Goal: Contribute content: Contribute content

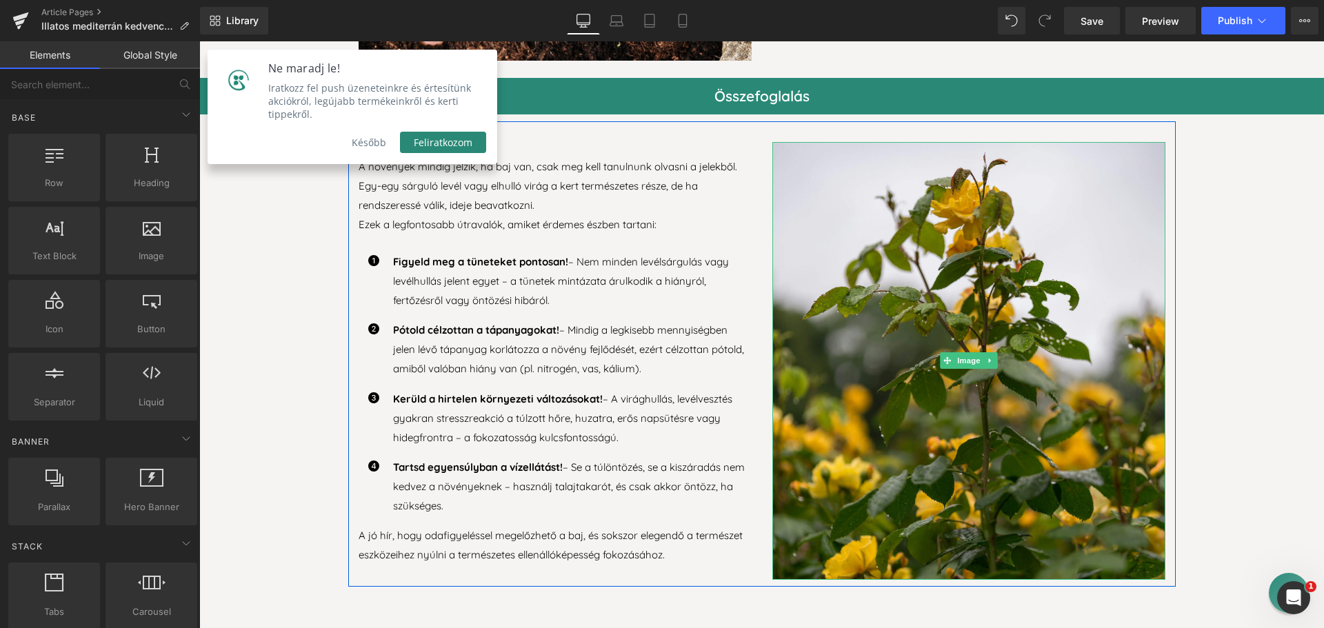
scroll to position [2759, 0]
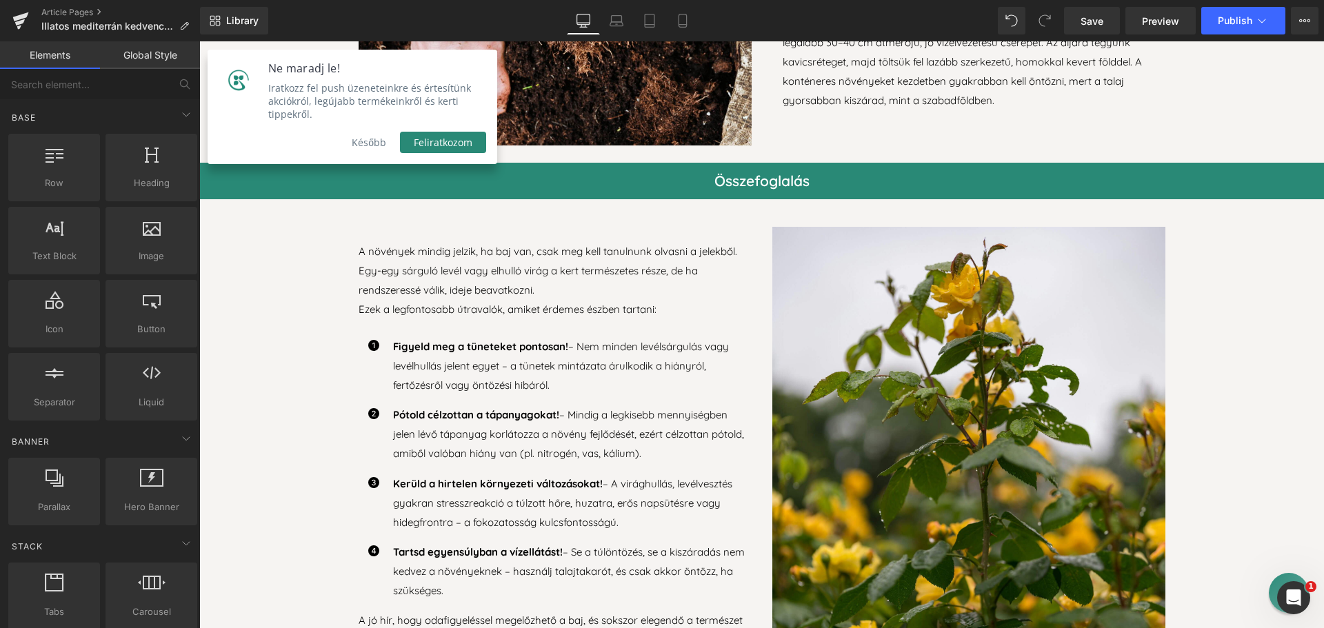
click at [381, 132] on button "Később" at bounding box center [369, 142] width 62 height 21
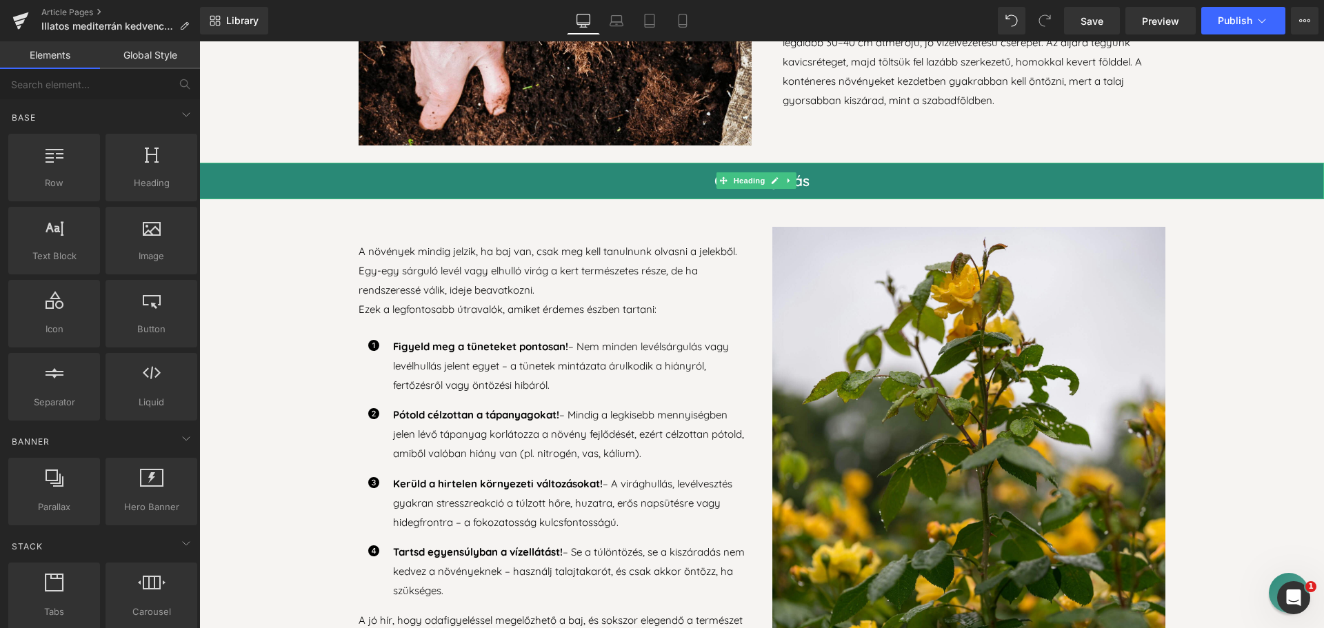
click at [504, 168] on h2 "Összefoglalás" at bounding box center [761, 181] width 1125 height 37
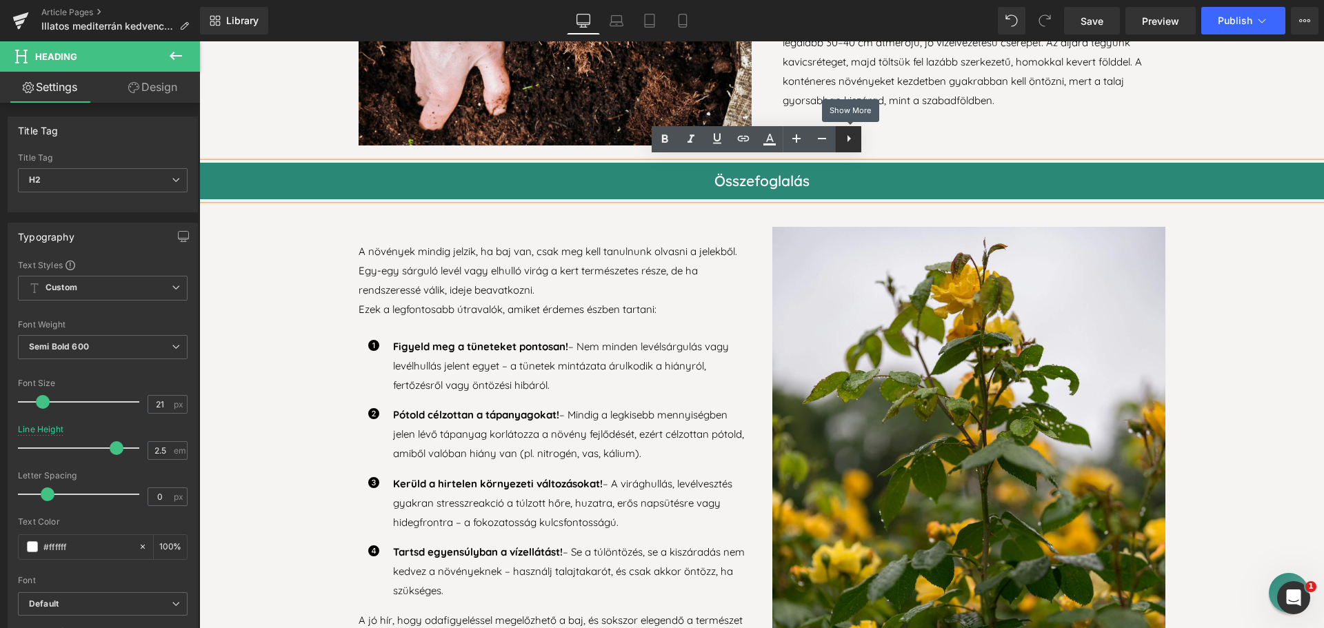
click at [847, 139] on icon at bounding box center [849, 138] width 17 height 17
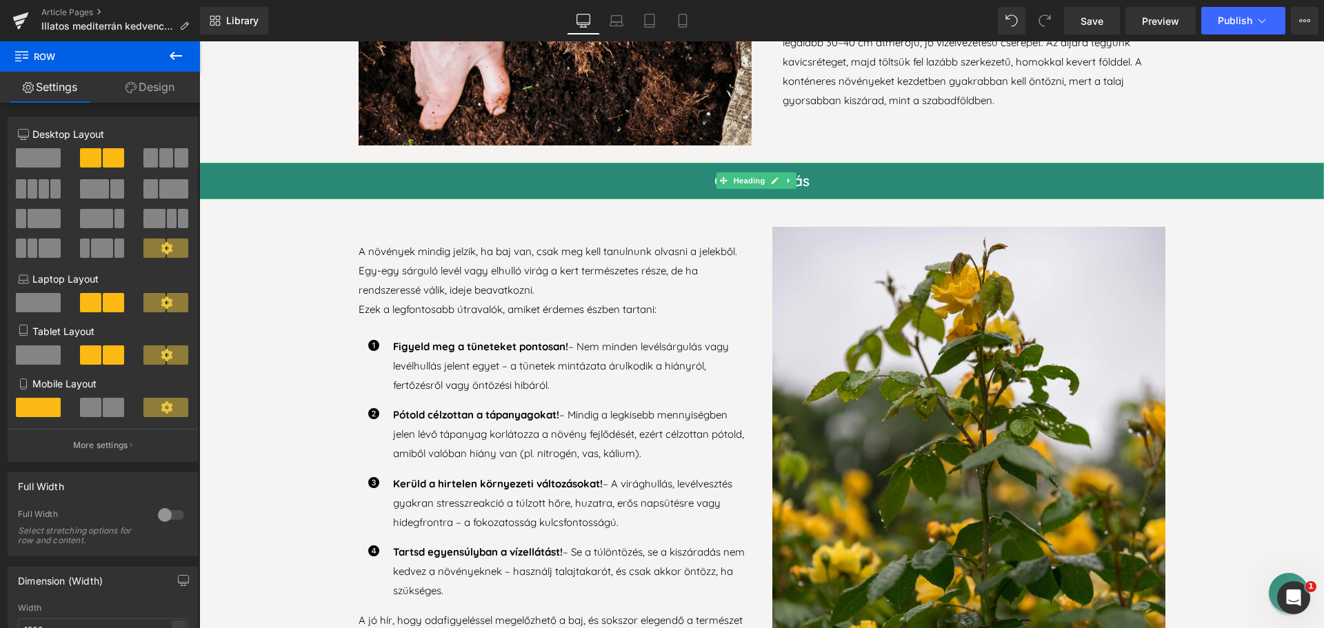
click at [1189, 170] on h2 "Összefoglalás" at bounding box center [761, 181] width 1125 height 37
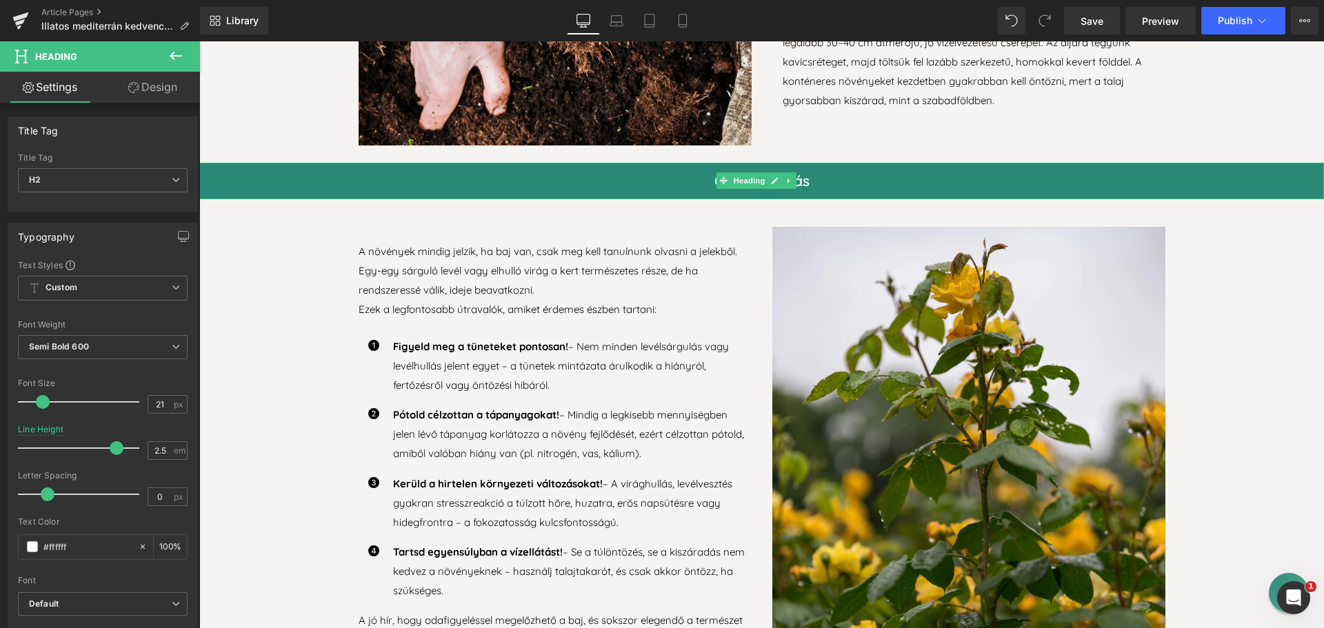
click at [271, 175] on h2 "Összefoglalás" at bounding box center [761, 181] width 1125 height 37
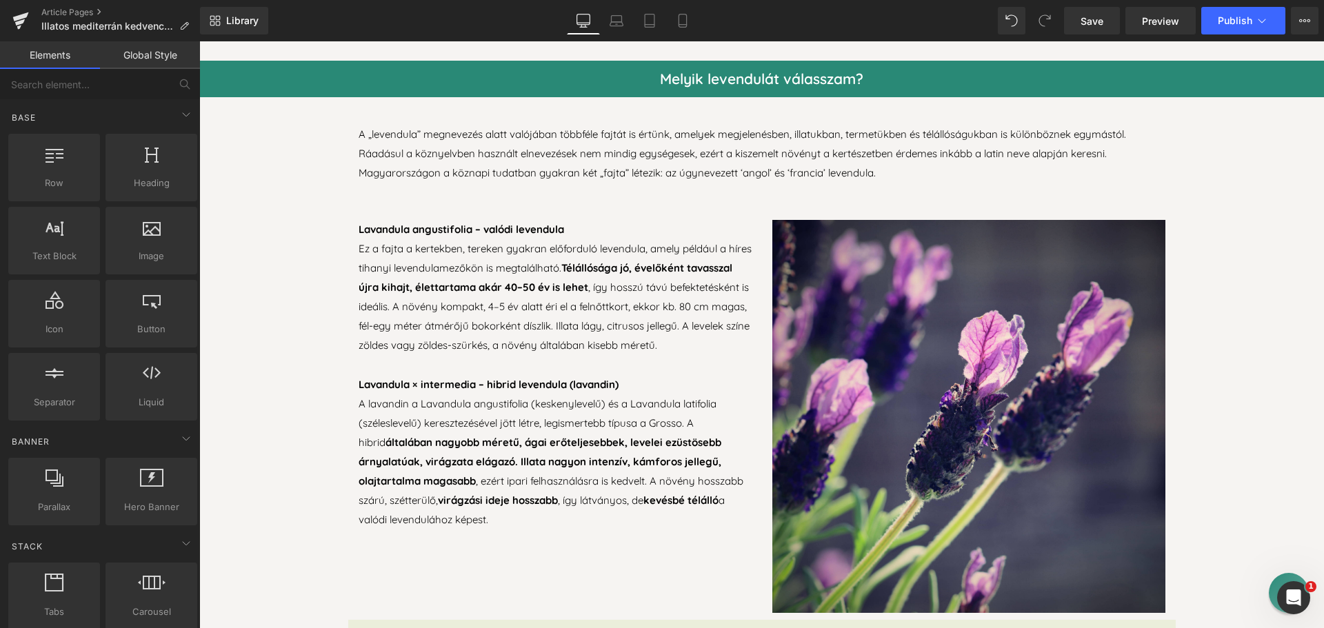
scroll to position [708, 0]
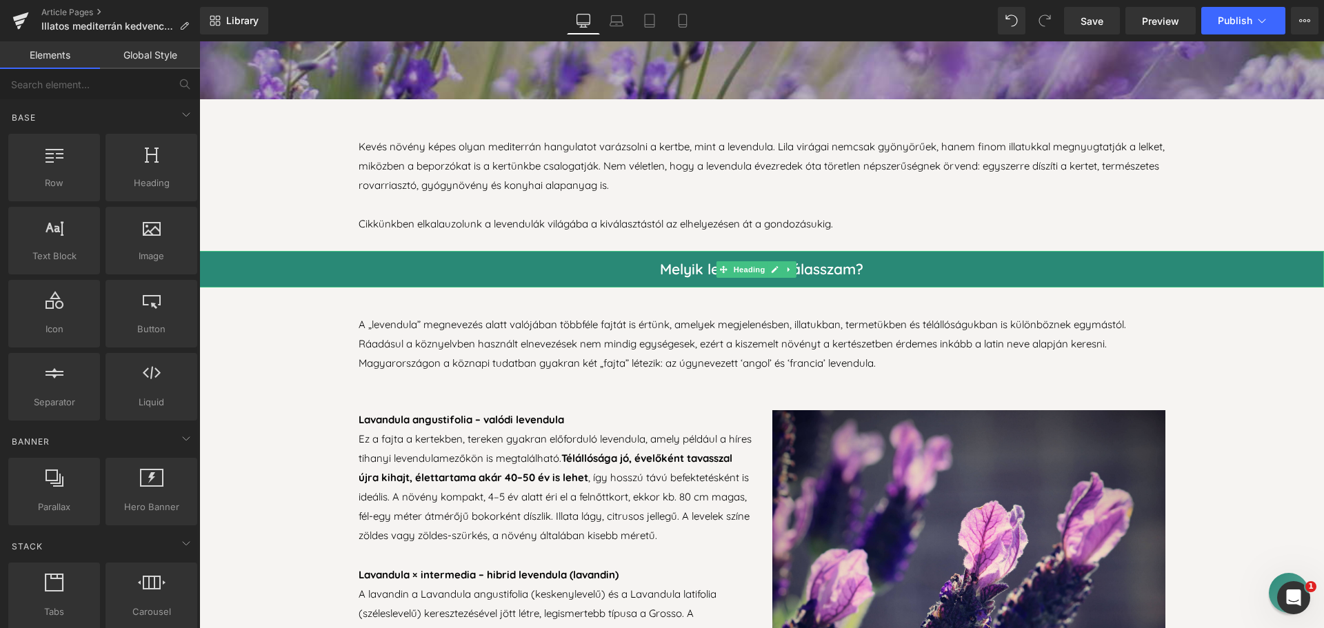
click at [563, 272] on h2 "Melyik levendulát válasszam?" at bounding box center [761, 269] width 1125 height 37
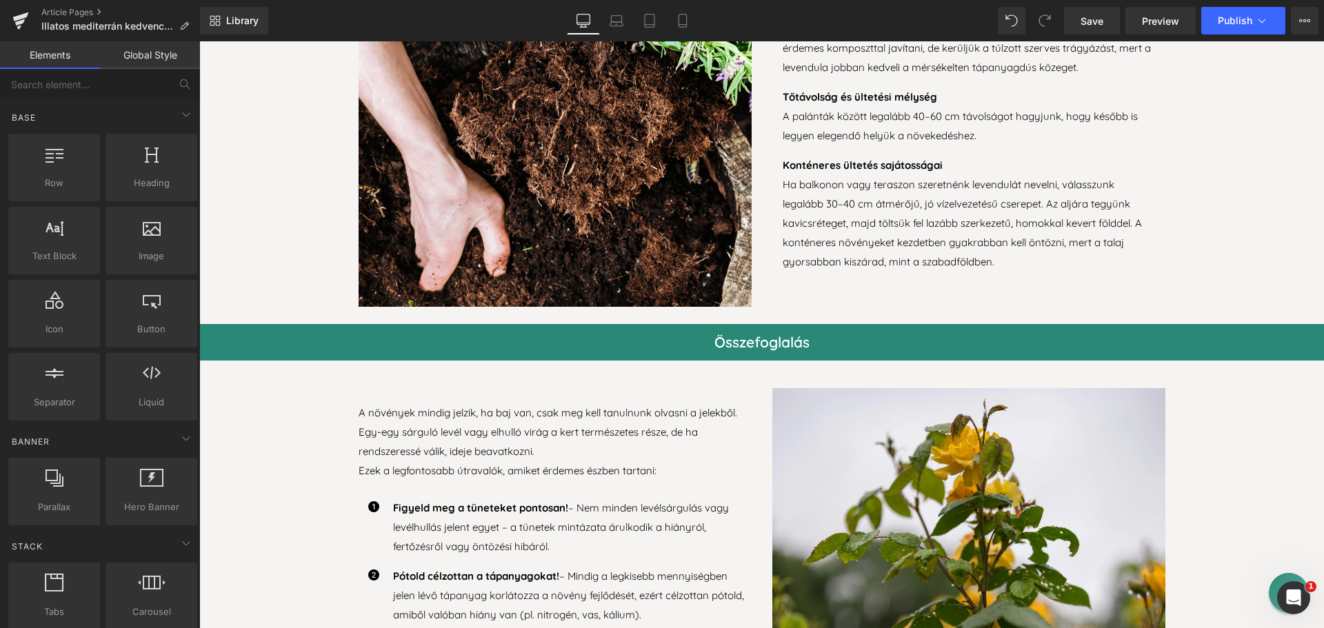
scroll to position [2571, 0]
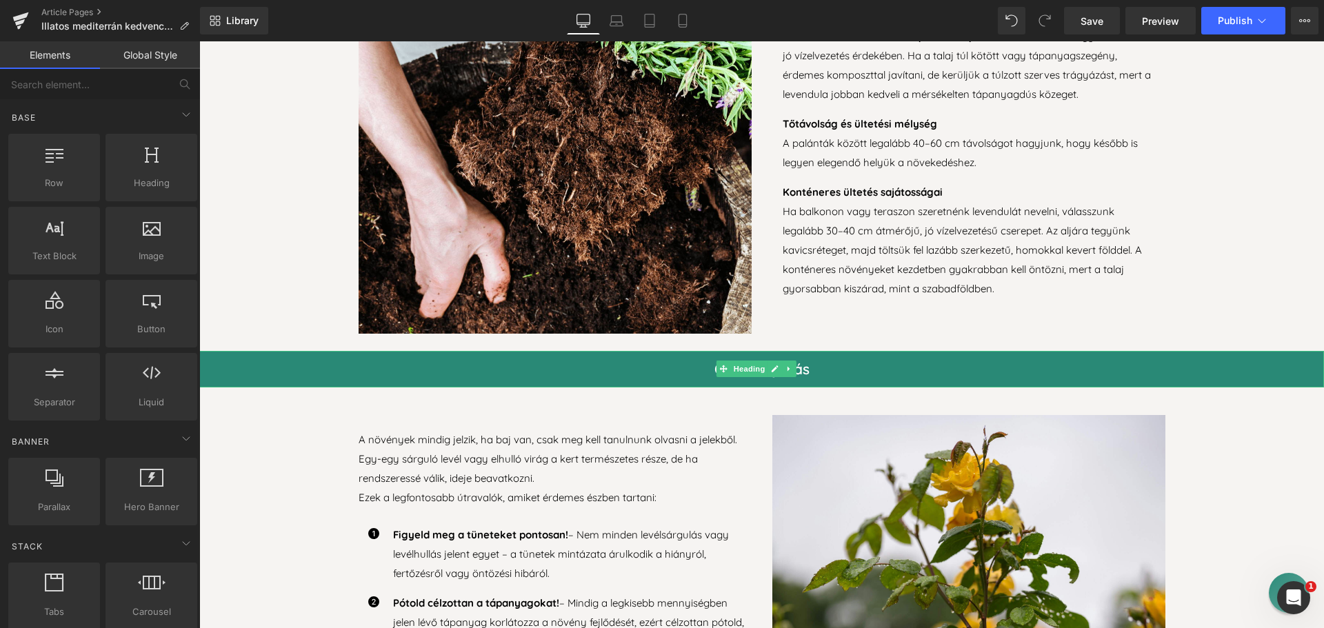
click at [670, 367] on h2 "Összefoglalás" at bounding box center [761, 369] width 1125 height 37
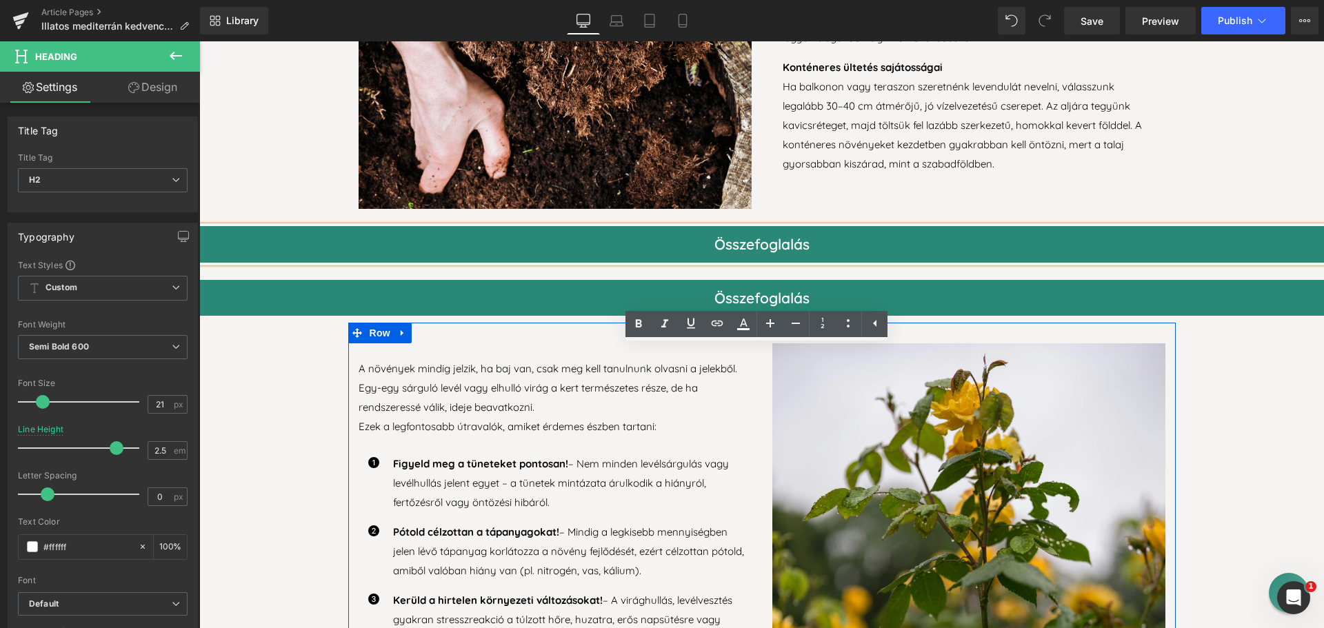
scroll to position [2847, 0]
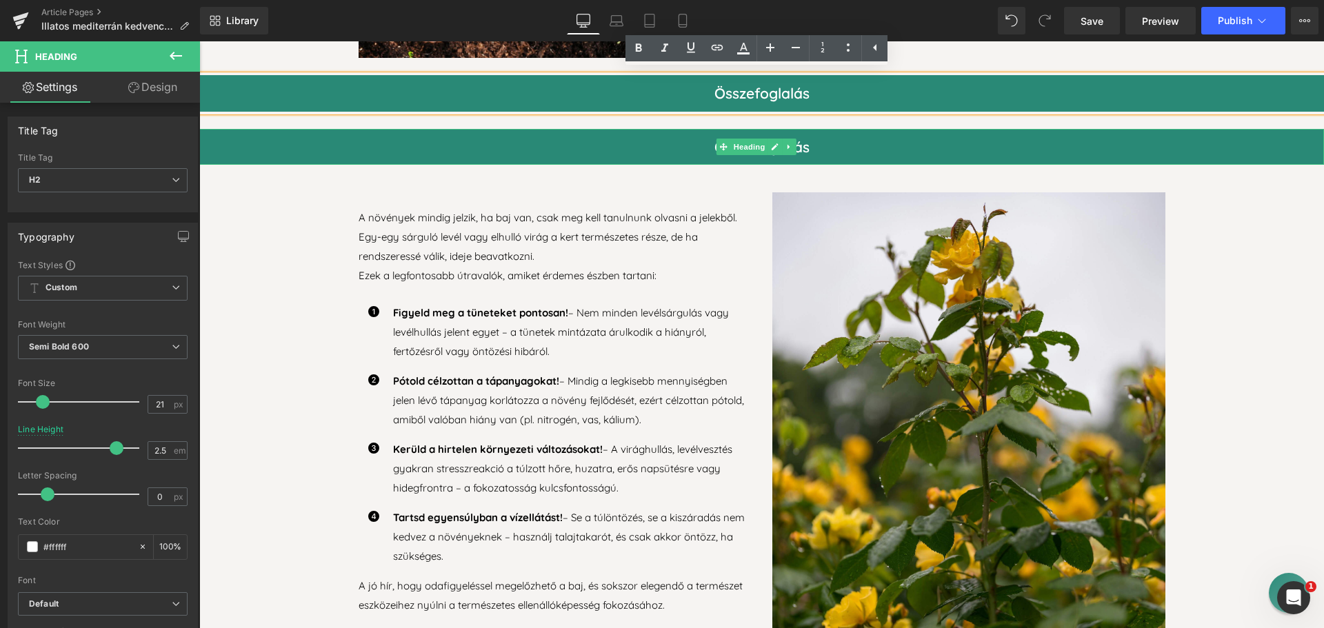
click at [390, 141] on h2 "Összefoglalás" at bounding box center [761, 147] width 1125 height 37
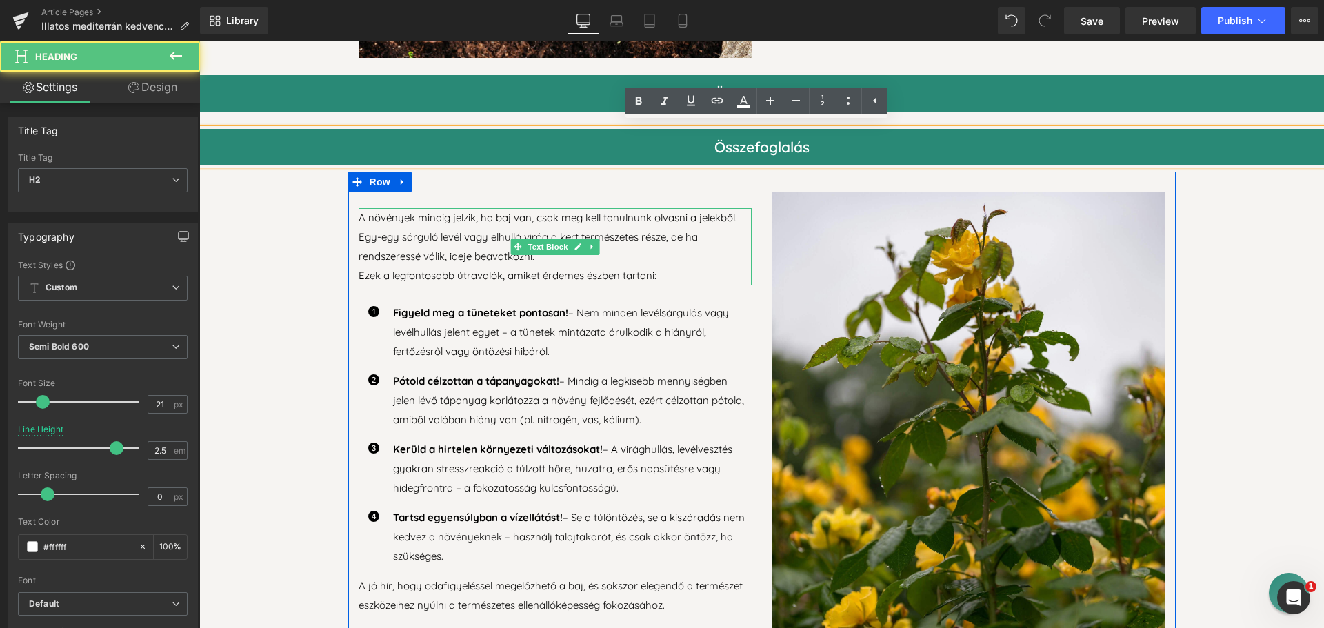
drag, startPoint x: 591, startPoint y: 143, endPoint x: 537, endPoint y: 176, distance: 62.2
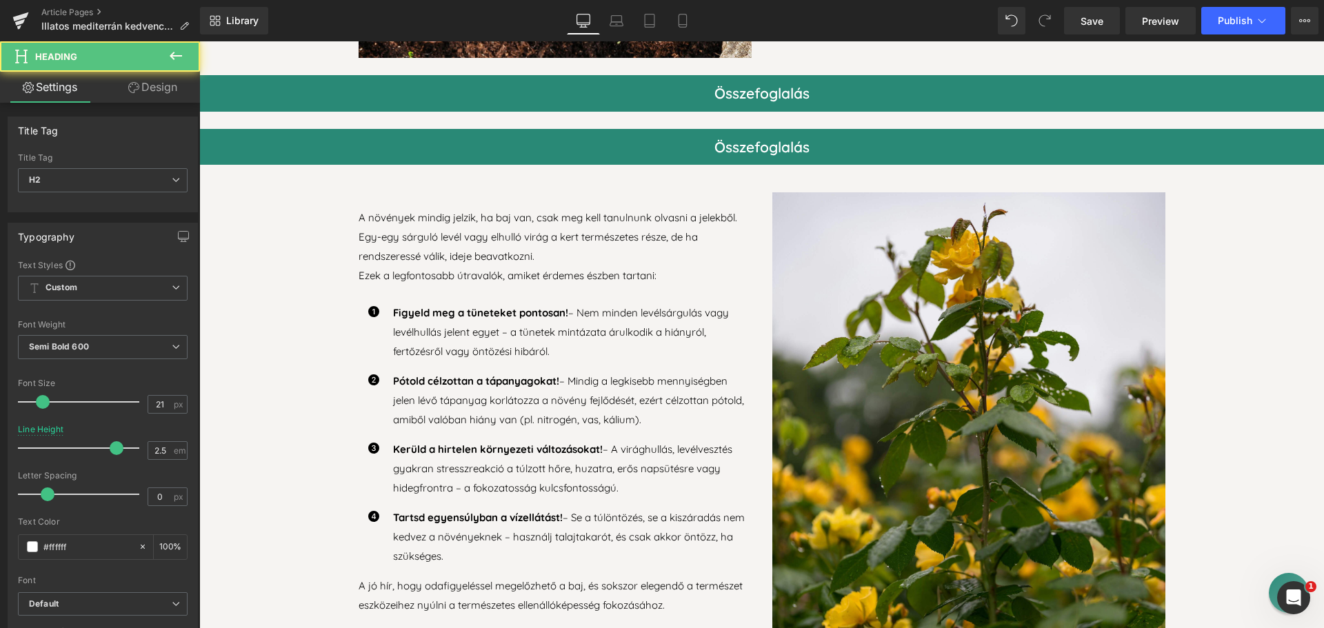
drag, startPoint x: 319, startPoint y: 136, endPoint x: 309, endPoint y: 166, distance: 31.4
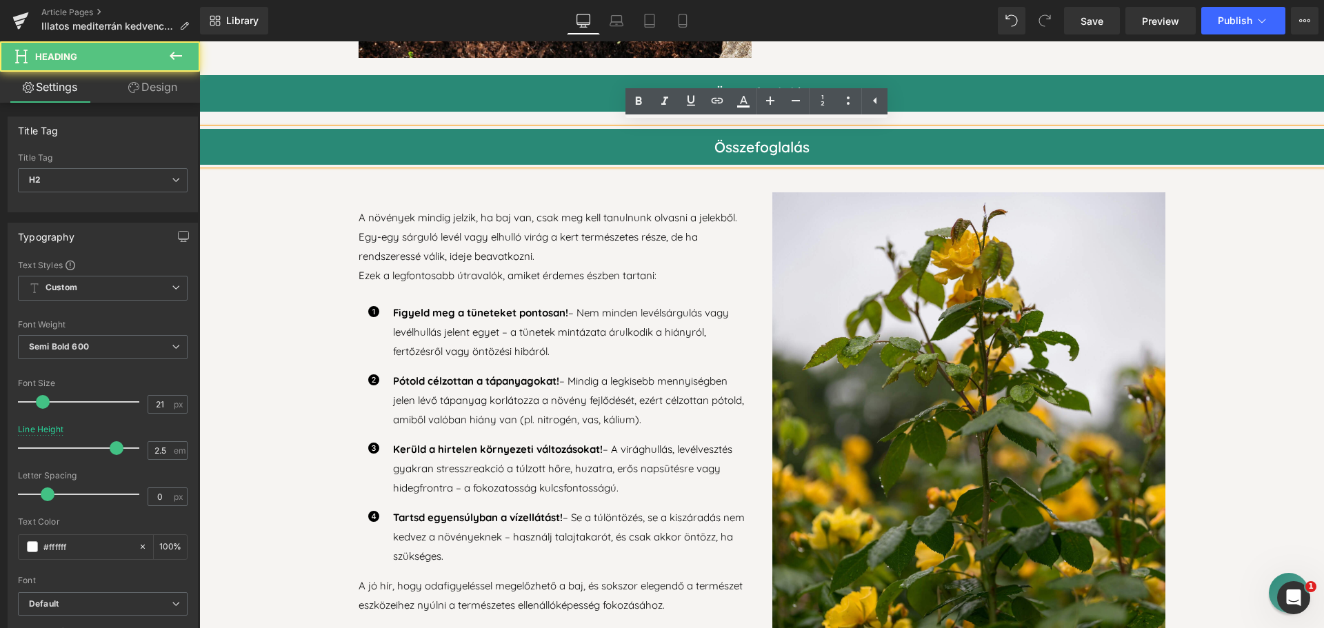
click at [264, 135] on h2 "Összefoglalás" at bounding box center [761, 147] width 1125 height 37
click at [292, 150] on h2 "Összefoglalás" at bounding box center [761, 147] width 1125 height 37
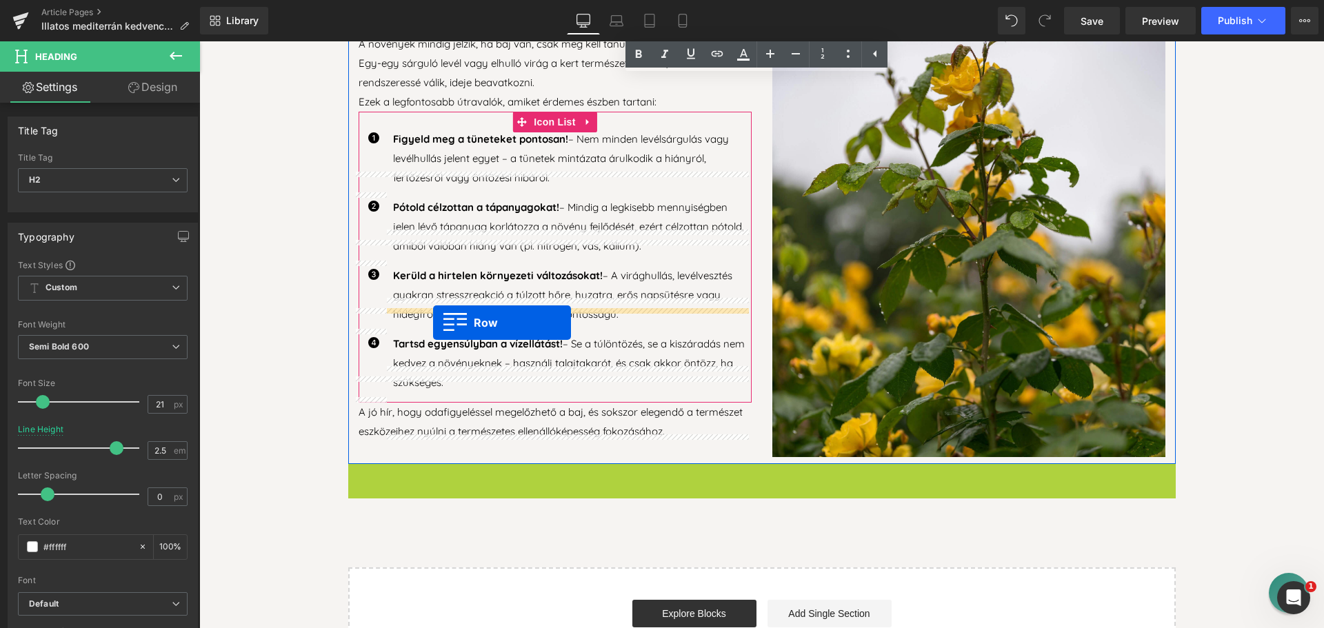
scroll to position [2778, 0]
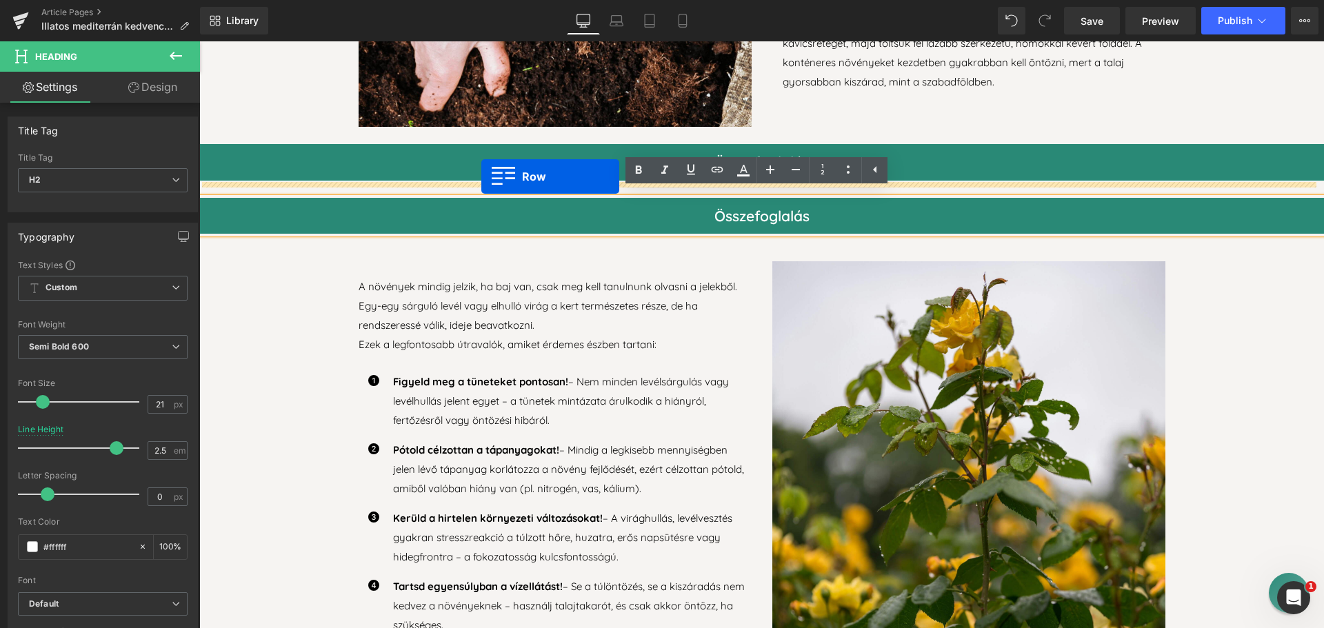
drag, startPoint x: 368, startPoint y: 370, endPoint x: 482, endPoint y: 177, distance: 223.8
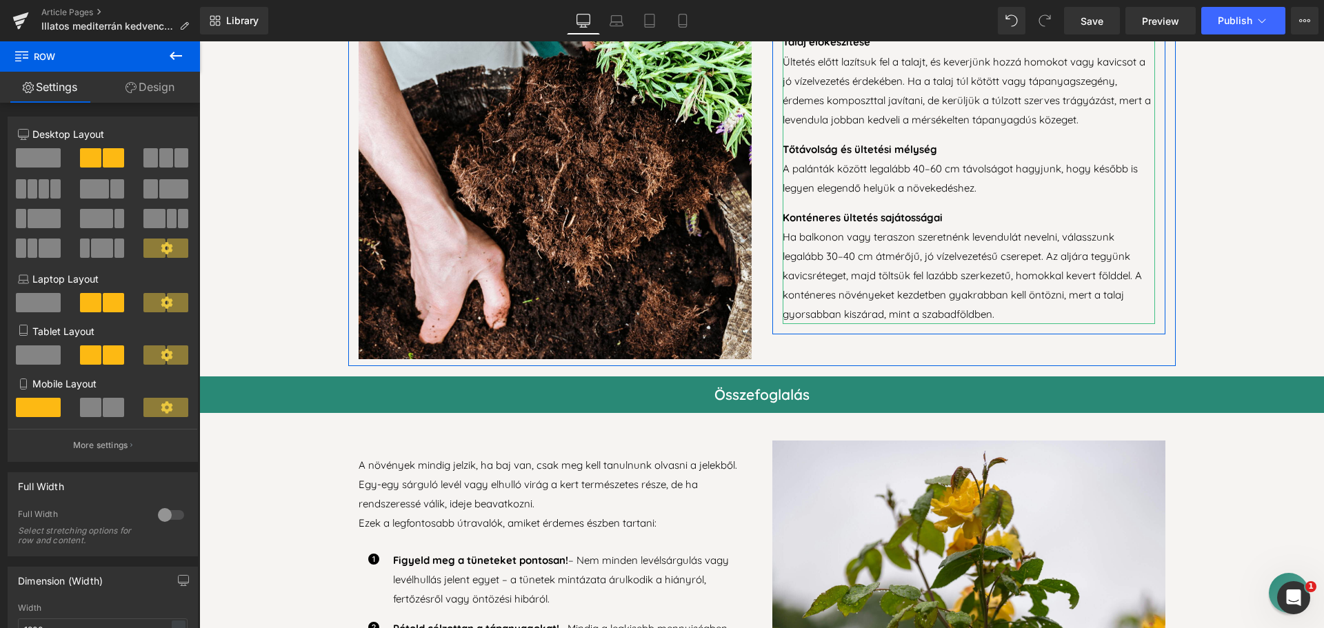
scroll to position [2554, 0]
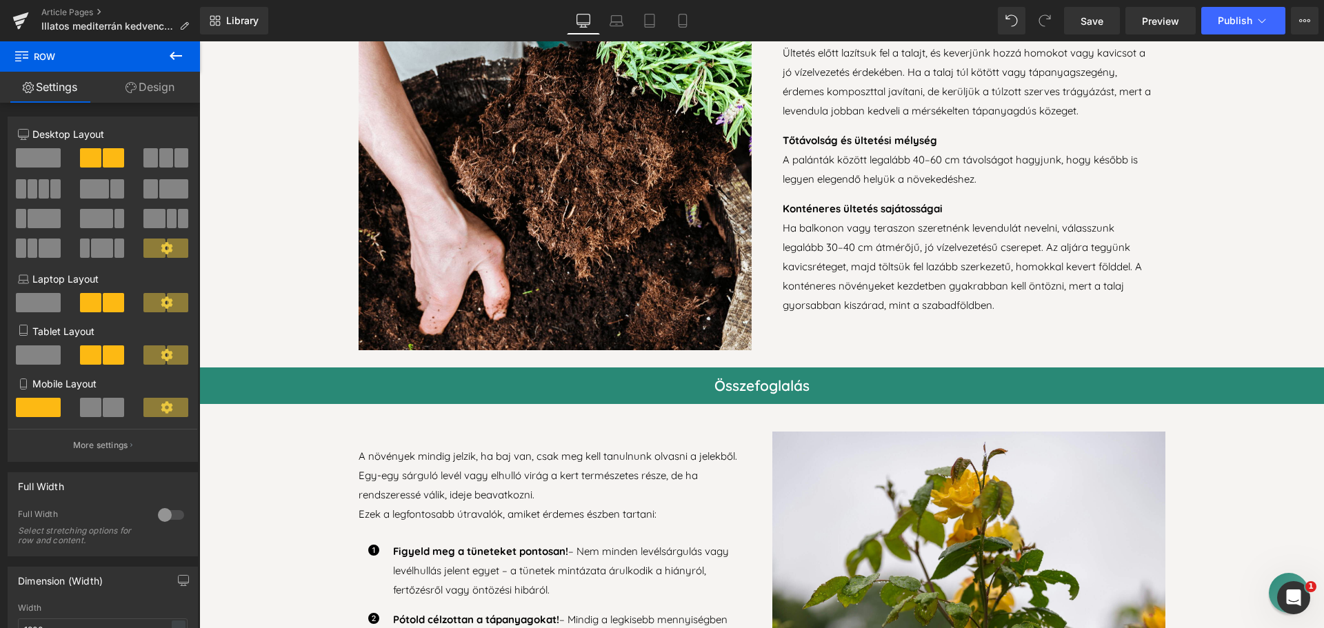
click at [743, 388] on div "Összefoglalás Heading" at bounding box center [761, 386] width 1125 height 37
click at [743, 388] on h2 "Összefoglalás" at bounding box center [761, 386] width 1125 height 37
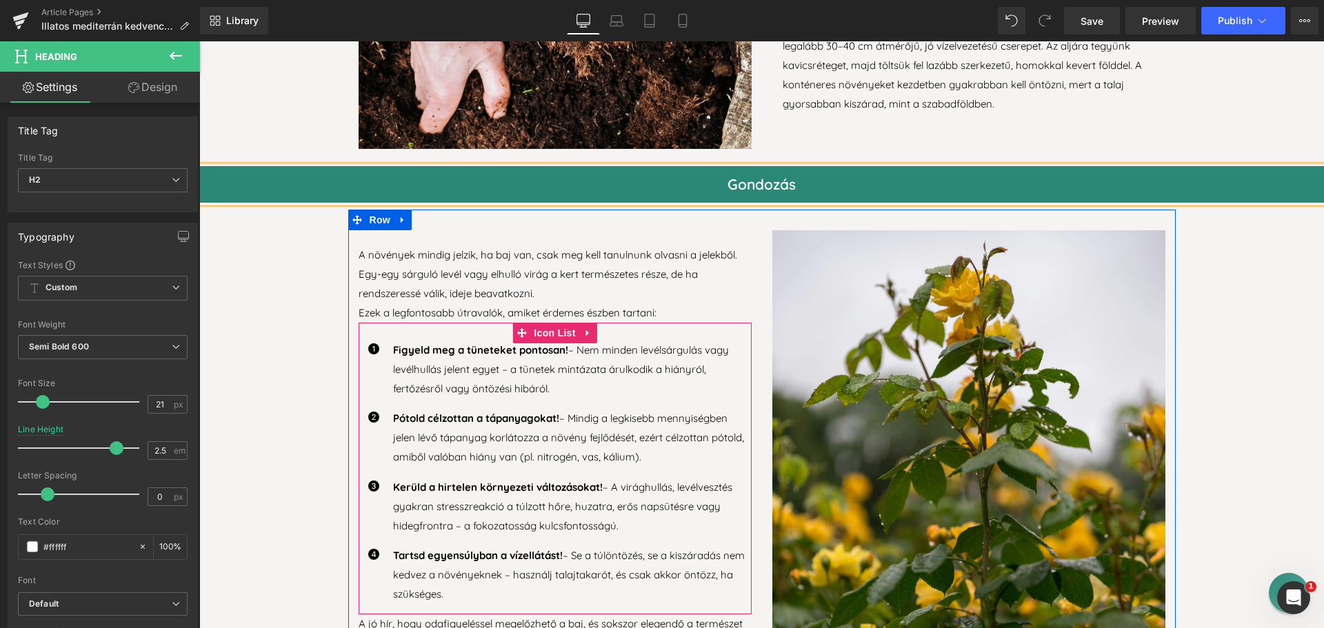
scroll to position [2761, 0]
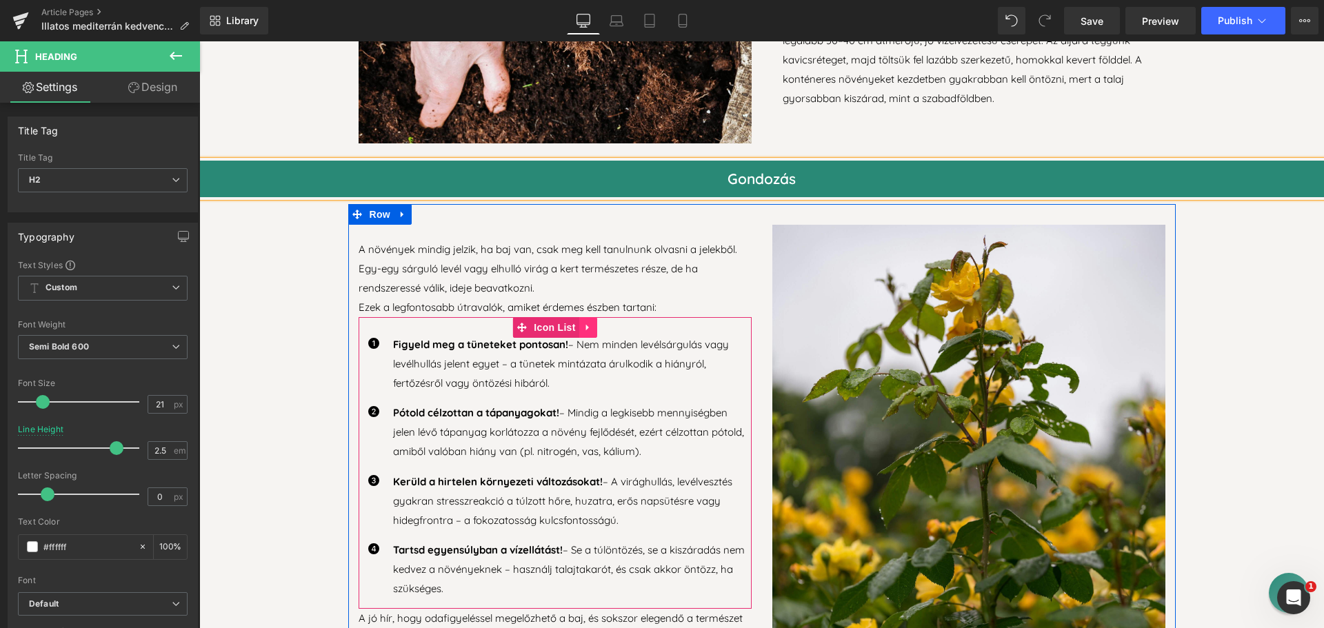
click at [586, 325] on icon at bounding box center [587, 328] width 3 height 6
click at [593, 323] on icon at bounding box center [598, 328] width 10 height 10
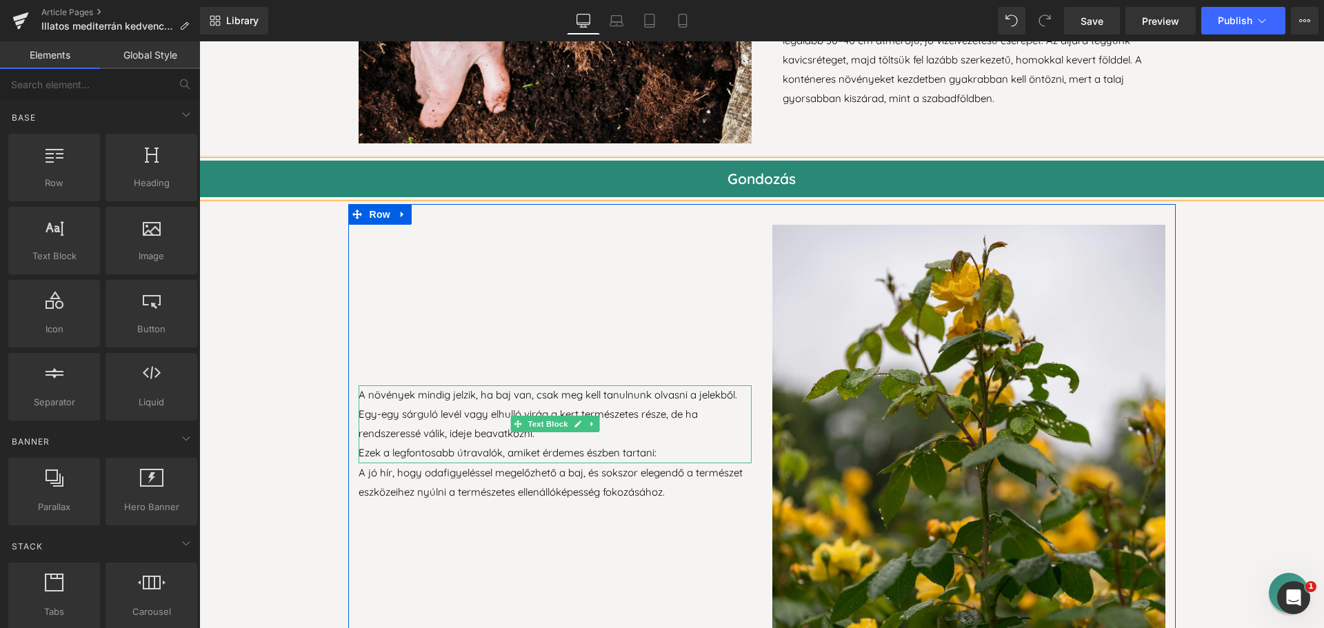
click at [455, 397] on p "A növények mindig jelzik, ha baj van, csak meg kell tanulnunk olvasni a jelekbő…" at bounding box center [555, 415] width 393 height 58
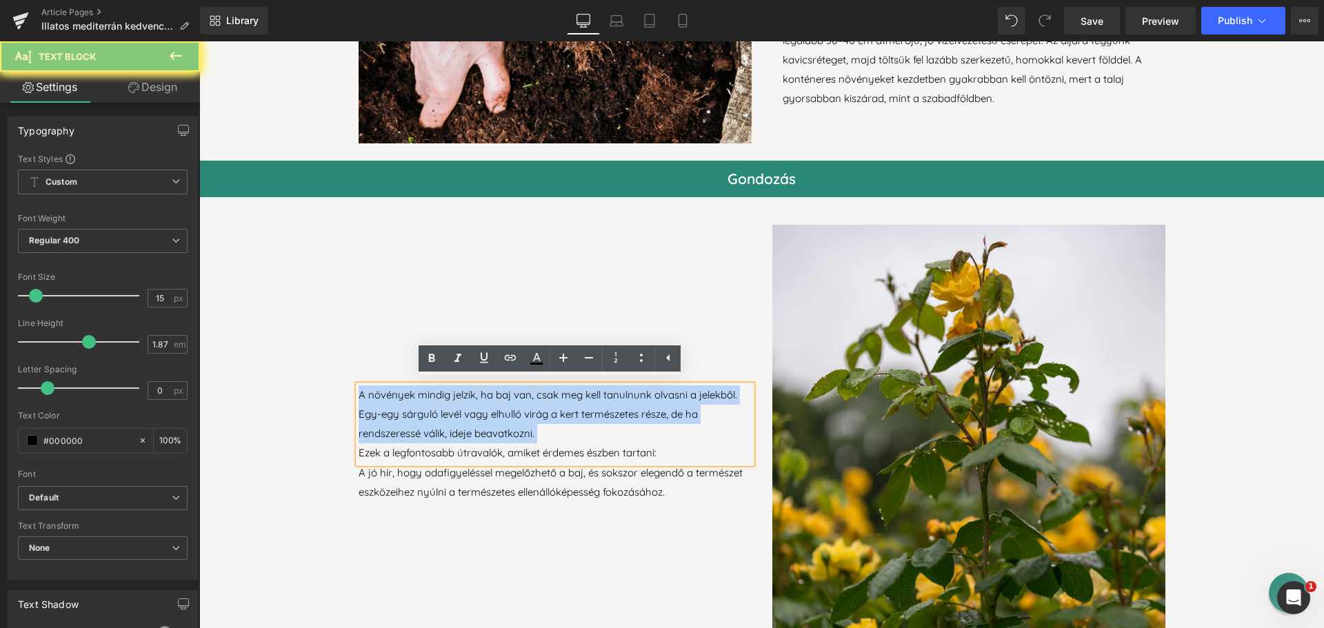
click at [444, 399] on p "A növények mindig jelzik, ha baj van, csak meg kell tanulnunk olvasni a jelekbő…" at bounding box center [555, 415] width 393 height 58
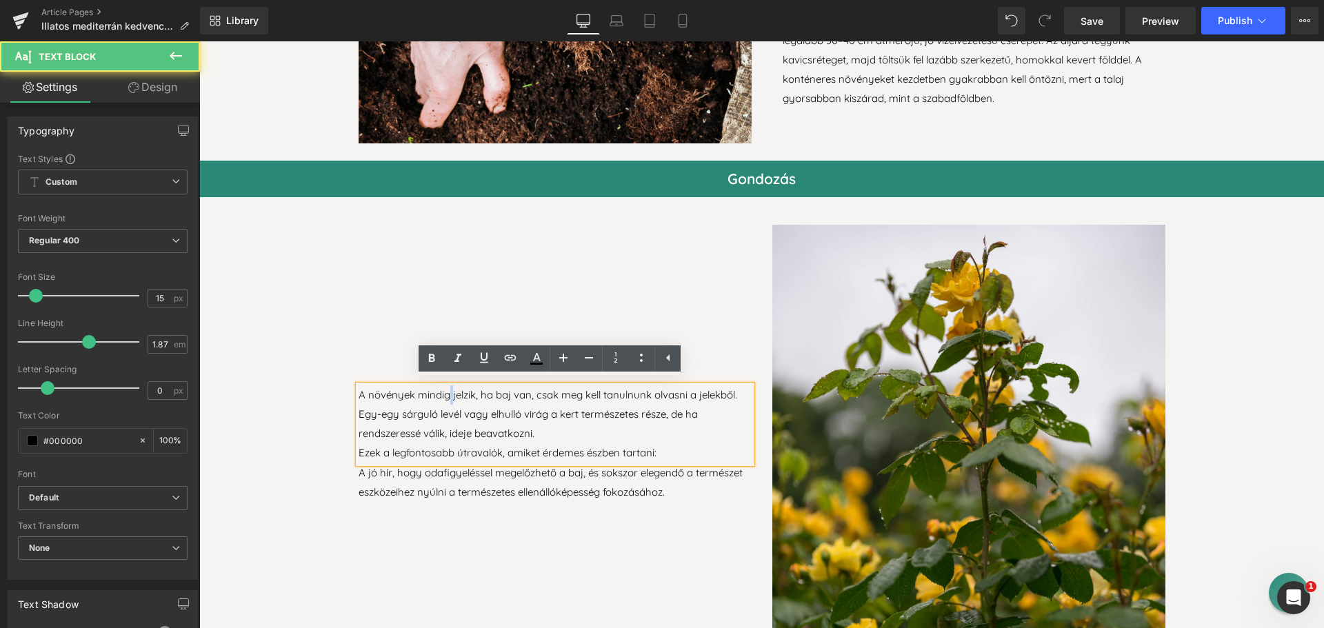
click at [444, 399] on p "A növények mindig jelzik, ha baj van, csak meg kell tanulnunk olvasni a jelekbő…" at bounding box center [555, 415] width 393 height 58
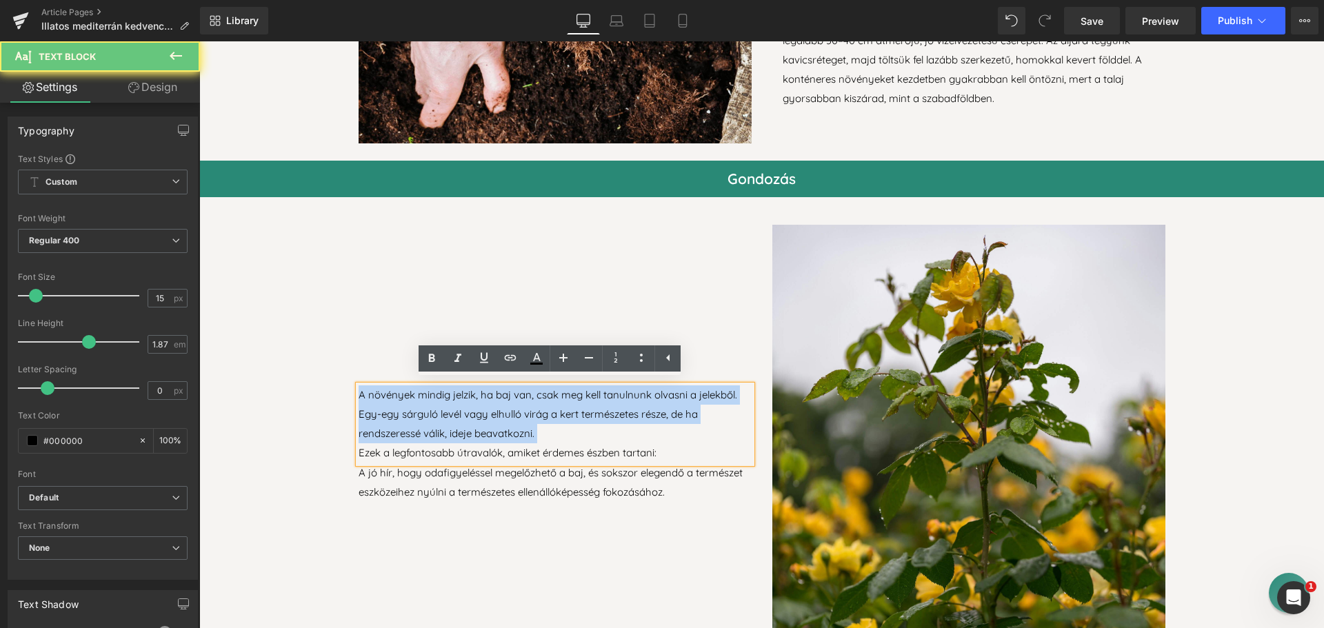
click at [444, 399] on p "A növények mindig jelzik, ha baj van, csak meg kell tanulnunk olvasni a jelekbő…" at bounding box center [555, 415] width 393 height 58
click at [445, 399] on p "A növények mindig jelzik, ha baj van, csak meg kell tanulnunk olvasni a jelekbő…" at bounding box center [555, 415] width 393 height 58
click at [564, 489] on p "A jó hír, hogy odafigyeléssel megelőzhető a baj, és sokszor elegendő a természe…" at bounding box center [555, 483] width 393 height 39
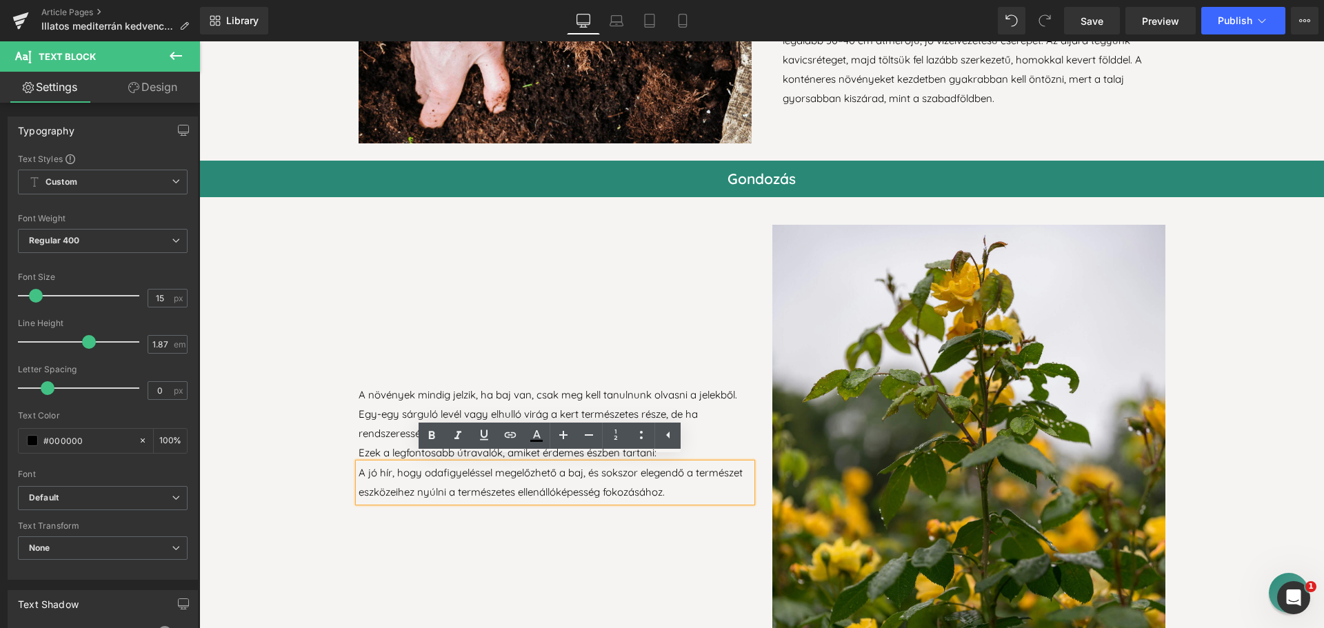
click at [712, 570] on div "A növények mindig jelzik, ha baj van, csak meg kell tanulnunk olvasni a jelekbő…" at bounding box center [555, 444] width 414 height 439
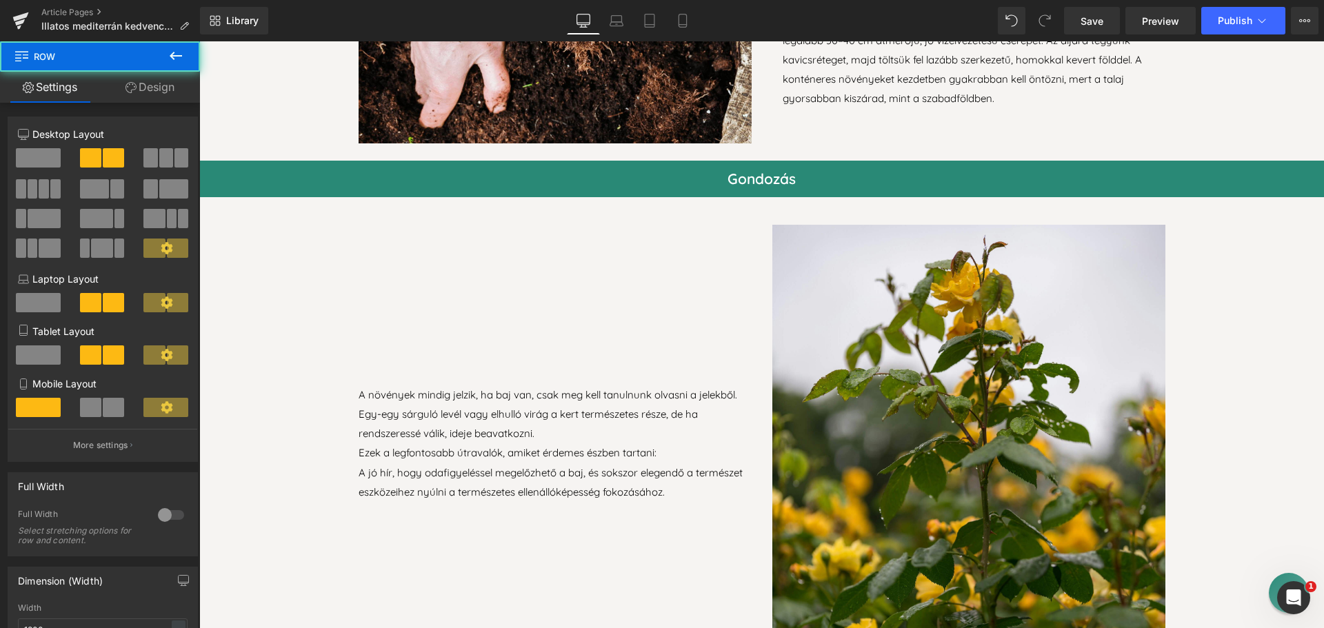
click at [653, 480] on p "A jó hír, hogy odafigyeléssel megelőzhető a baj, és sokszor elegendő a természe…" at bounding box center [555, 483] width 393 height 39
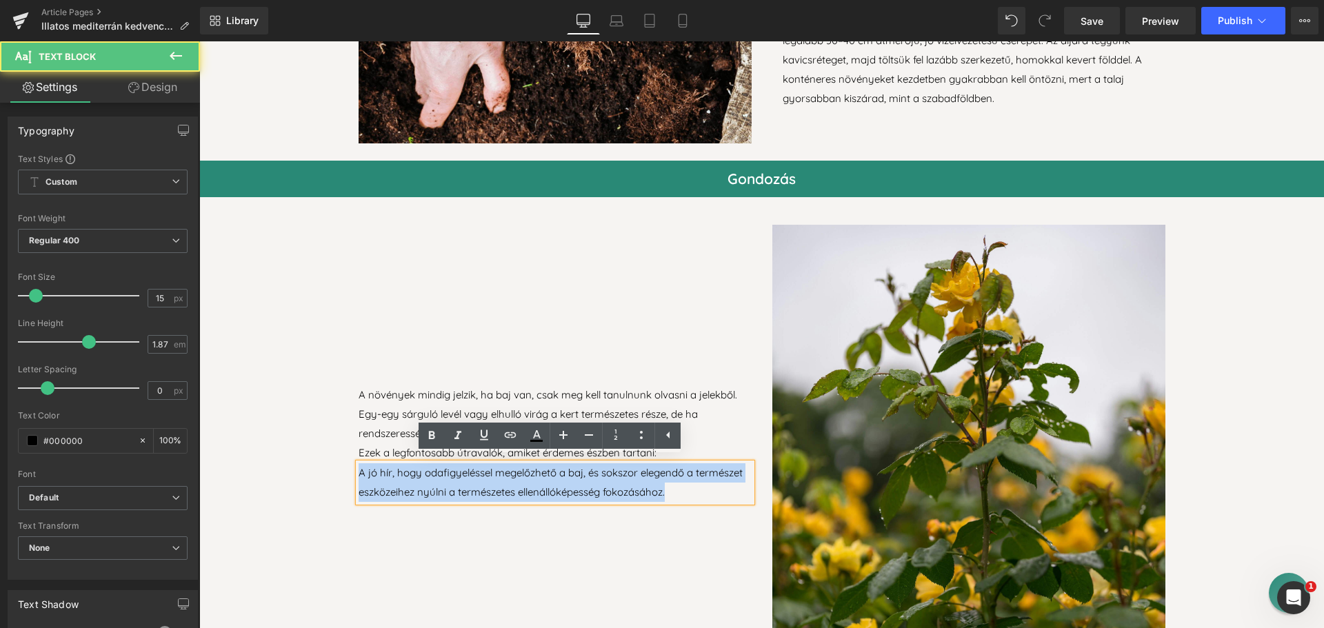
drag, startPoint x: 674, startPoint y: 488, endPoint x: 306, endPoint y: 450, distance: 370.3
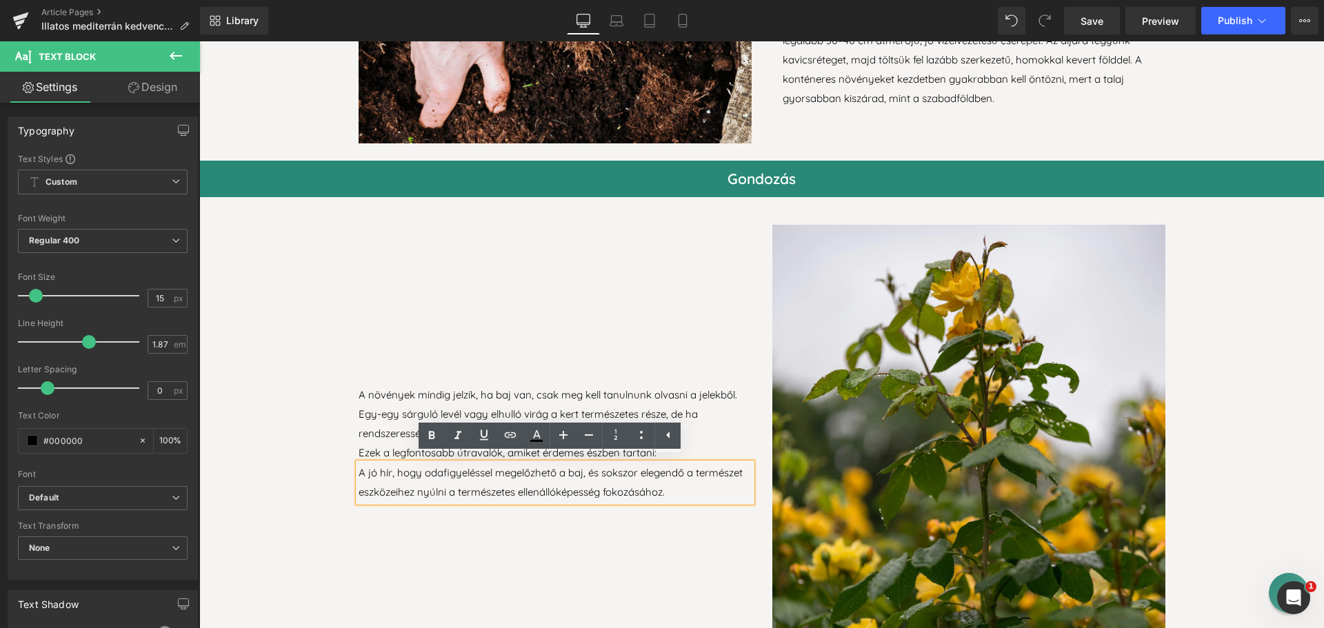
scroll to position [2771, 0]
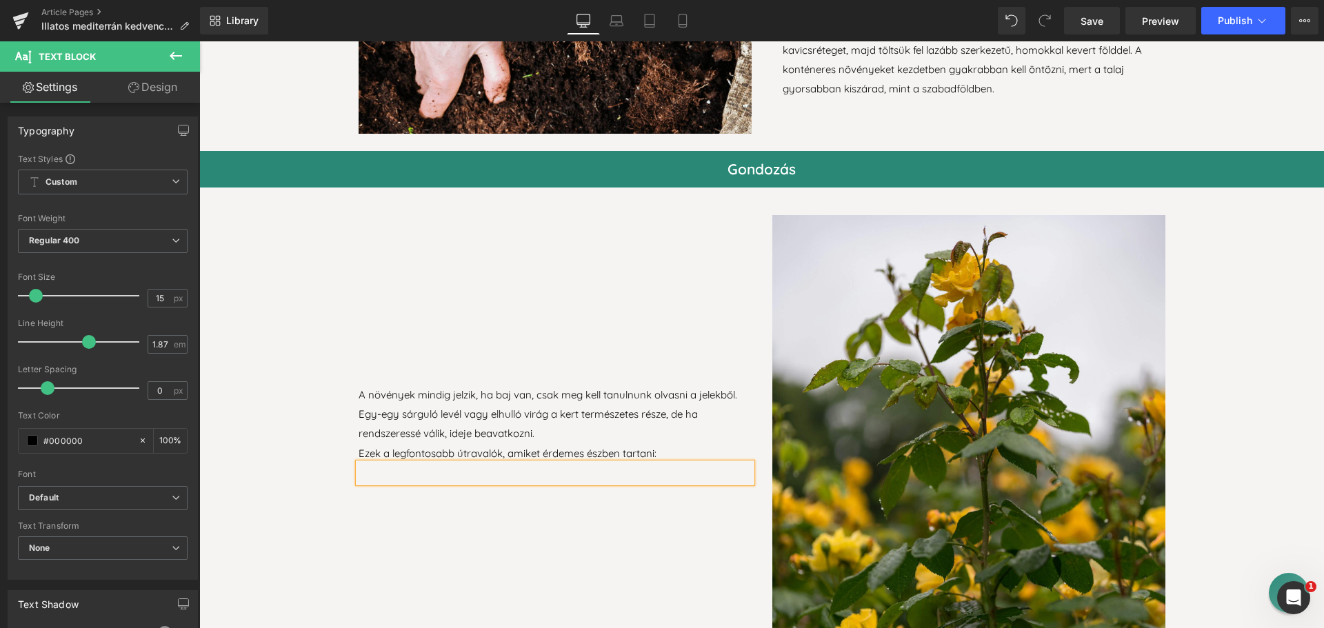
click at [603, 539] on div "A növények mindig jelzik, ha baj van, csak meg kell tanulnunk olvasni a jelekbő…" at bounding box center [555, 434] width 414 height 439
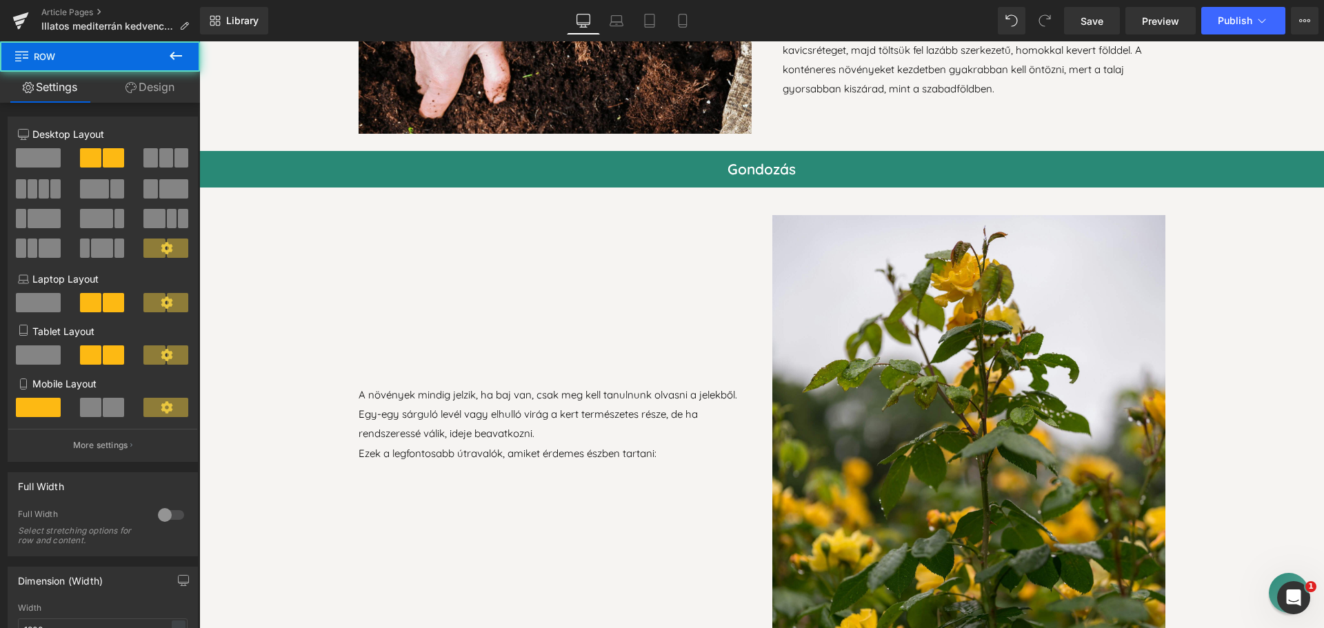
click at [601, 468] on div at bounding box center [555, 473] width 393 height 19
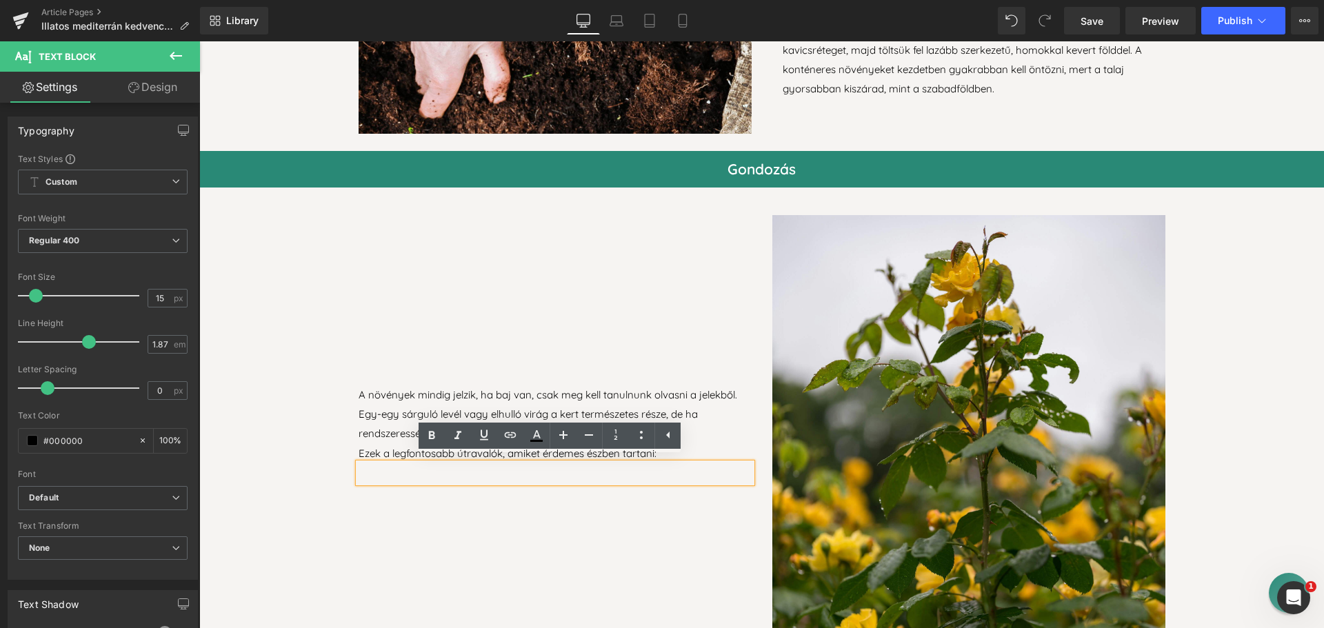
click at [388, 566] on div "A növények mindig jelzik, ha baj van, csak meg kell tanulnunk olvasni a jelekbő…" at bounding box center [555, 434] width 414 height 439
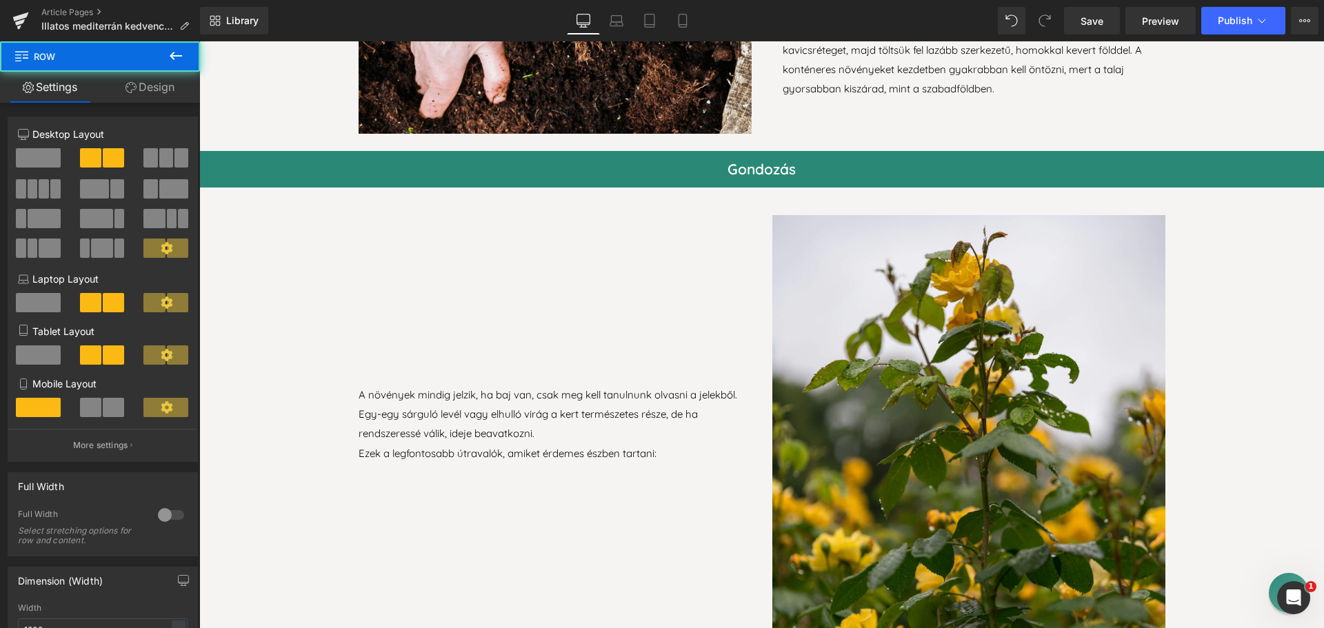
click at [199, 41] on div at bounding box center [199, 41] width 0 height 0
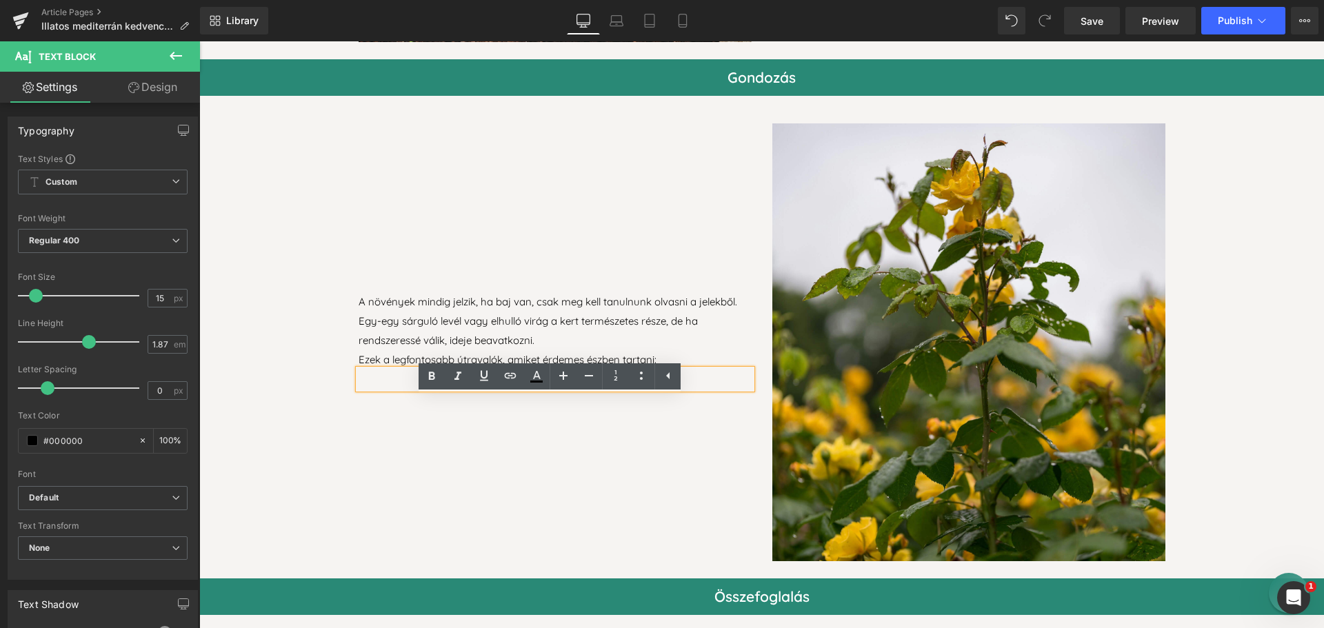
scroll to position [2806, 0]
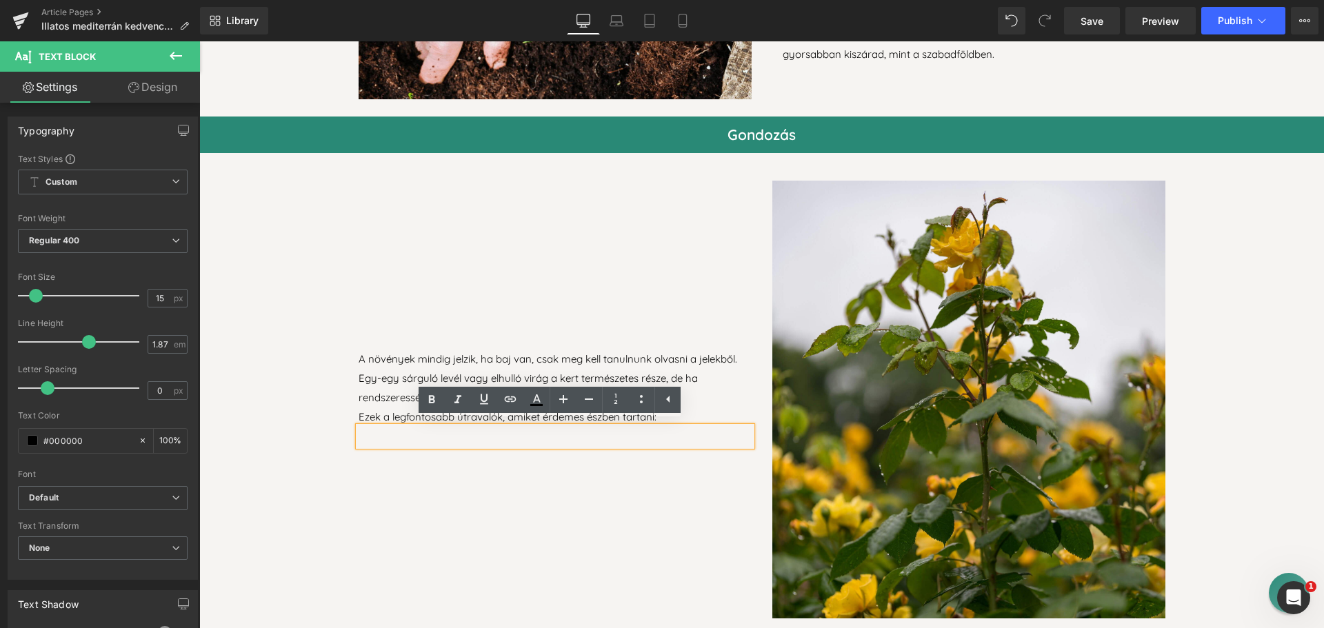
click at [505, 453] on div "A növények mindig jelzik, ha baj van, csak meg kell tanulnunk olvasni a jelekbő…" at bounding box center [555, 400] width 414 height 439
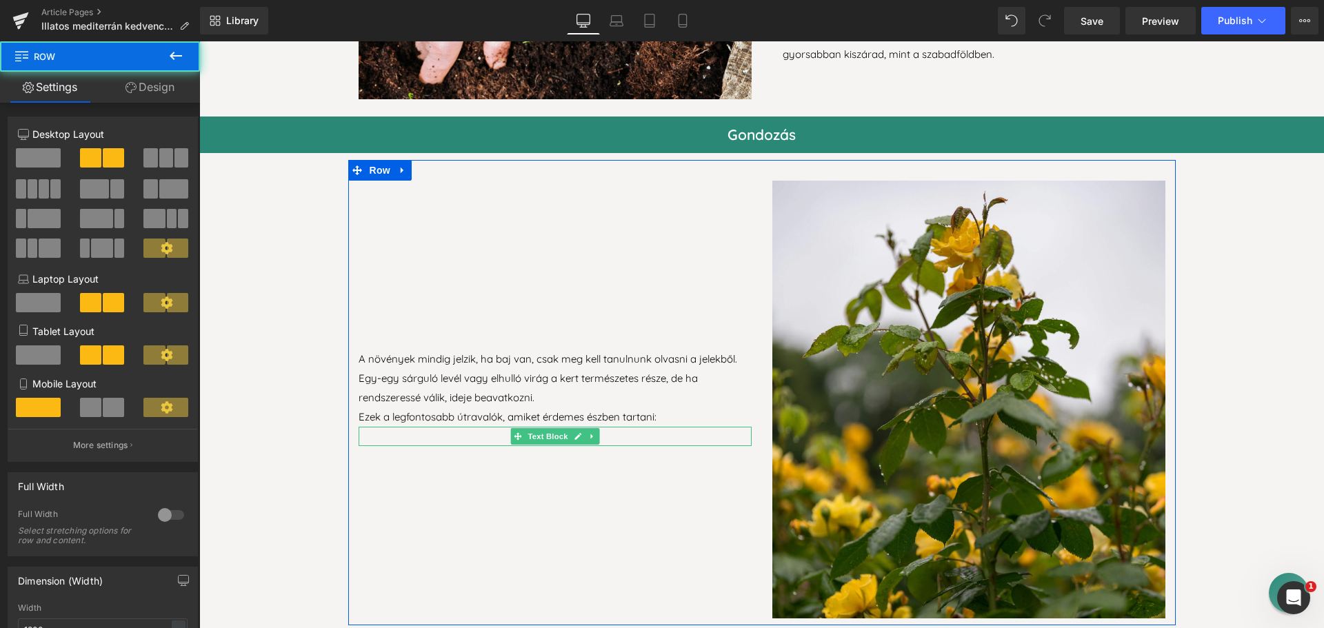
click at [500, 436] on div at bounding box center [555, 436] width 393 height 19
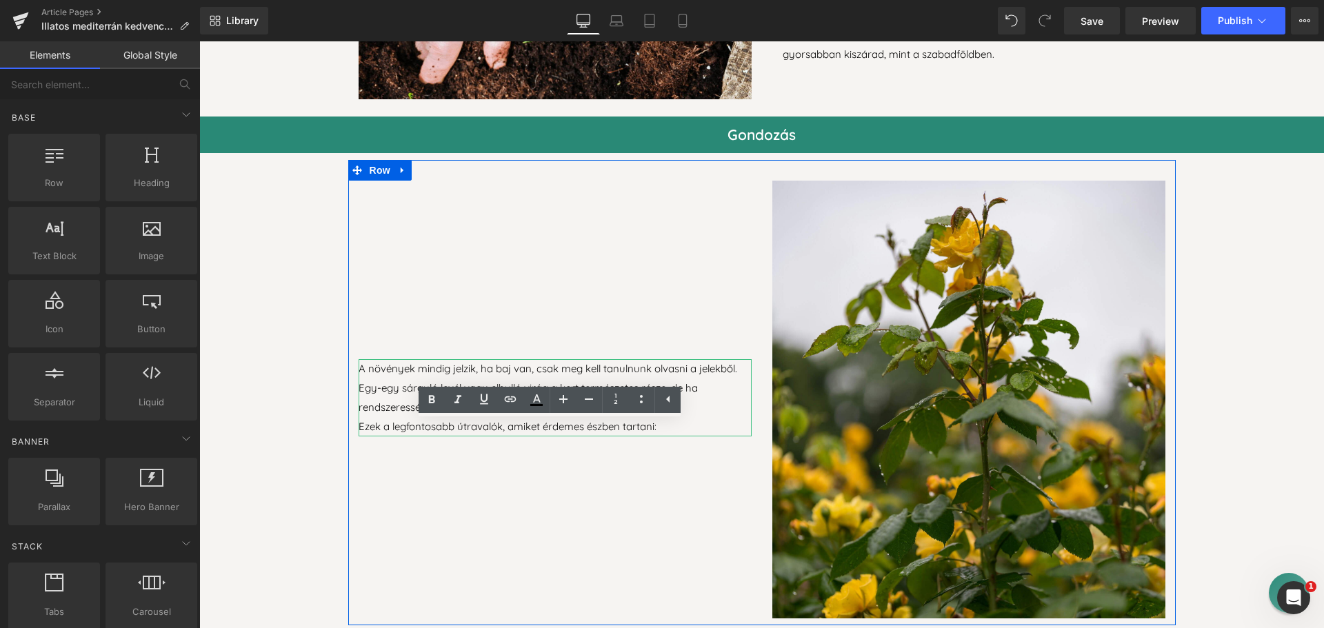
click at [387, 404] on p "A növények mindig jelzik, ha baj van, csak meg kell tanulnunk olvasni a jelekbő…" at bounding box center [555, 388] width 393 height 58
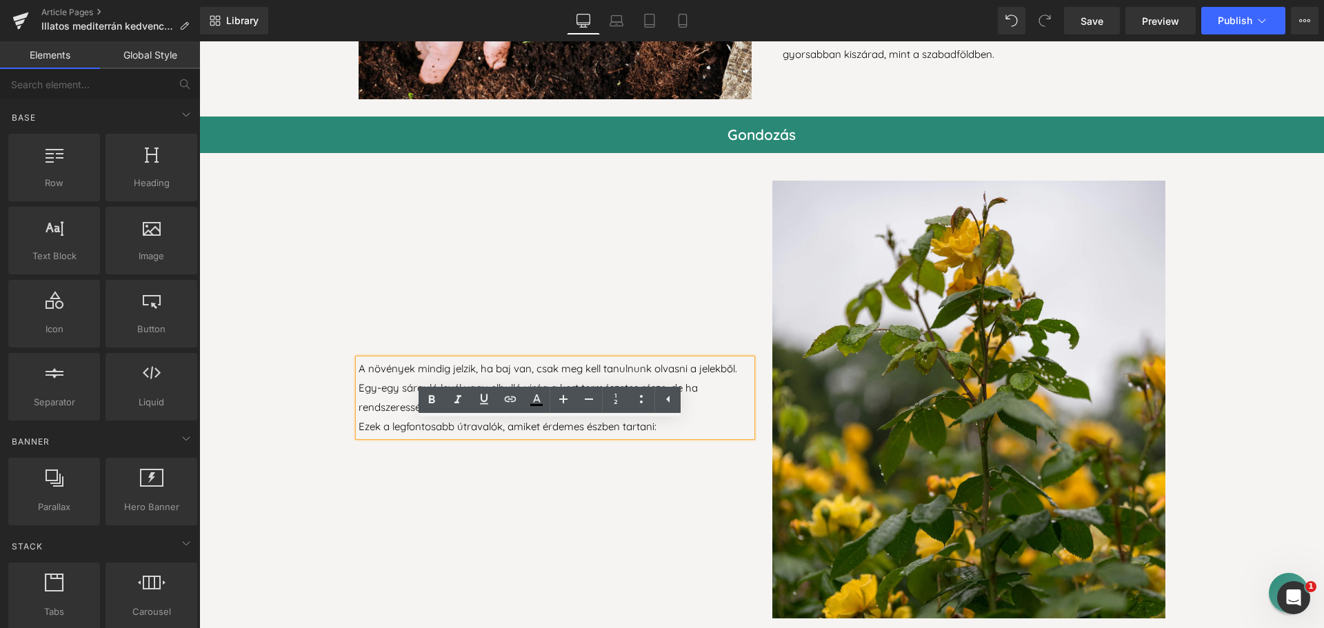
click at [387, 404] on p "A növények mindig jelzik, ha baj van, csak meg kell tanulnunk olvasni a jelekbő…" at bounding box center [555, 388] width 393 height 58
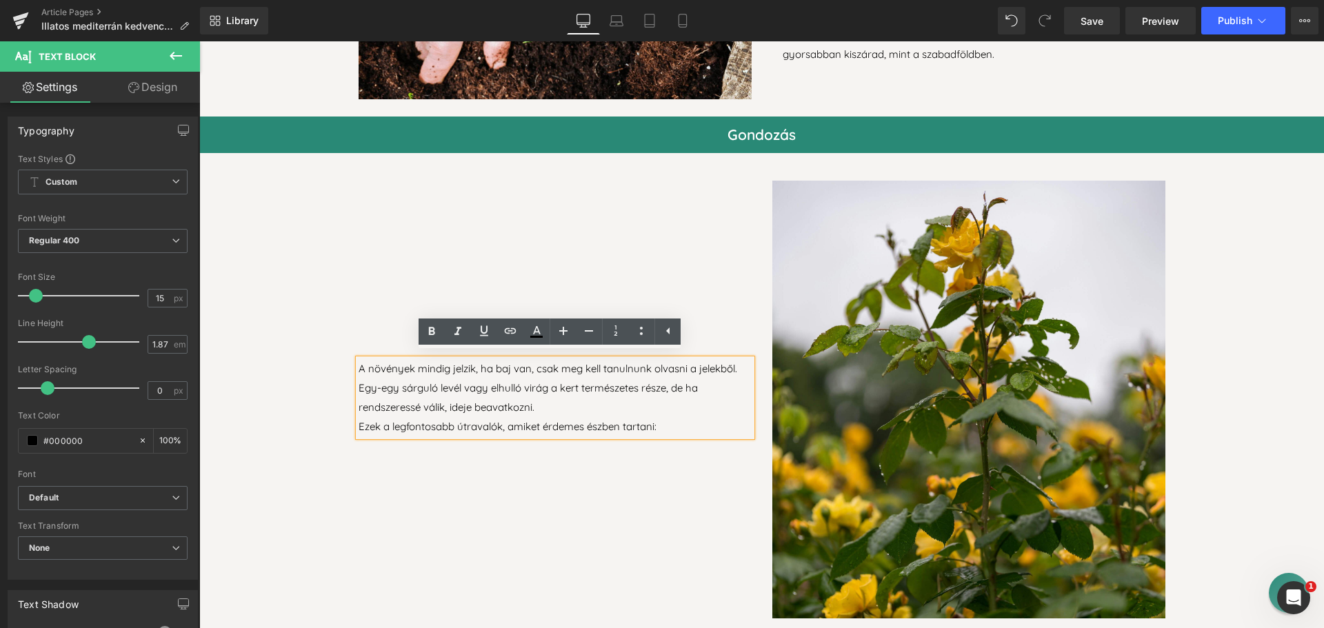
click at [593, 417] on p "Ezek a legfontosabb útravalók, amiket érdemes észben tartani:" at bounding box center [555, 426] width 393 height 19
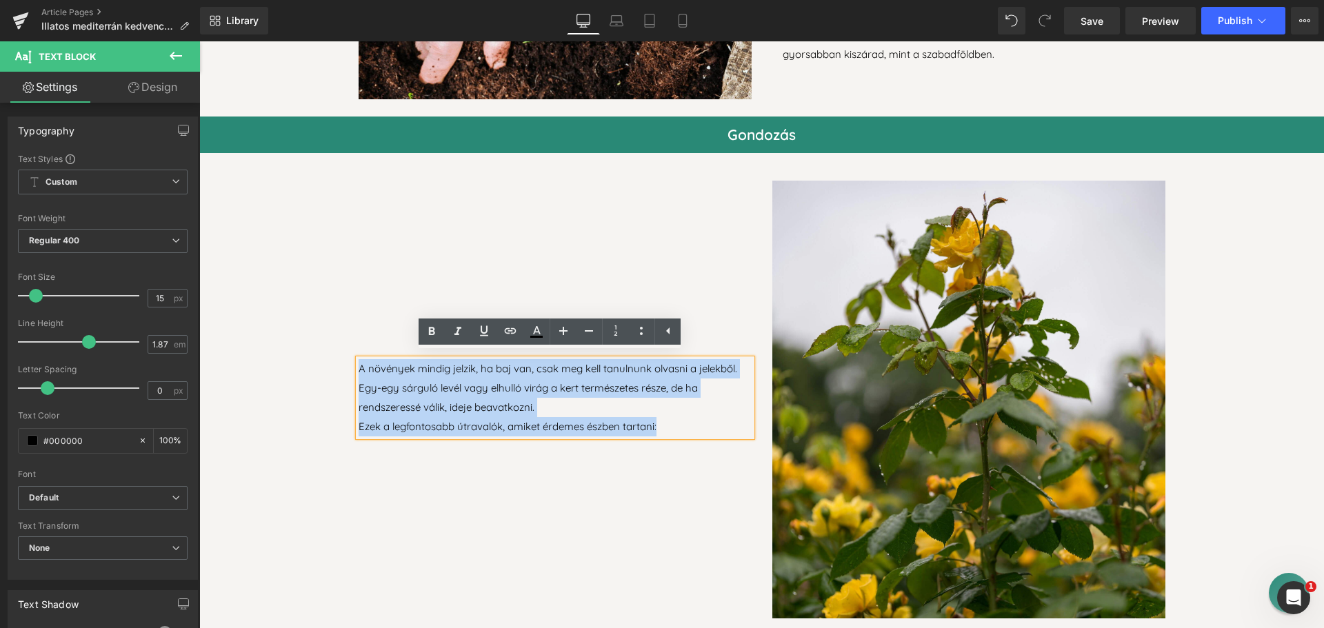
drag, startPoint x: 662, startPoint y: 424, endPoint x: 314, endPoint y: 363, distance: 353.1
paste div
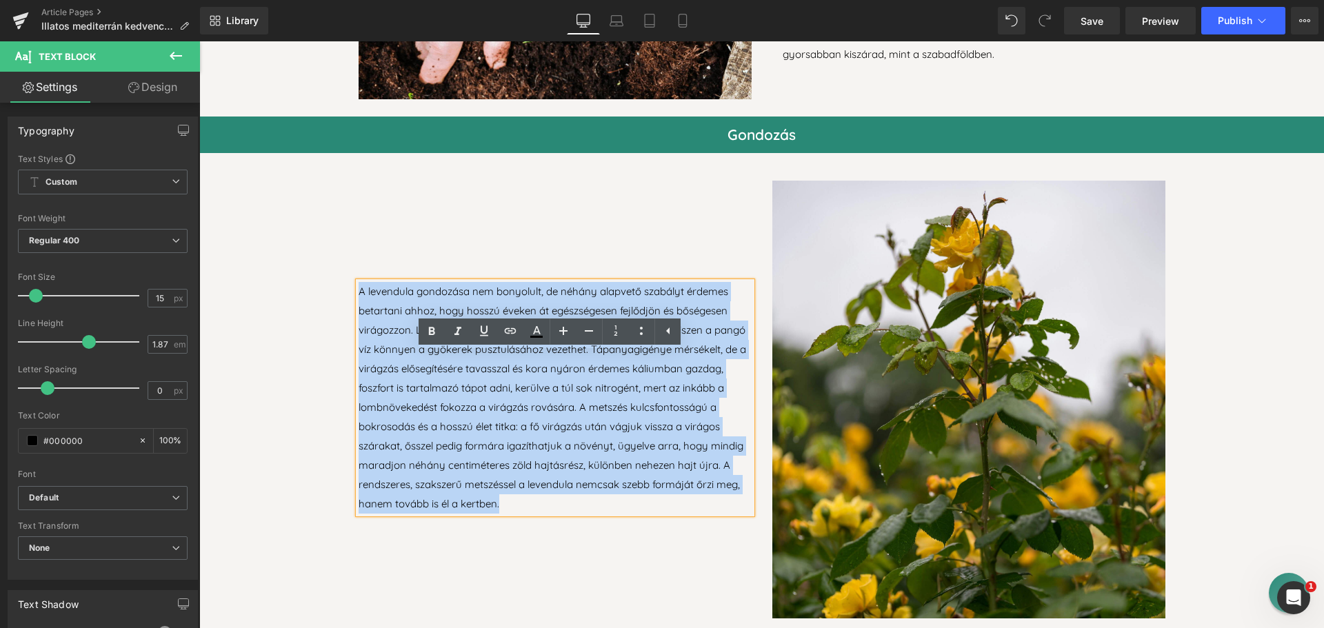
scroll to position [2728, 0]
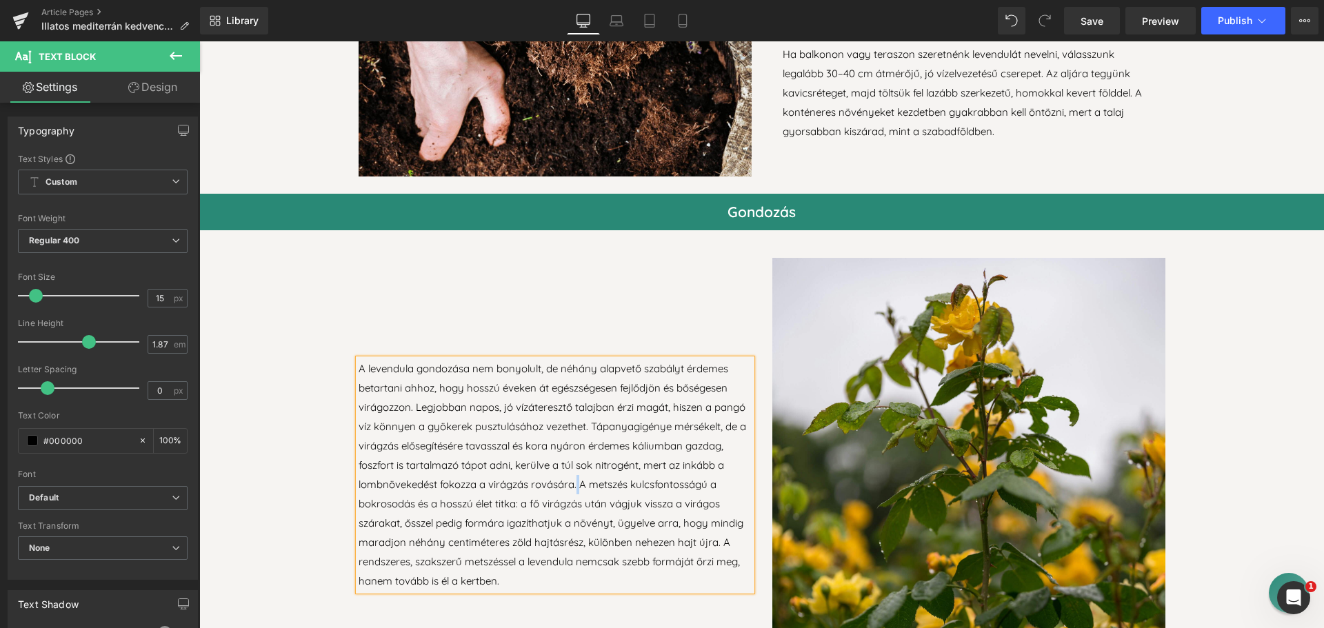
click at [575, 479] on p "A levendula gondozása nem bonyolult, de néhány alapvető szabályt érdemes betart…" at bounding box center [555, 475] width 393 height 232
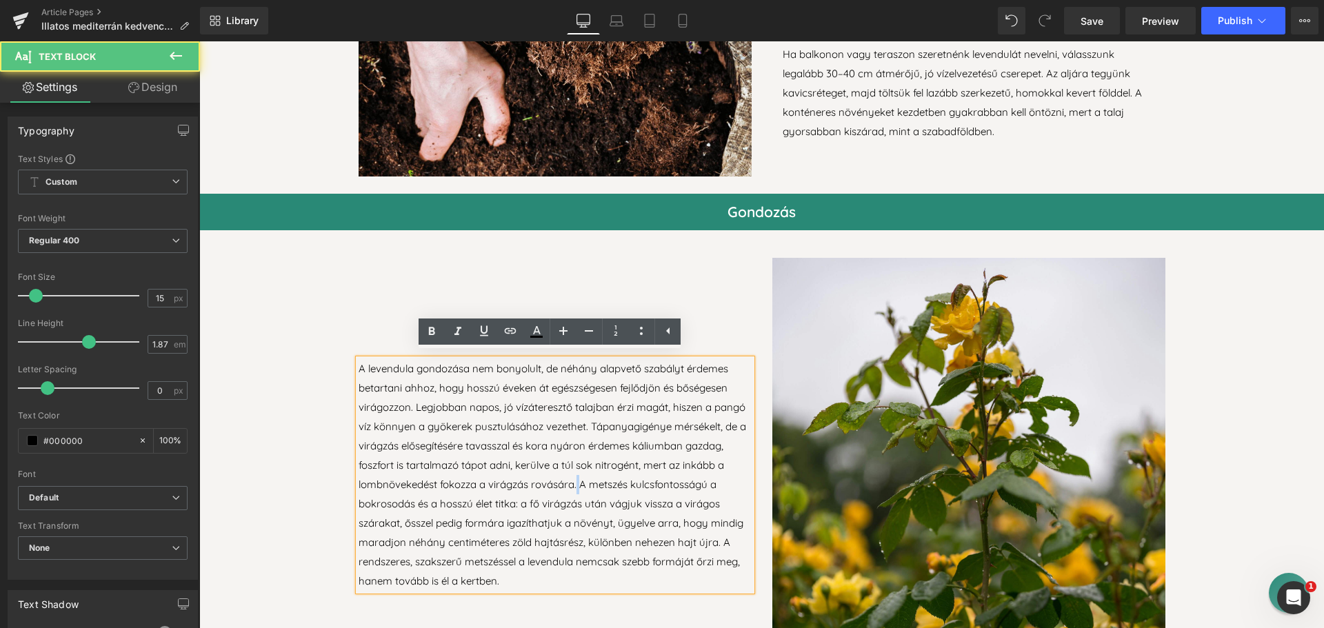
click at [574, 477] on p "A levendula gondozása nem bonyolult, de néhány alapvető szabályt érdemes betart…" at bounding box center [555, 475] width 393 height 232
click at [573, 478] on p "A levendula gondozása nem bonyolult, de néhány alapvető szabályt érdemes betart…" at bounding box center [555, 475] width 393 height 232
click at [577, 479] on p "A levendula gondozása nem bonyolult, de néhány alapvető szabályt érdemes betart…" at bounding box center [555, 475] width 393 height 232
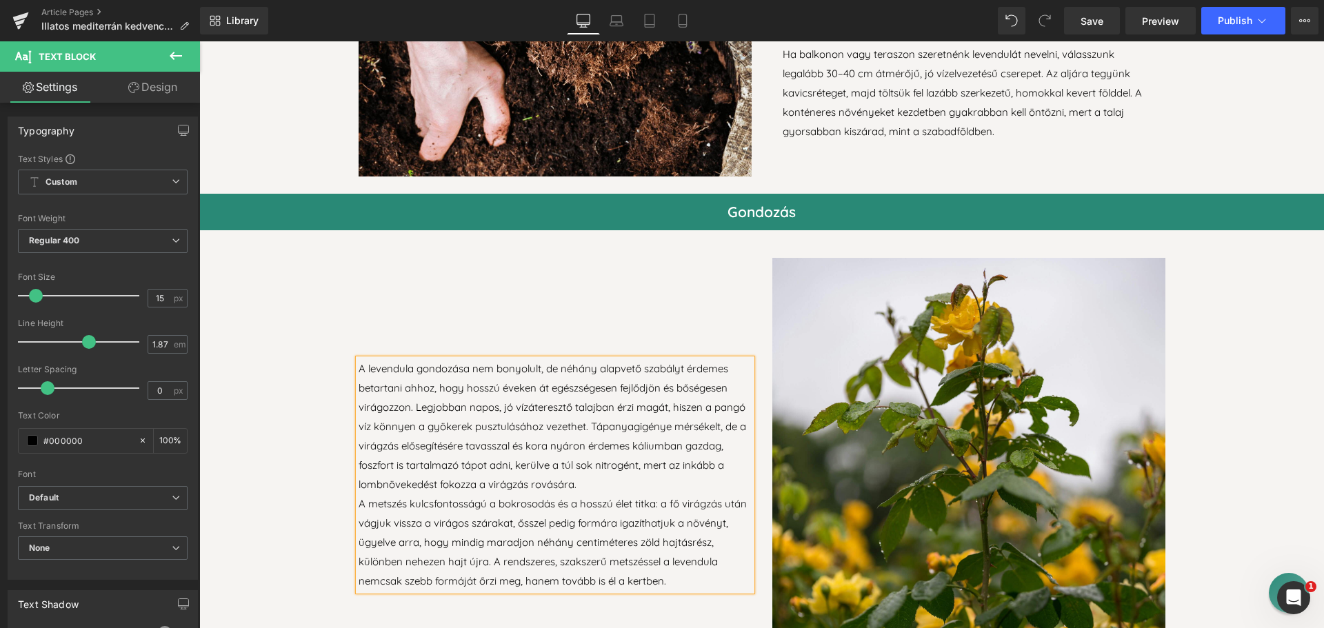
click at [359, 364] on p "A levendula gondozása nem bonyolult, de néhány alapvető szabályt érdemes betart…" at bounding box center [555, 426] width 393 height 135
drag, startPoint x: 421, startPoint y: 364, endPoint x: 348, endPoint y: 364, distance: 73.1
click at [348, 364] on div "Általános gonA levendula gondozása nem bonyolult, de néhány alapvető szabályt é…" at bounding box center [555, 477] width 414 height 439
click at [410, 404] on p "A levendula gondozása nem bonyolult, de néhány alapvető szabályt érdemes betart…" at bounding box center [555, 426] width 393 height 135
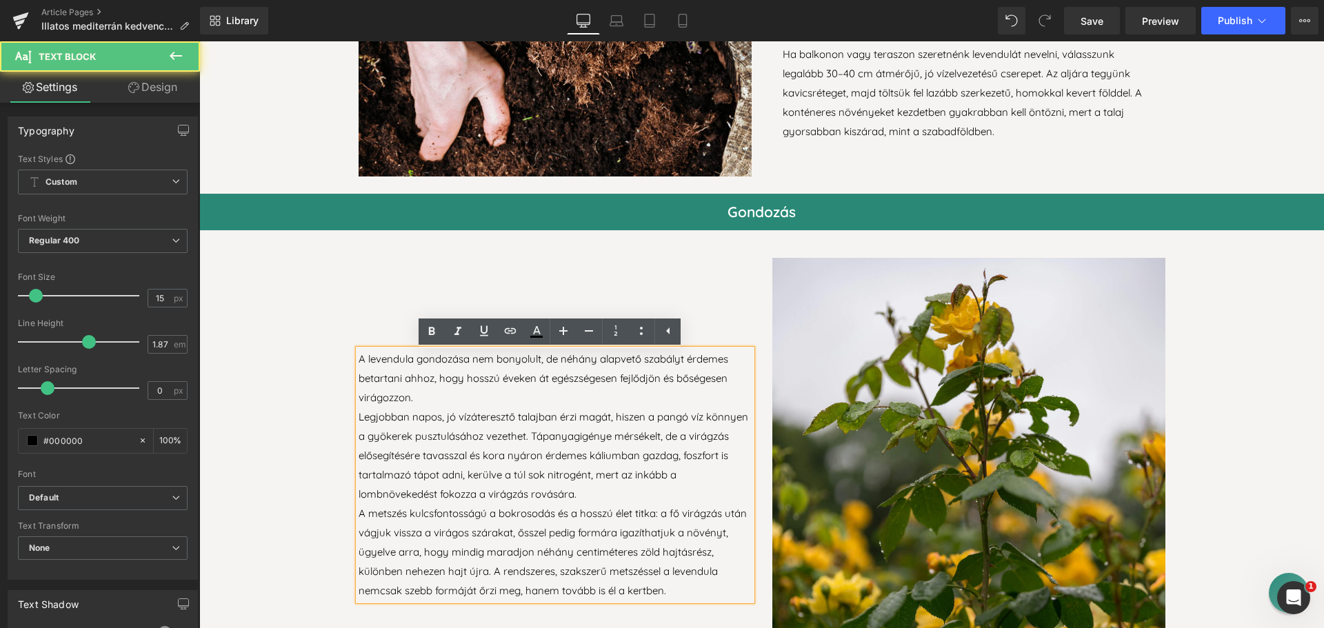
scroll to position [2719, 0]
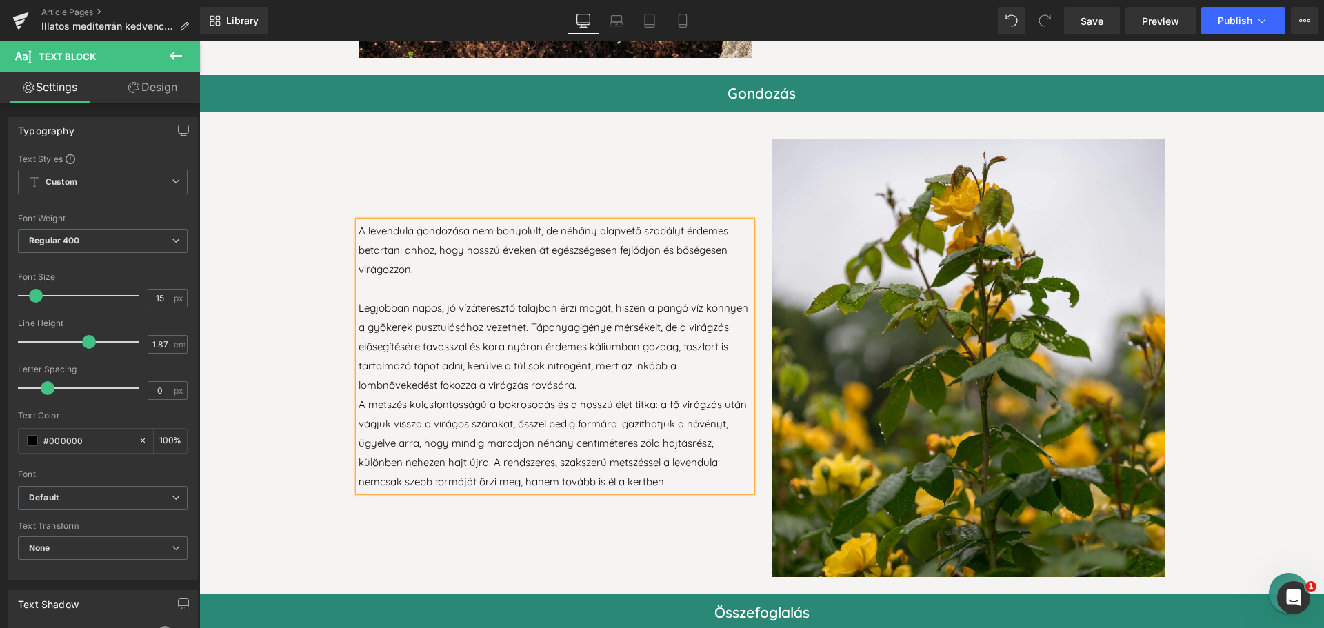
click at [584, 387] on p "Legjobban napos, jó vízáteresztő talajban érzi magát, hiszen a pangó víz könnye…" at bounding box center [555, 347] width 393 height 97
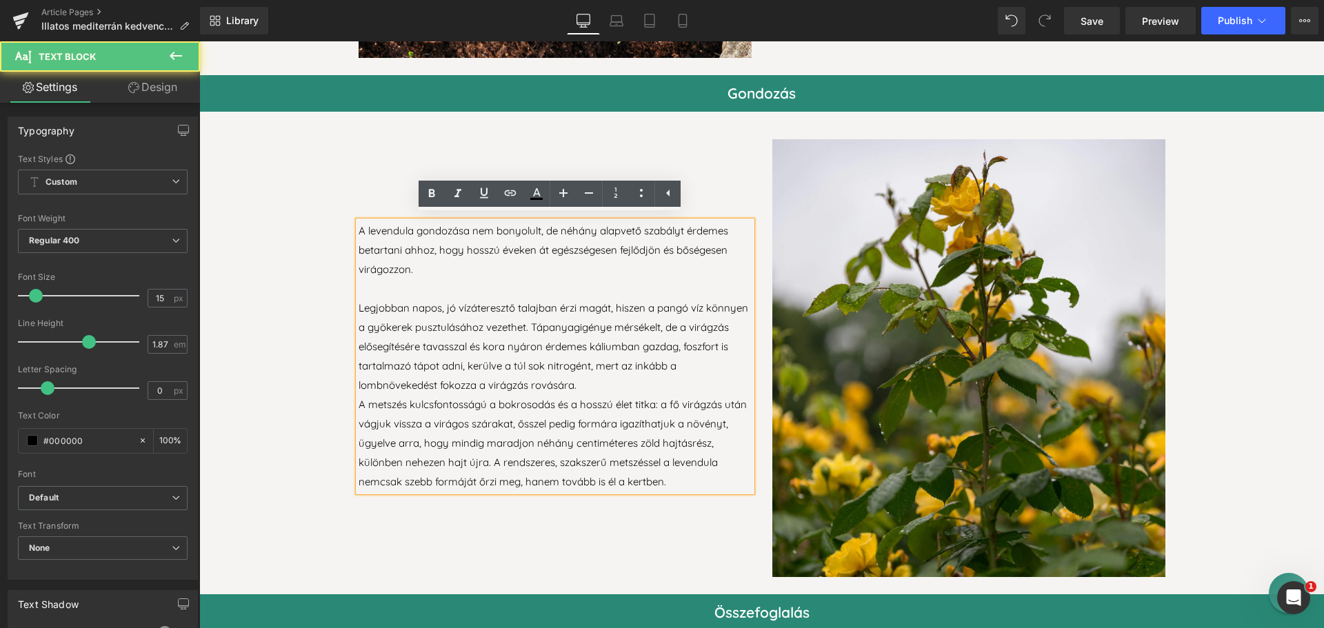
scroll to position [2837, 0]
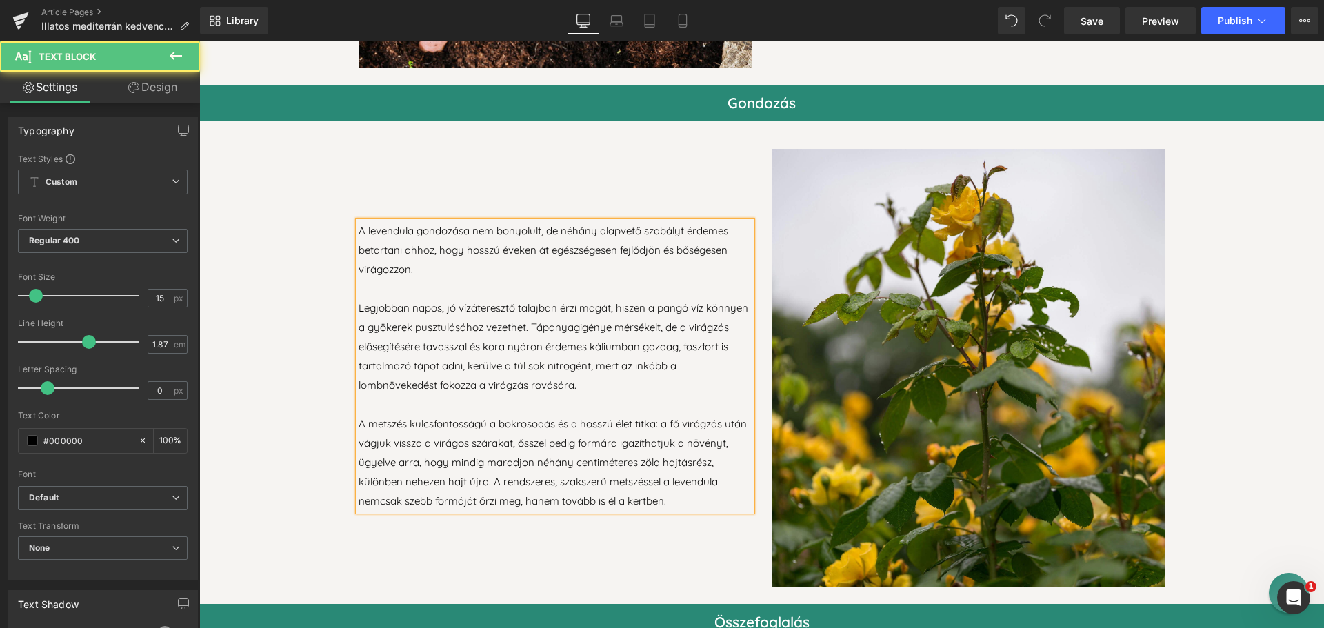
click at [359, 300] on p "Legjobban napos, jó vízáteresztő talajban érzi magát, hiszen a pangó víz könnye…" at bounding box center [555, 347] width 393 height 97
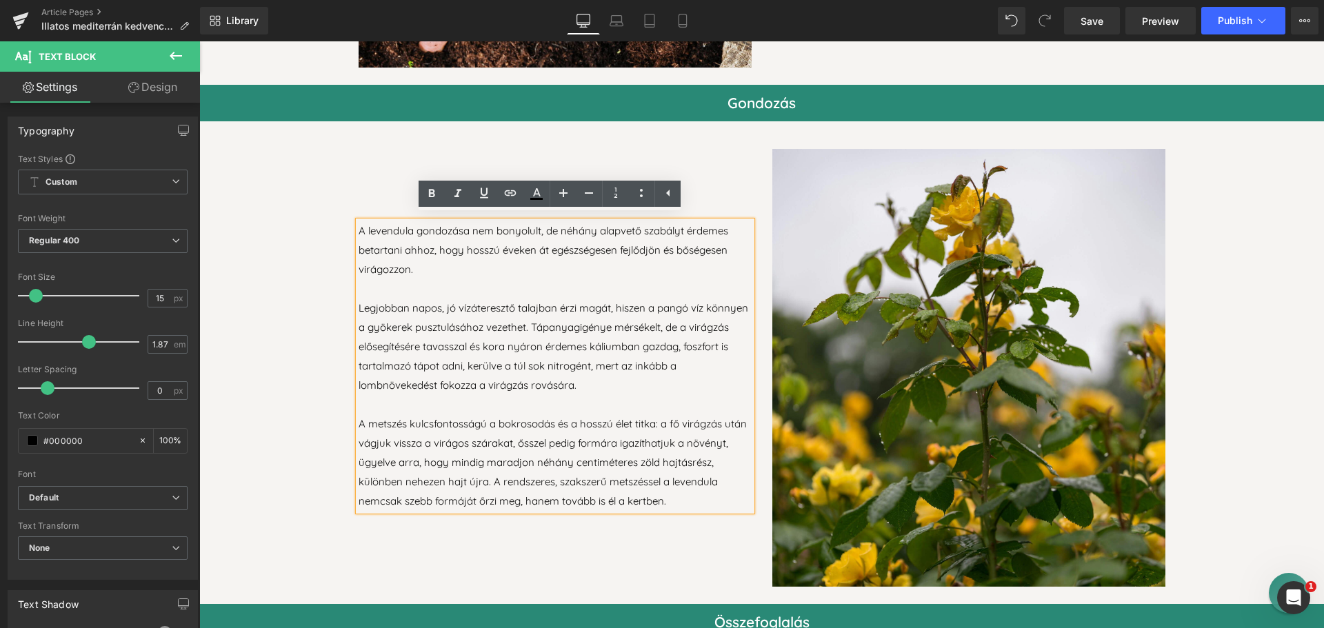
scroll to position [2828, 0]
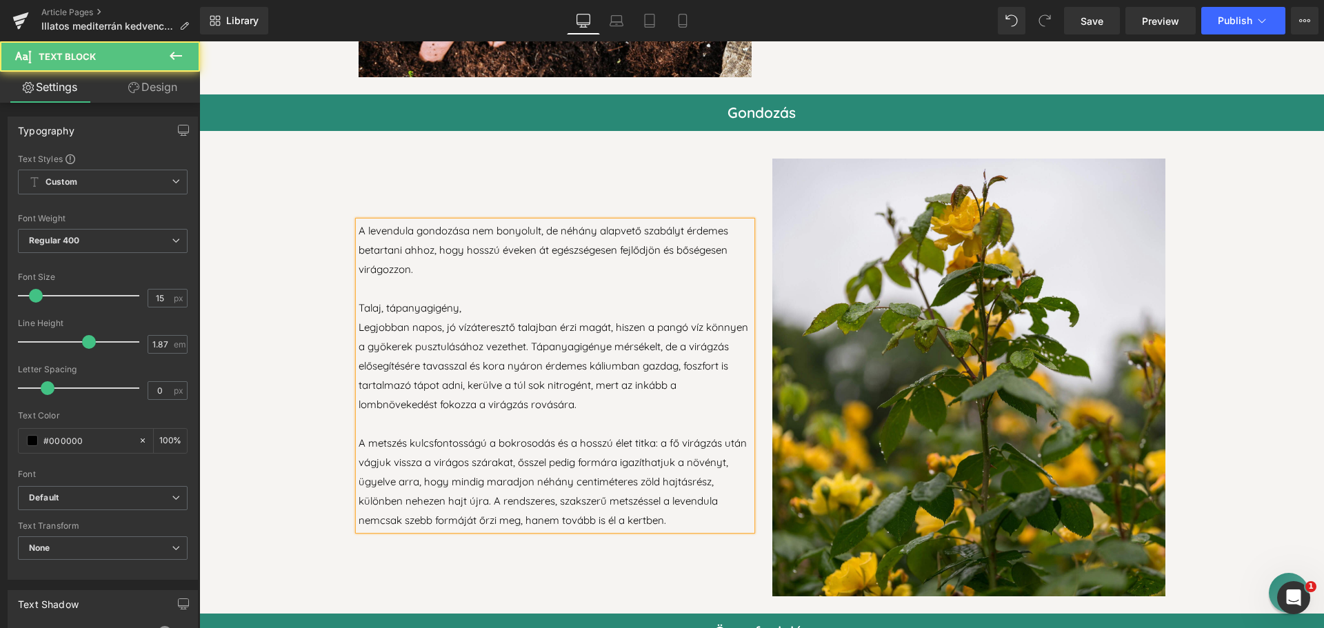
click at [525, 339] on p "Legjobban napos, jó vízáteresztő talajban érzi magát, hiszen a pangó víz könnye…" at bounding box center [555, 366] width 393 height 97
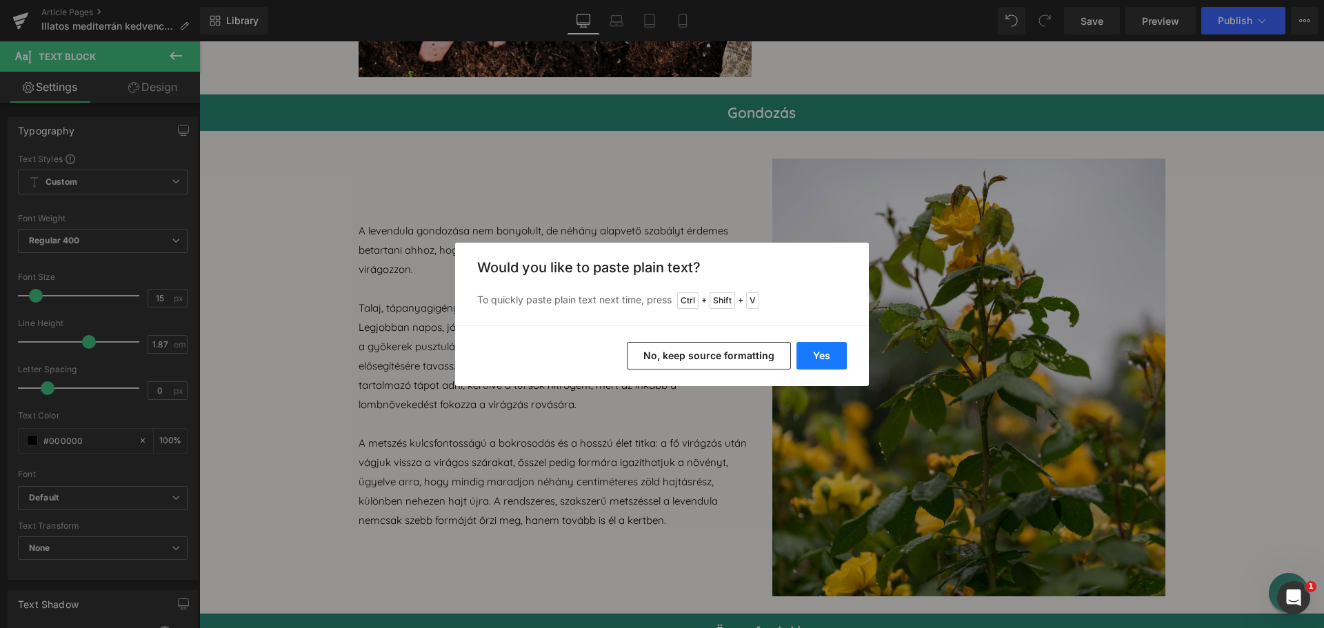
click at [824, 346] on button "Yes" at bounding box center [822, 356] width 50 height 28
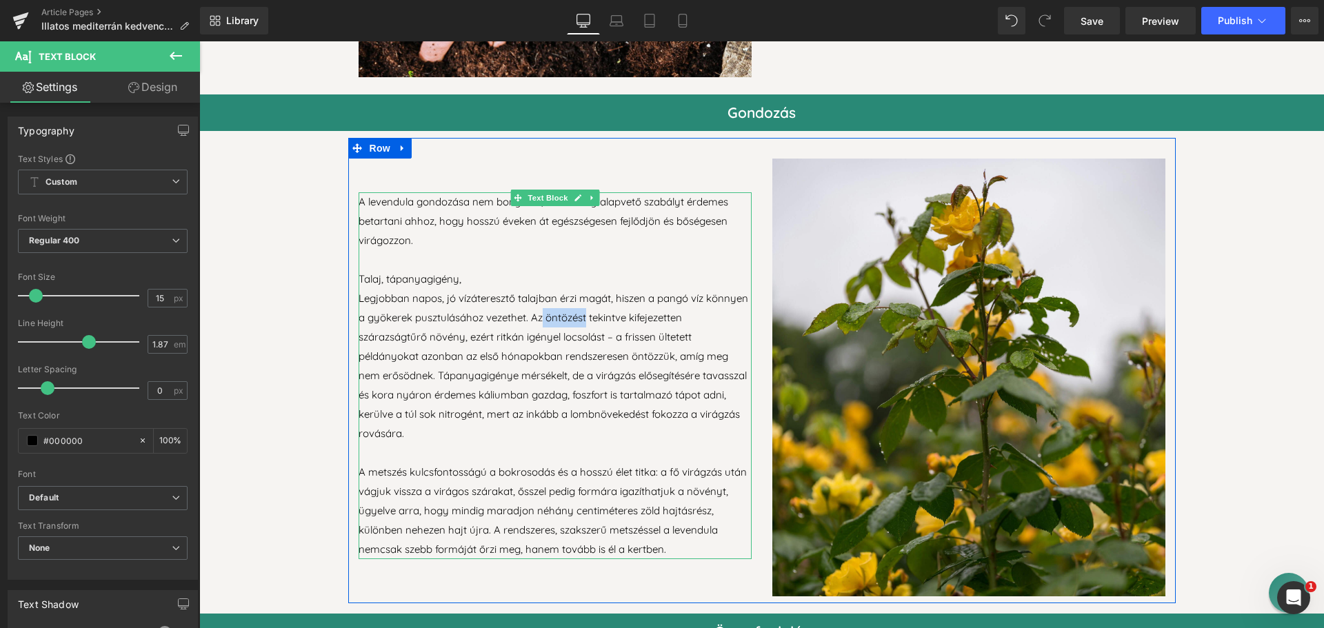
drag, startPoint x: 539, startPoint y: 315, endPoint x: 580, endPoint y: 320, distance: 41.1
click at [580, 320] on p "Legjobban napos, jó vízáteresztő talajban érzi magát, hiszen a pangó víz könnye…" at bounding box center [555, 366] width 393 height 155
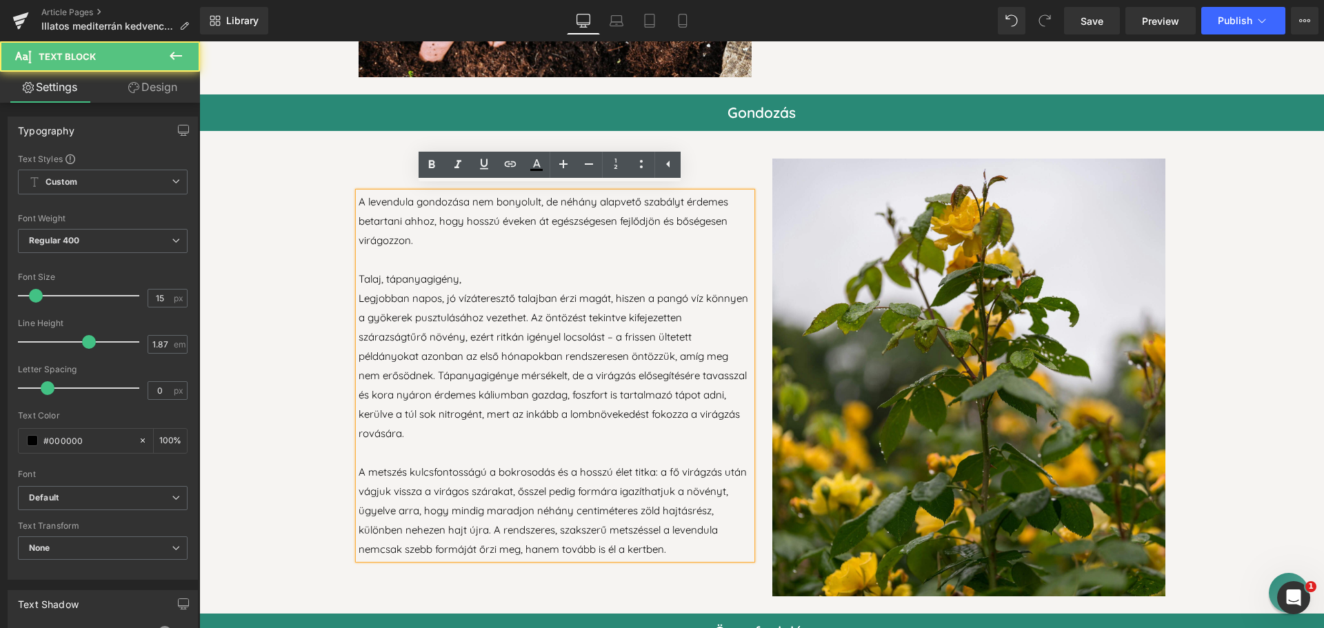
click at [562, 323] on p "Legjobban napos, jó vízáteresztő talajban érzi magát, hiszen a pangó víz könnye…" at bounding box center [555, 366] width 393 height 155
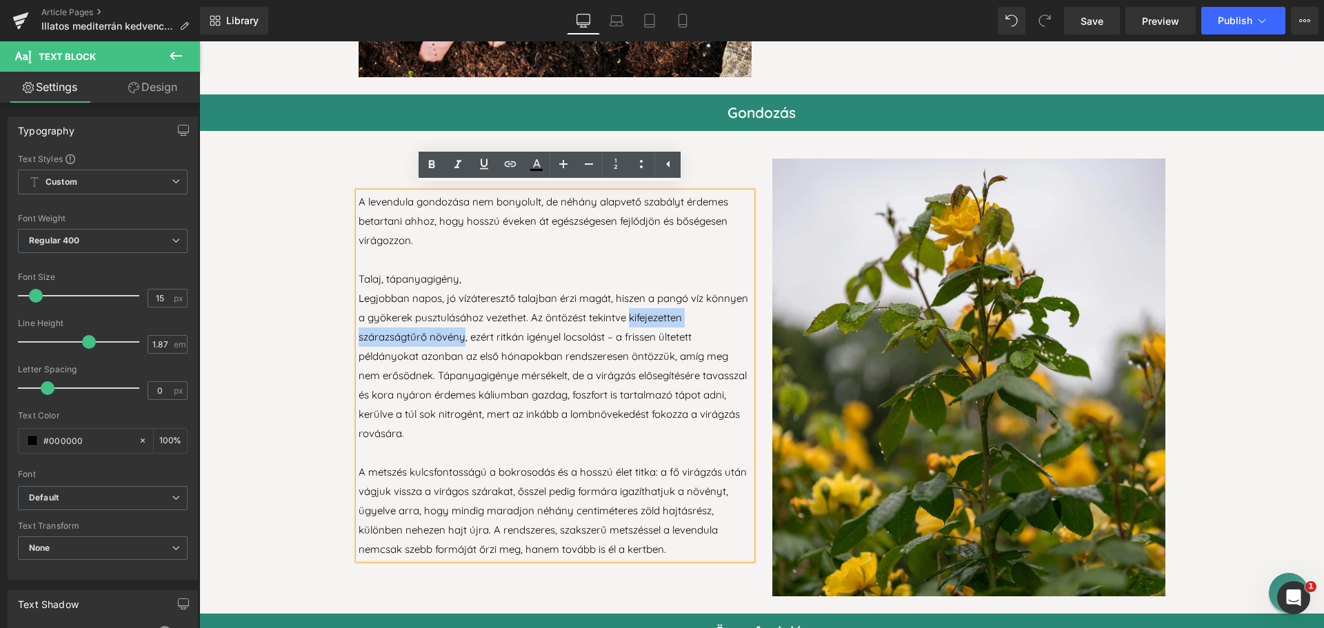
drag, startPoint x: 626, startPoint y: 312, endPoint x: 459, endPoint y: 334, distance: 167.7
click at [459, 334] on p "Legjobban napos, jó vízáteresztő talajban érzi magát, hiszen a pangó víz könnye…" at bounding box center [555, 366] width 393 height 155
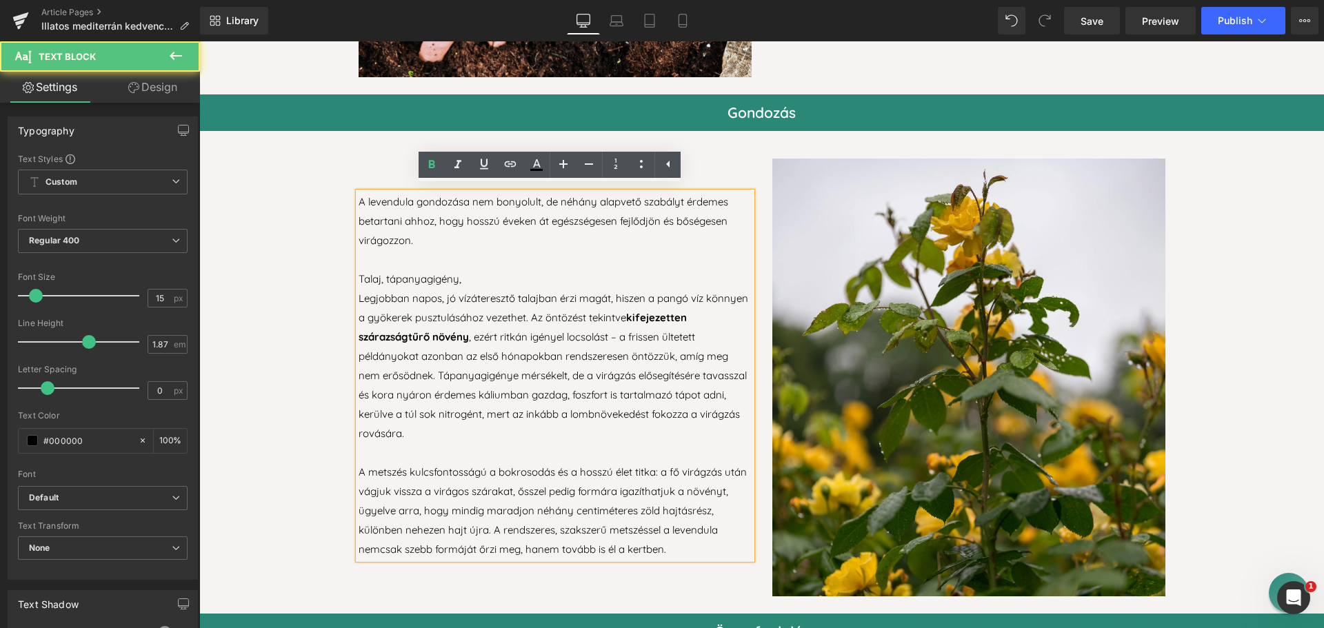
click at [494, 362] on p "Legjobban napos, jó vízáteresztő talajban érzi magát, hiszen a pangó víz könnye…" at bounding box center [555, 366] width 393 height 155
click at [432, 368] on p "Legjobban napos, jó vízáteresztő talajban érzi magát, hiszen a pangó víz könnye…" at bounding box center [555, 366] width 393 height 155
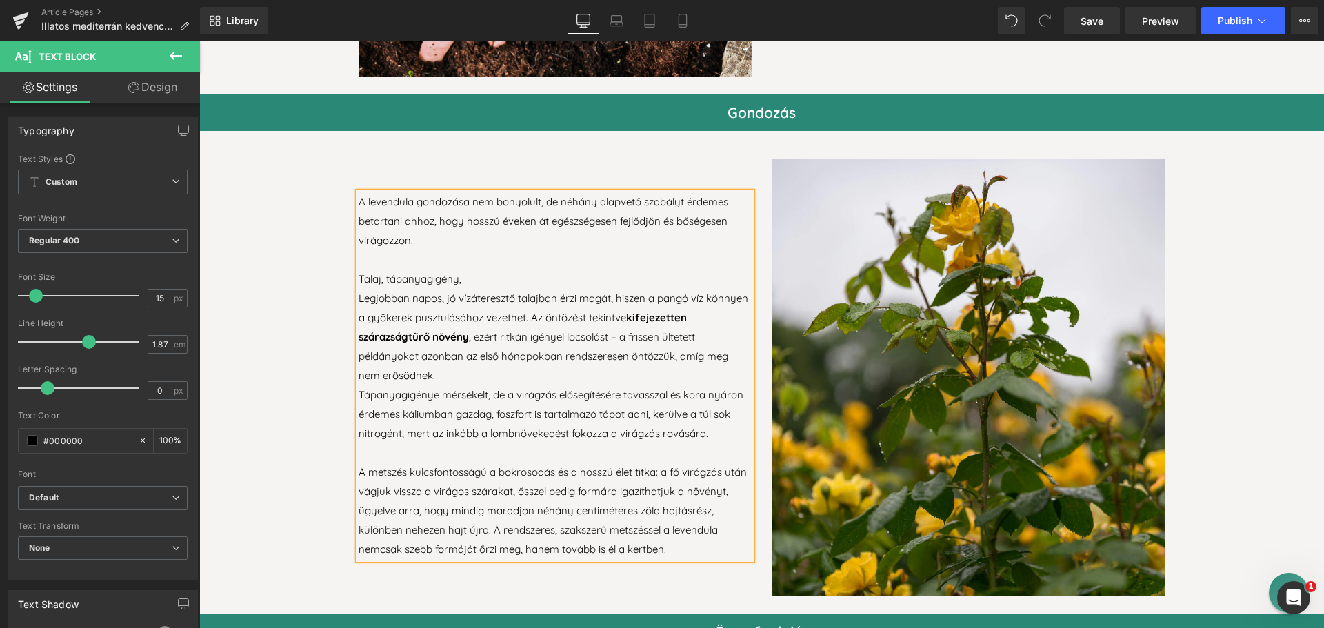
click at [420, 272] on p "Talaj, tápanyagigény," at bounding box center [555, 279] width 393 height 19
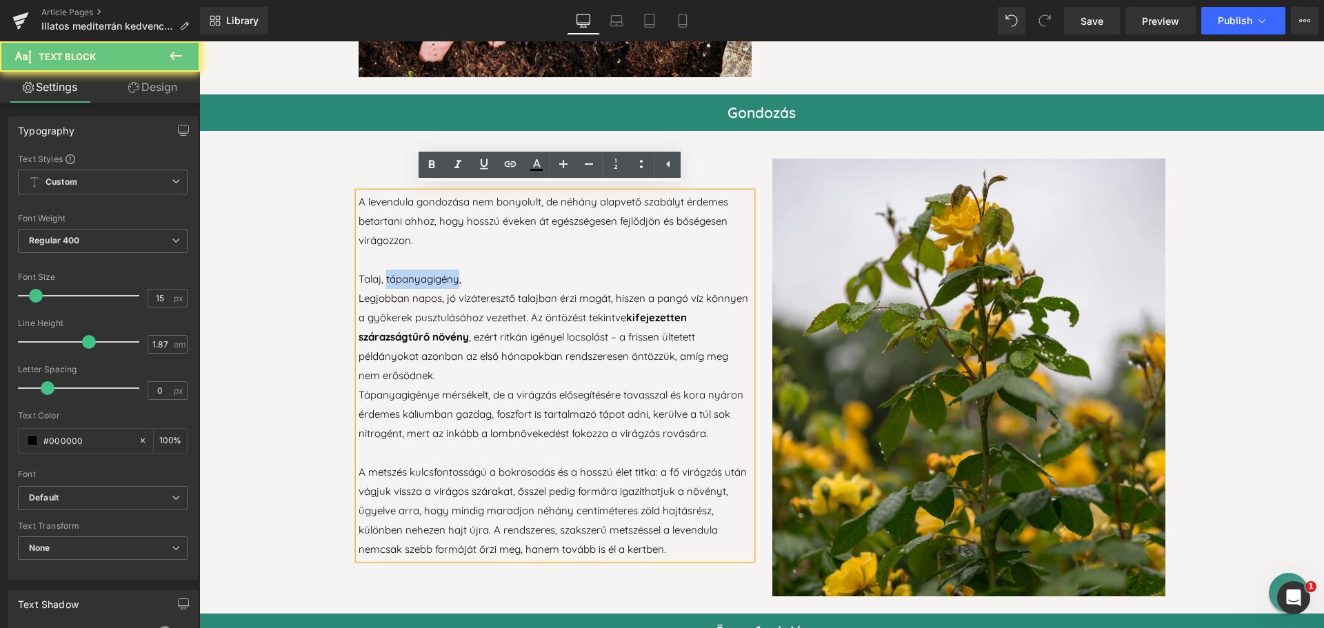
click at [420, 272] on p "Talaj, tápanyagigény," at bounding box center [555, 279] width 393 height 19
click at [461, 275] on p "Talaj, tápanyagigény," at bounding box center [555, 279] width 393 height 19
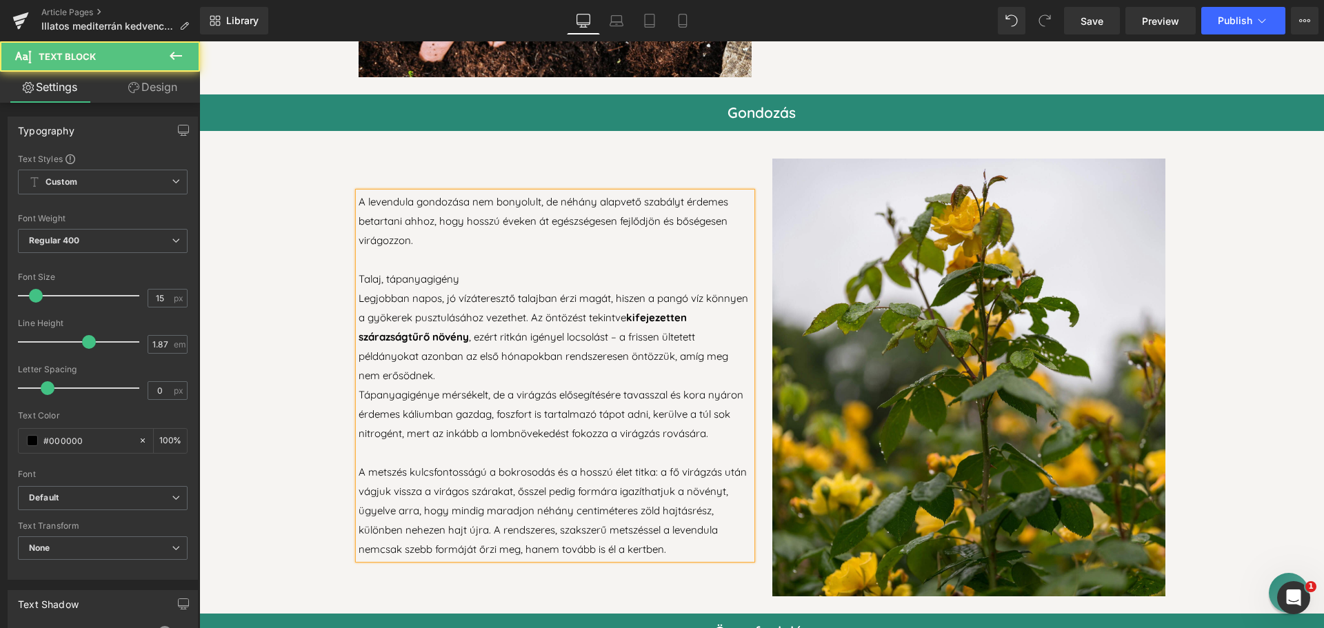
click at [381, 274] on p "Talaj, tápanyagigény" at bounding box center [555, 279] width 393 height 19
click at [441, 270] on p "Talaj, öntözés, tápanyagigény" at bounding box center [555, 279] width 393 height 19
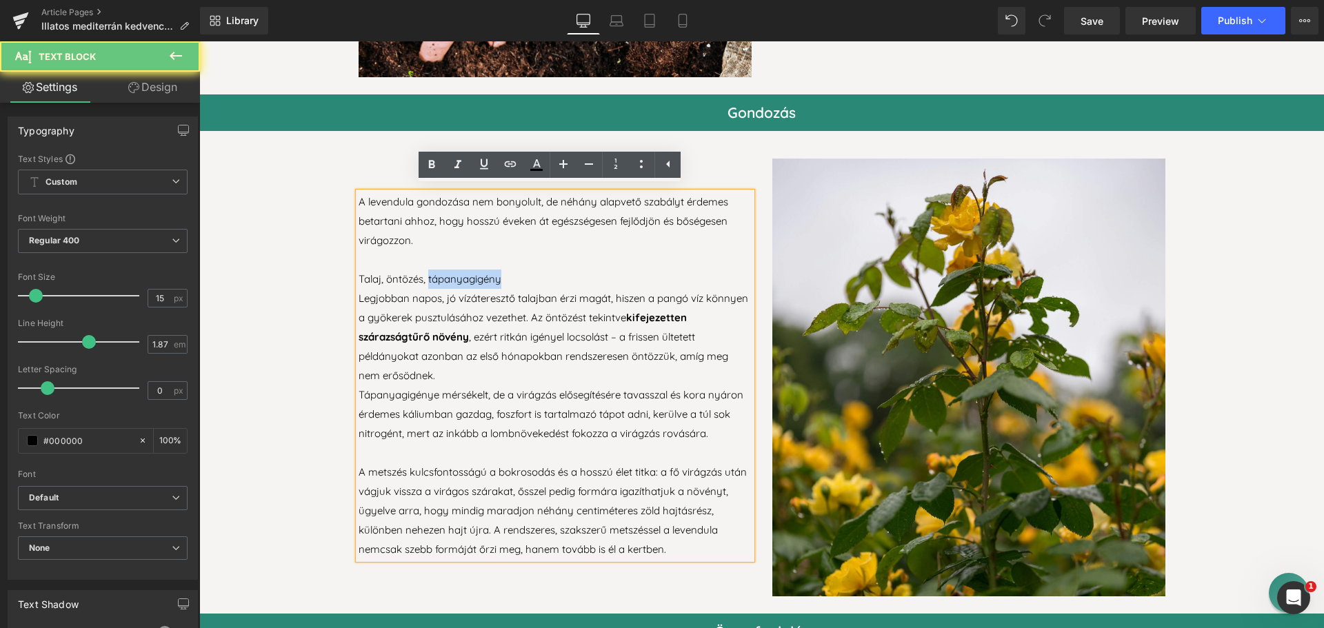
click at [441, 270] on p "Talaj, öntözés, tápanyagigény" at bounding box center [555, 279] width 393 height 19
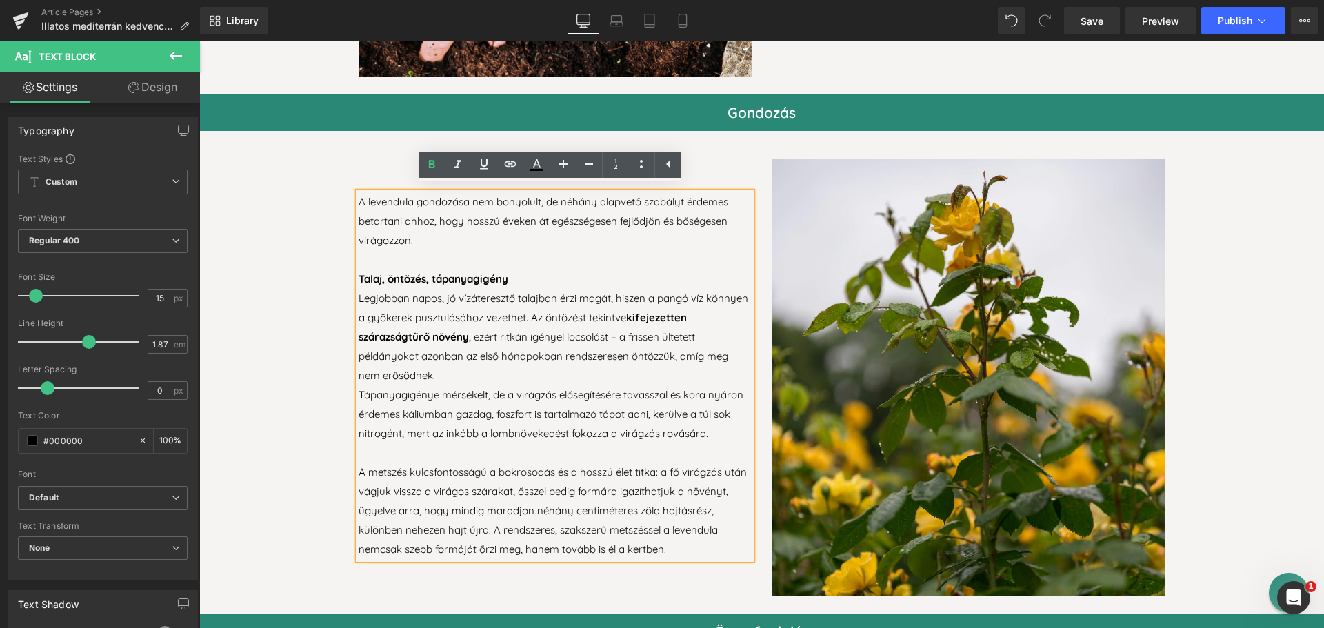
click at [360, 454] on p at bounding box center [555, 453] width 393 height 19
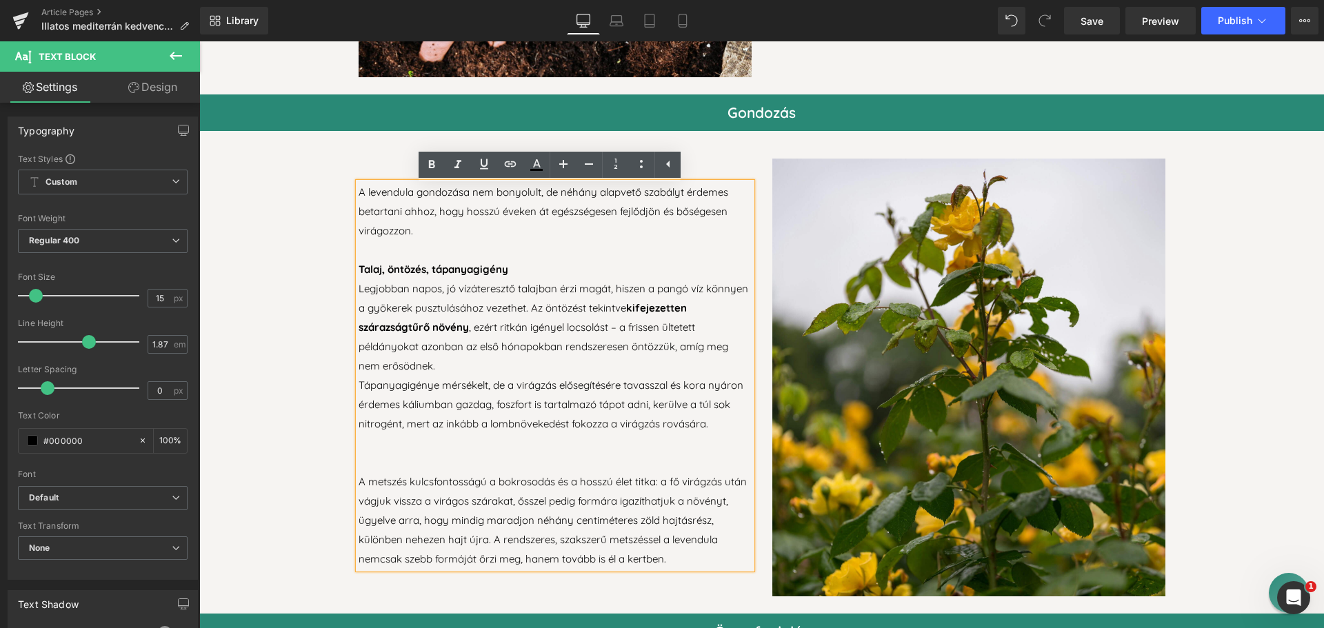
scroll to position [2818, 0]
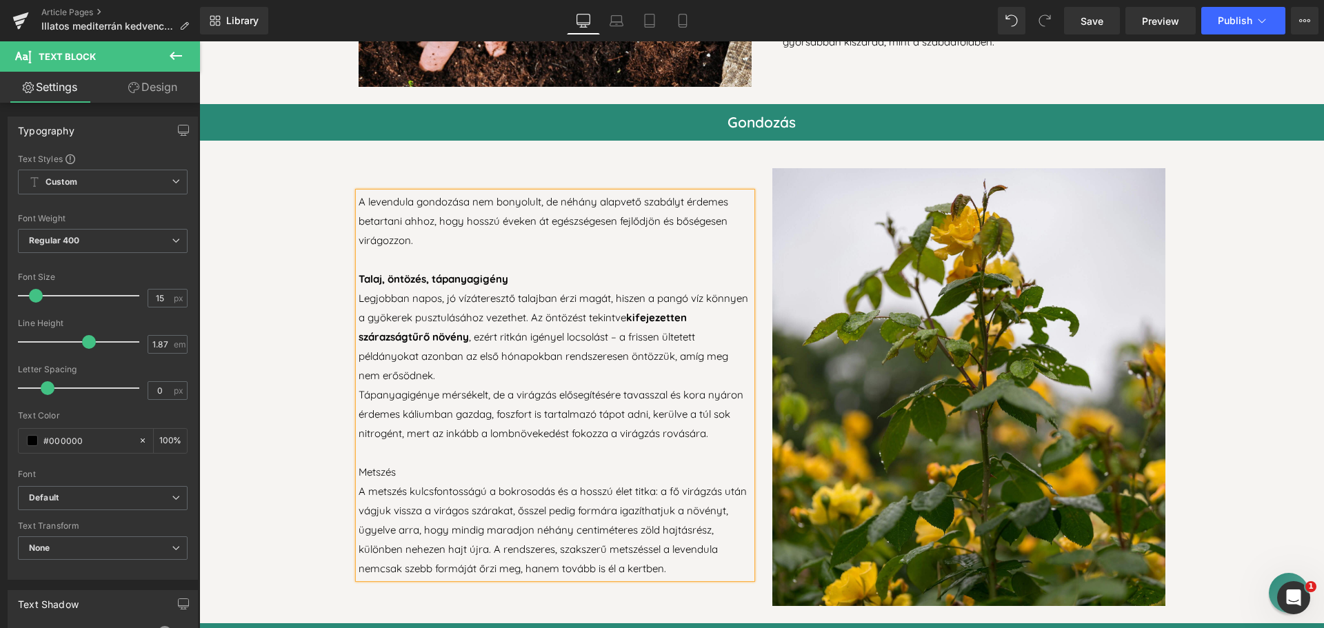
click at [373, 468] on p "Metszés" at bounding box center [555, 472] width 393 height 19
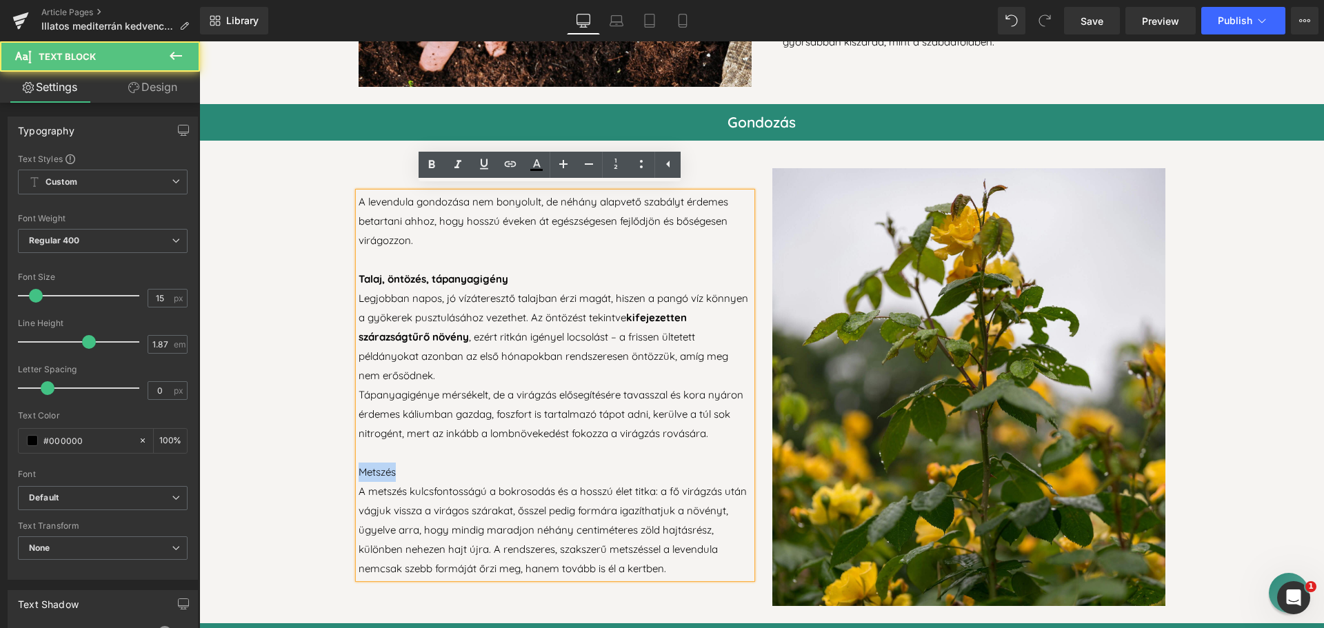
click at [373, 468] on p "Metszés" at bounding box center [555, 472] width 393 height 19
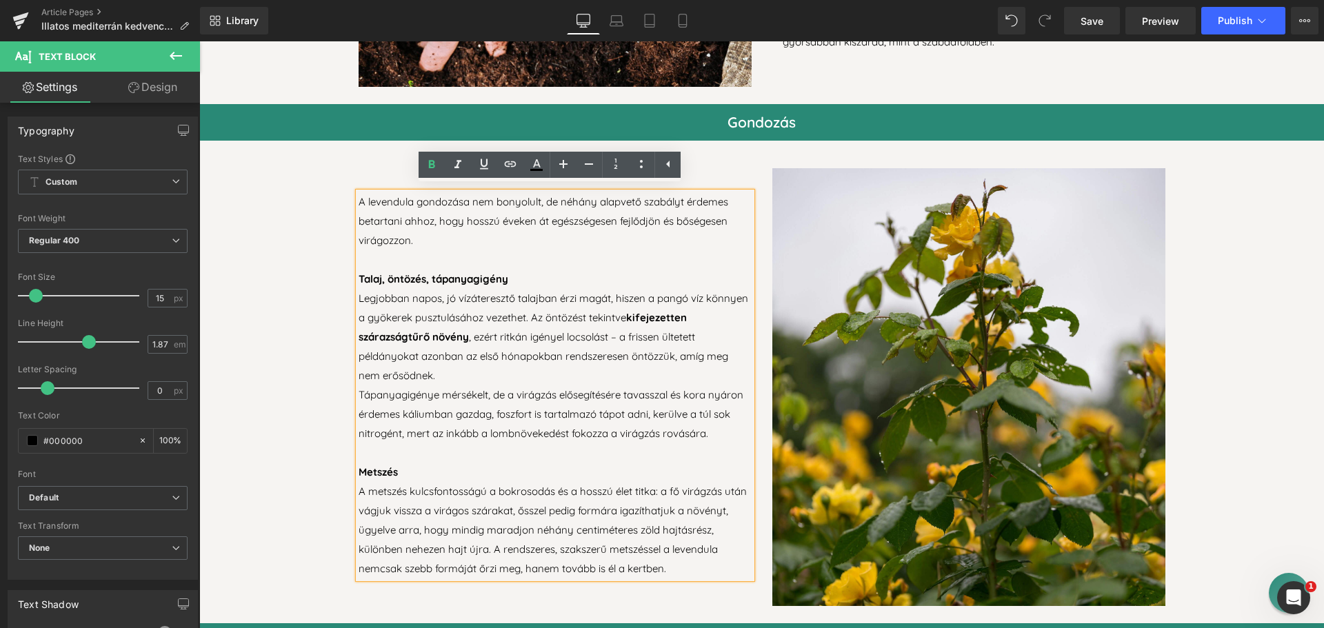
click at [480, 469] on p "Metszés" at bounding box center [555, 472] width 393 height 19
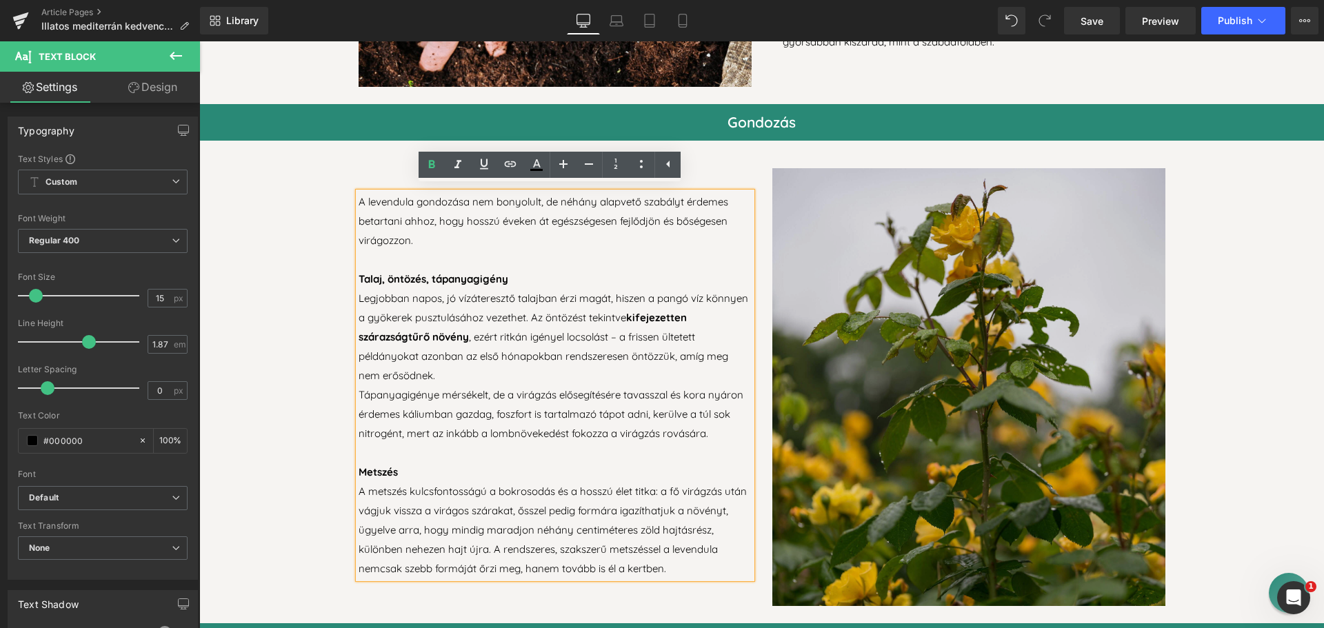
click at [1029, 284] on img at bounding box center [969, 387] width 393 height 439
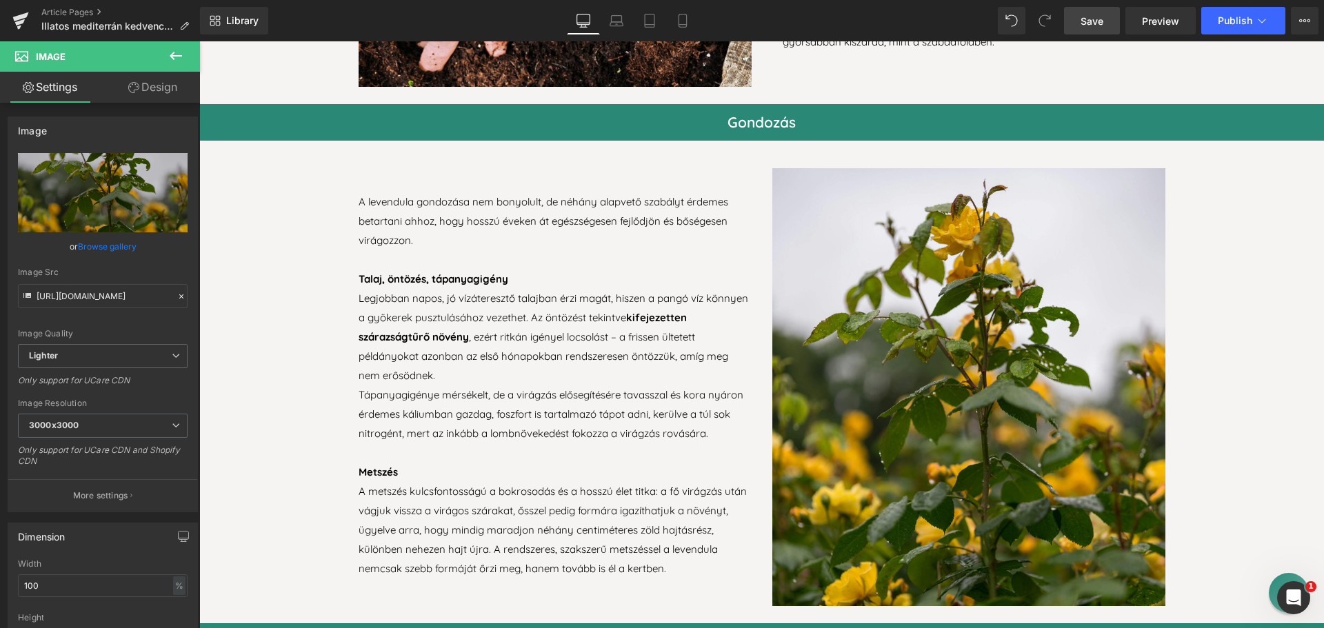
click at [1084, 26] on span "Save" at bounding box center [1092, 21] width 23 height 14
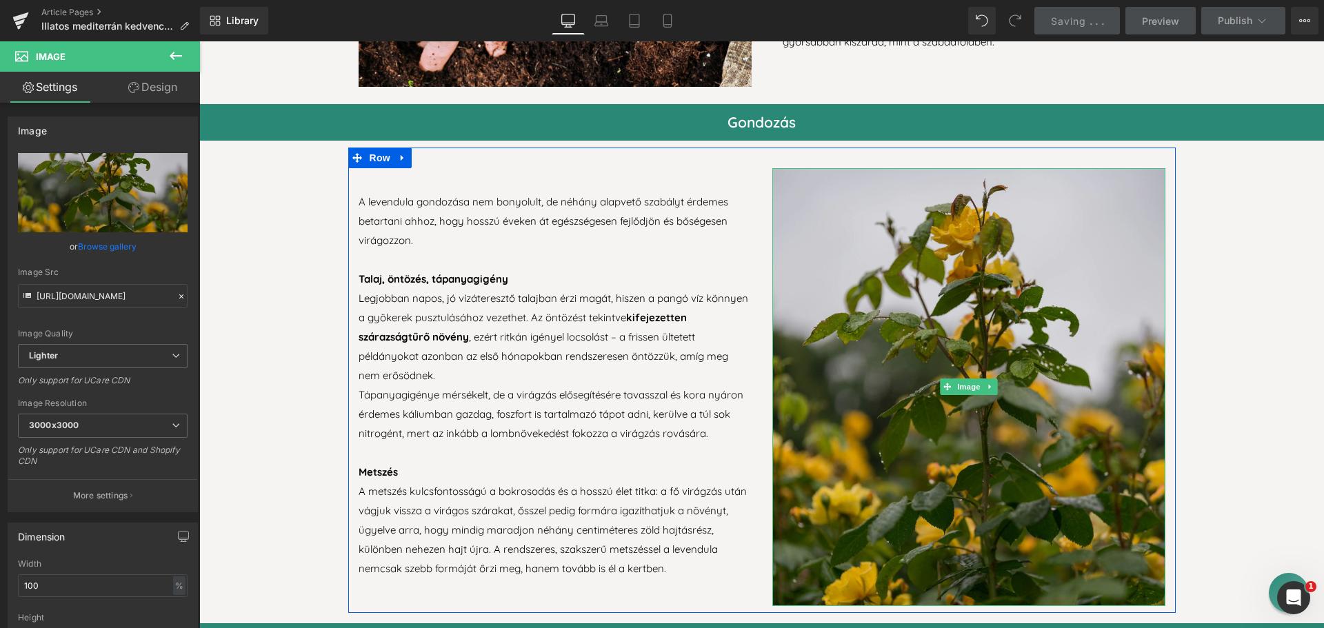
click at [886, 414] on img at bounding box center [969, 387] width 393 height 439
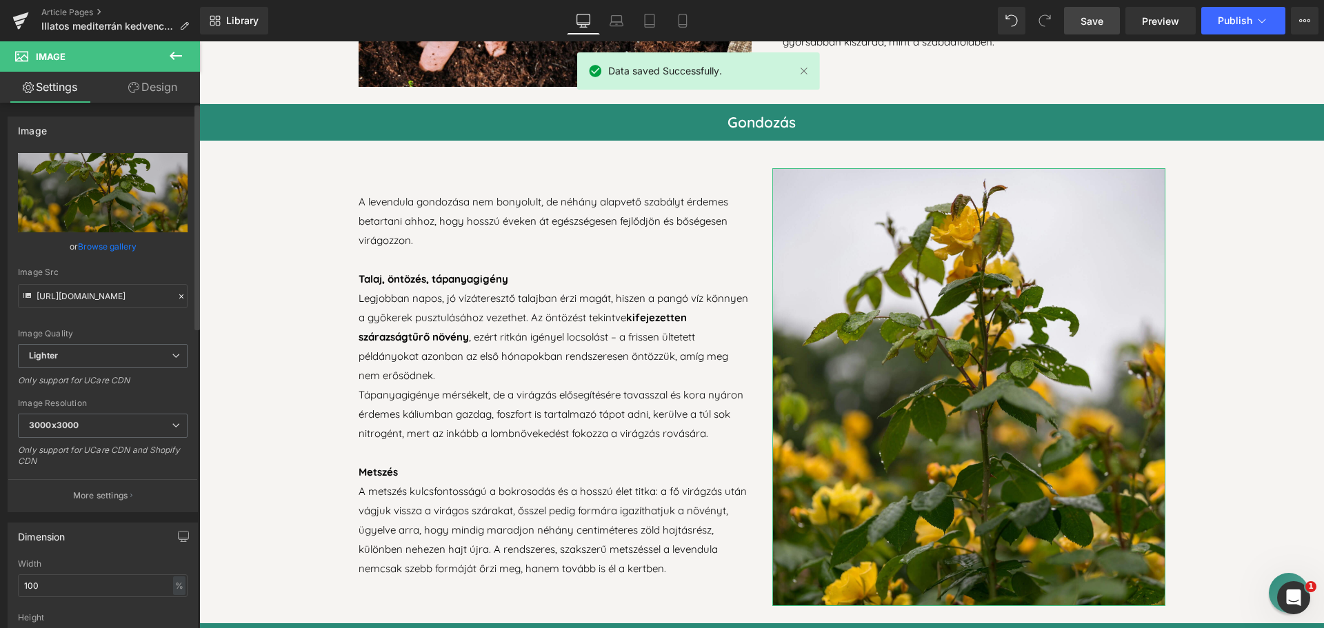
click at [110, 246] on link "Browse gallery" at bounding box center [107, 247] width 59 height 24
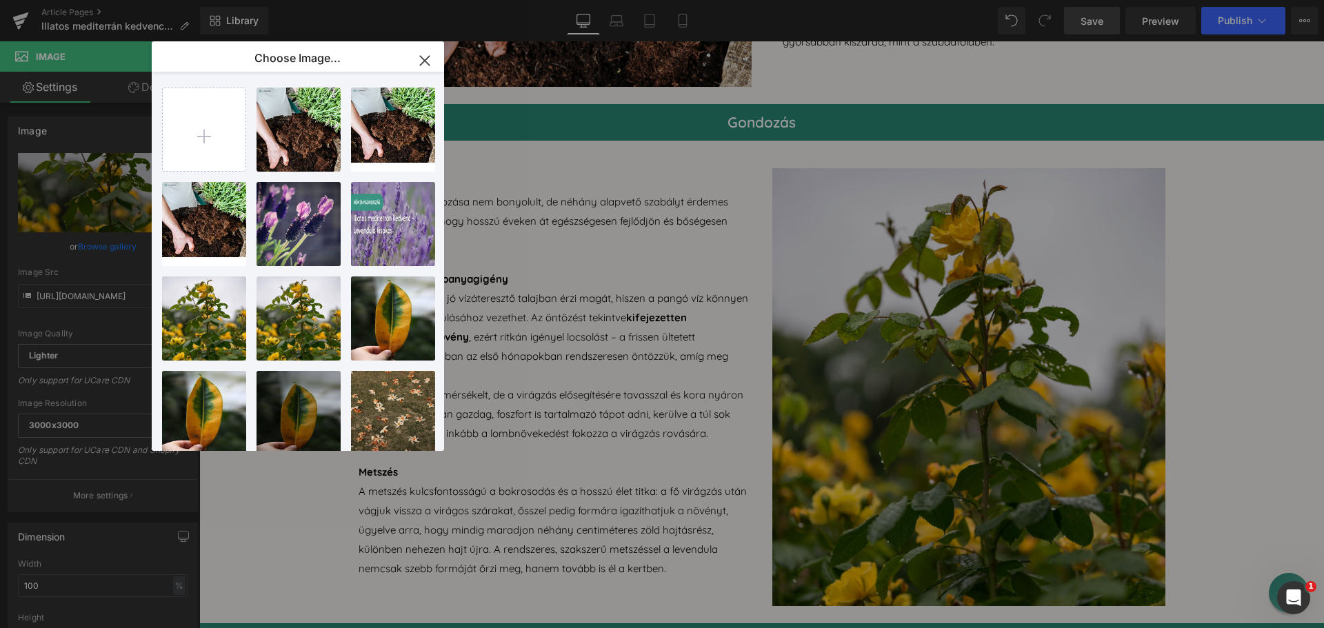
click at [419, 57] on icon "button" at bounding box center [425, 61] width 22 height 22
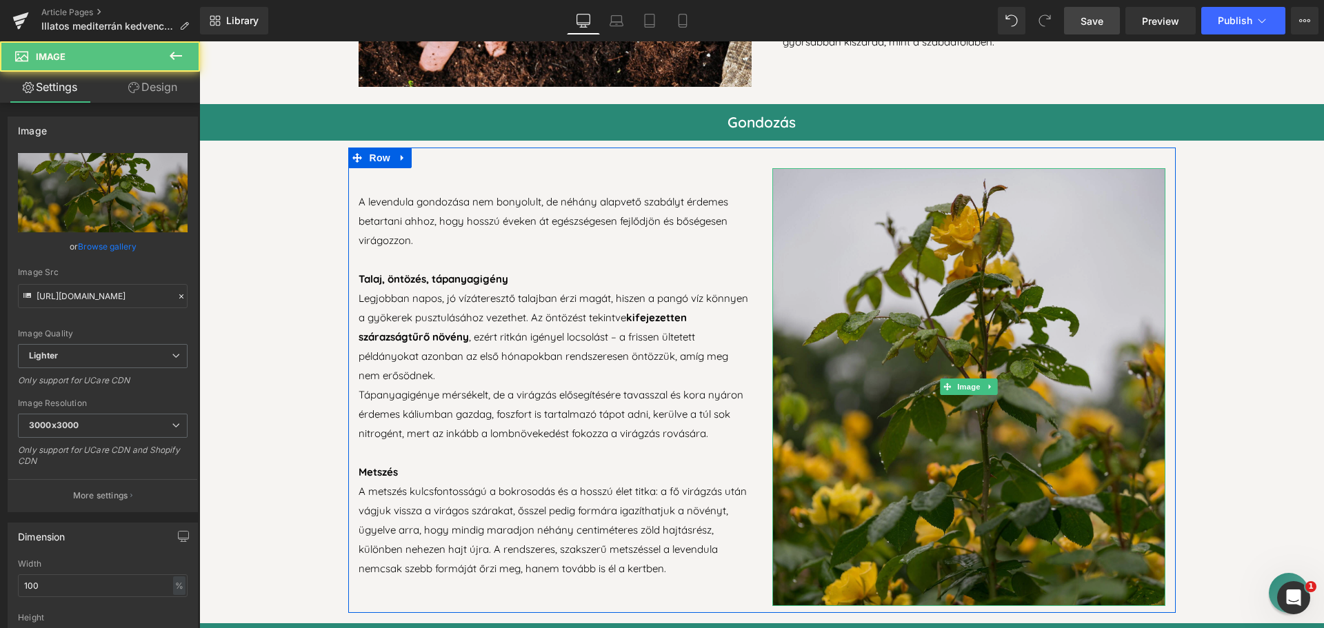
click at [936, 317] on img at bounding box center [969, 387] width 393 height 439
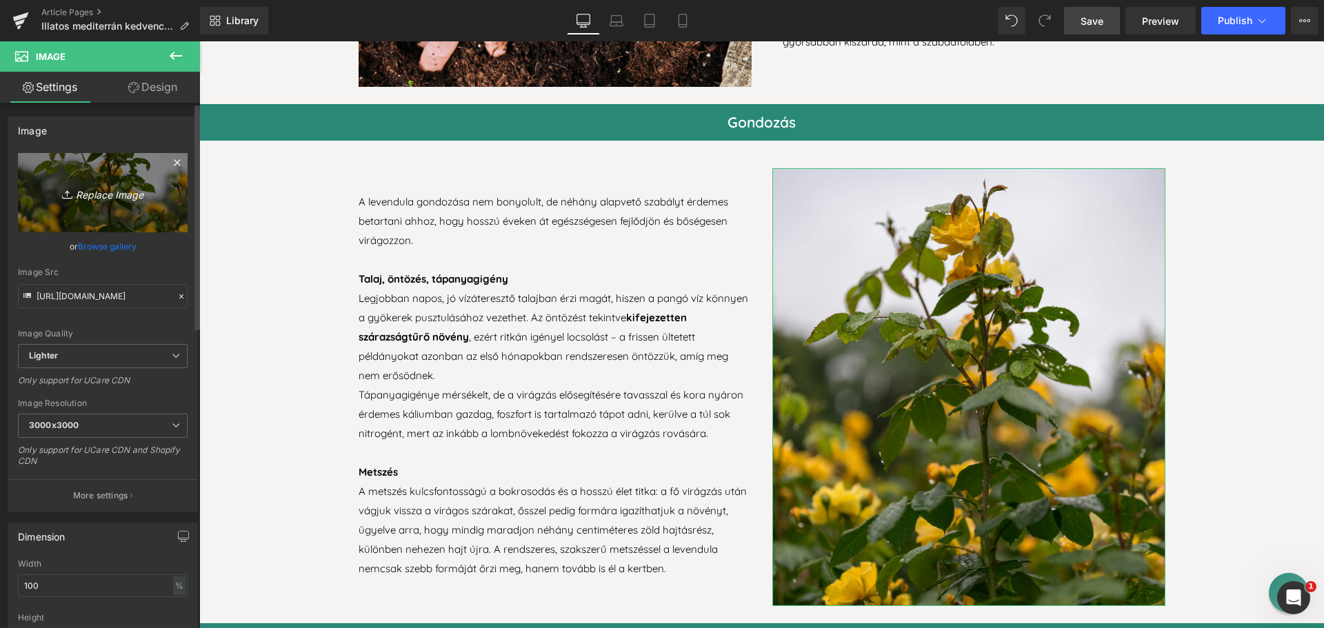
click at [109, 196] on icon "Replace Image" at bounding box center [103, 192] width 110 height 17
type input "C:\fakepath\levendula-metszes.png"
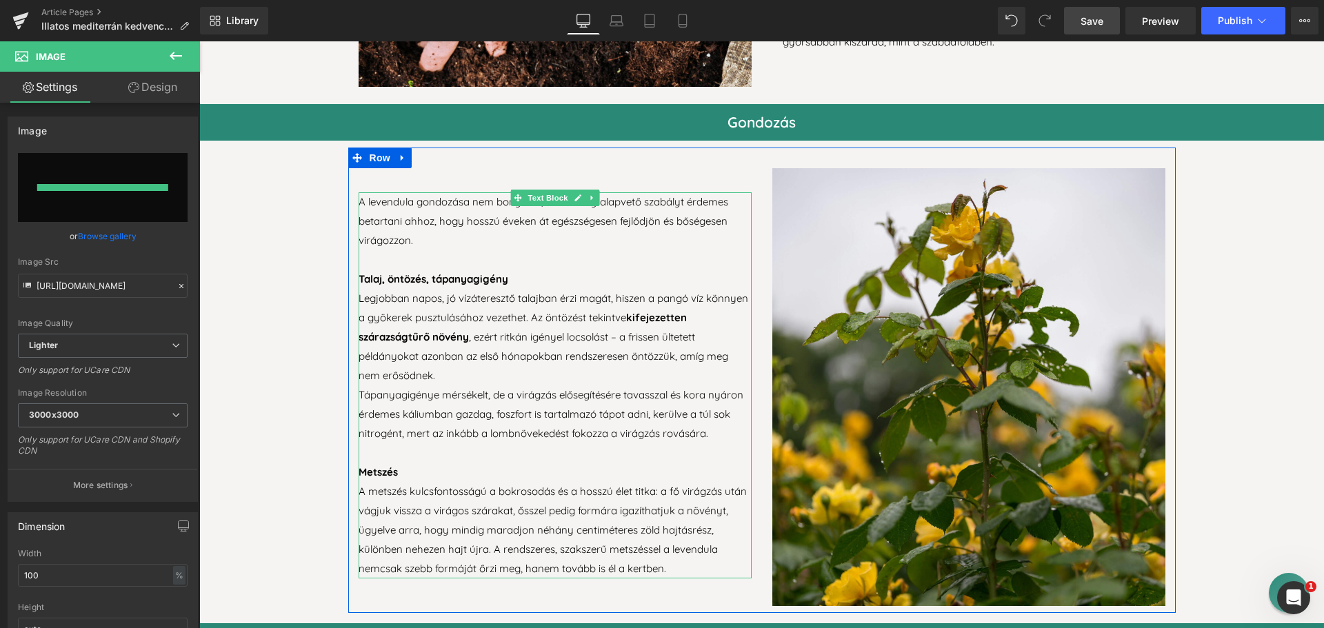
type input "[URL][DOMAIN_NAME]"
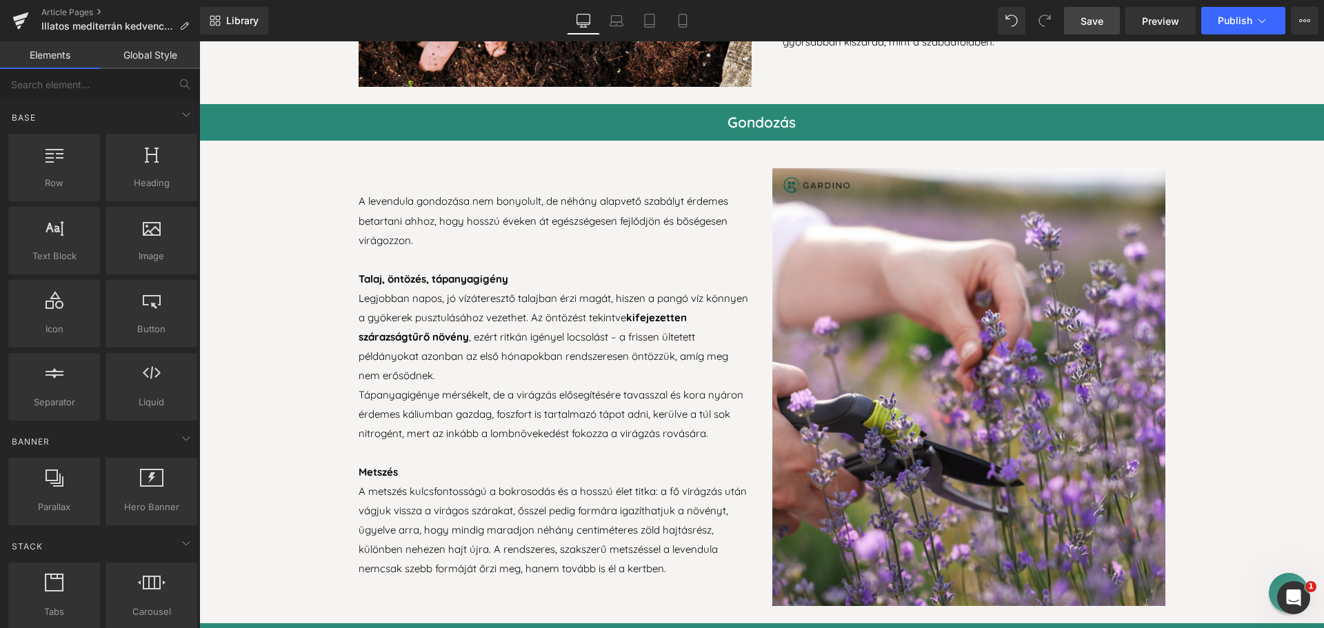
click at [1100, 18] on span "Save" at bounding box center [1092, 21] width 23 height 14
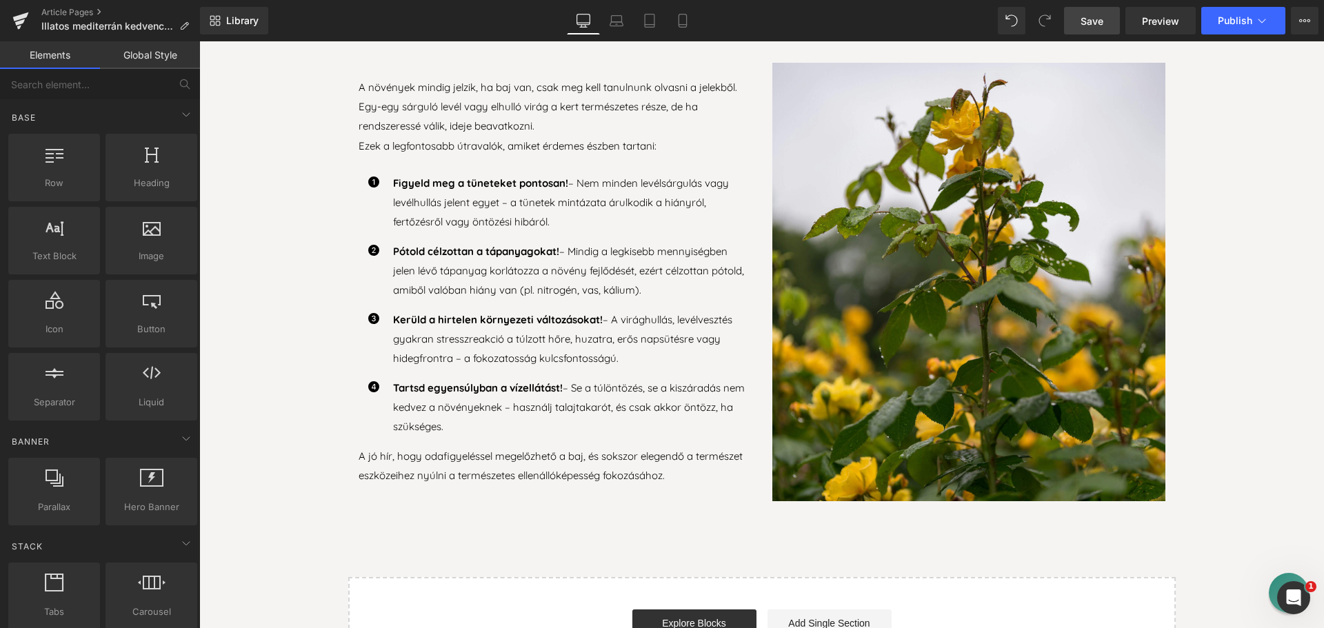
scroll to position [3301, 0]
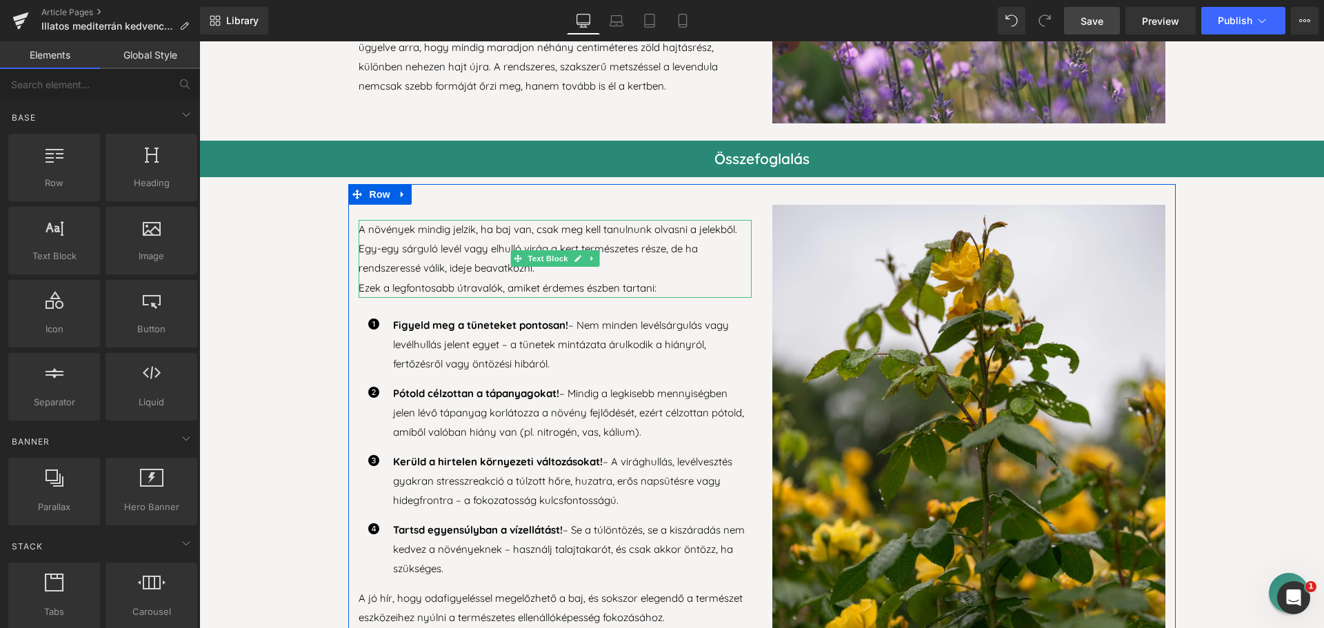
click at [459, 258] on p "A növények mindig jelzik, ha baj van, csak meg kell tanulnunk olvasni a jelekbő…" at bounding box center [555, 249] width 393 height 58
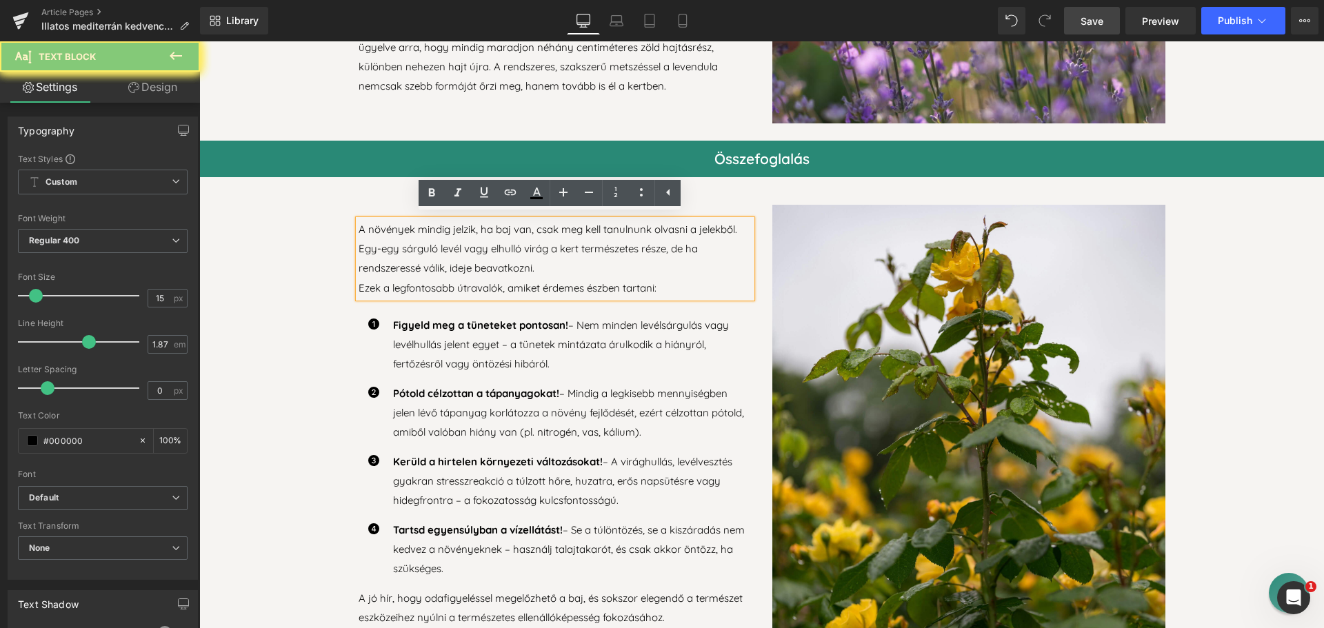
click at [435, 244] on p "A növények mindig jelzik, ha baj van, csak meg kell tanulnunk olvasni a jelekbő…" at bounding box center [555, 249] width 393 height 58
click at [630, 281] on p "Ezek a legfontosabb útravalók, amiket érdemes észben tartani:" at bounding box center [555, 288] width 393 height 19
drag, startPoint x: 657, startPoint y: 281, endPoint x: 337, endPoint y: 221, distance: 325.0
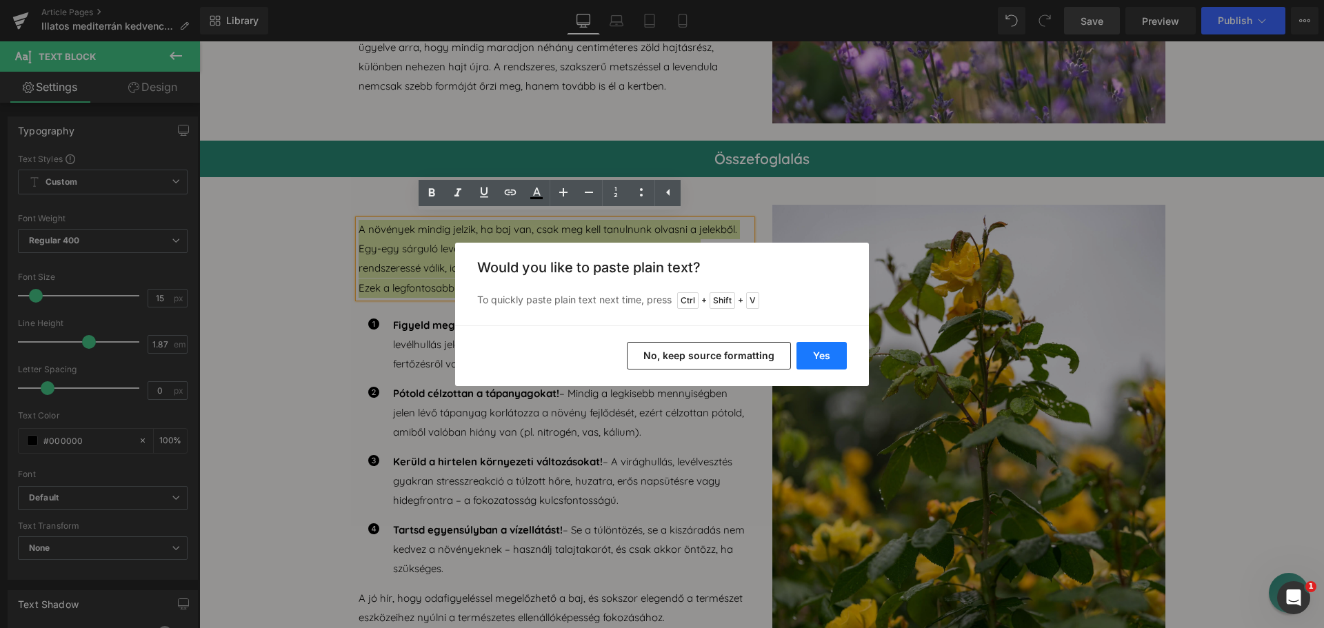
click at [811, 350] on button "Yes" at bounding box center [822, 356] width 50 height 28
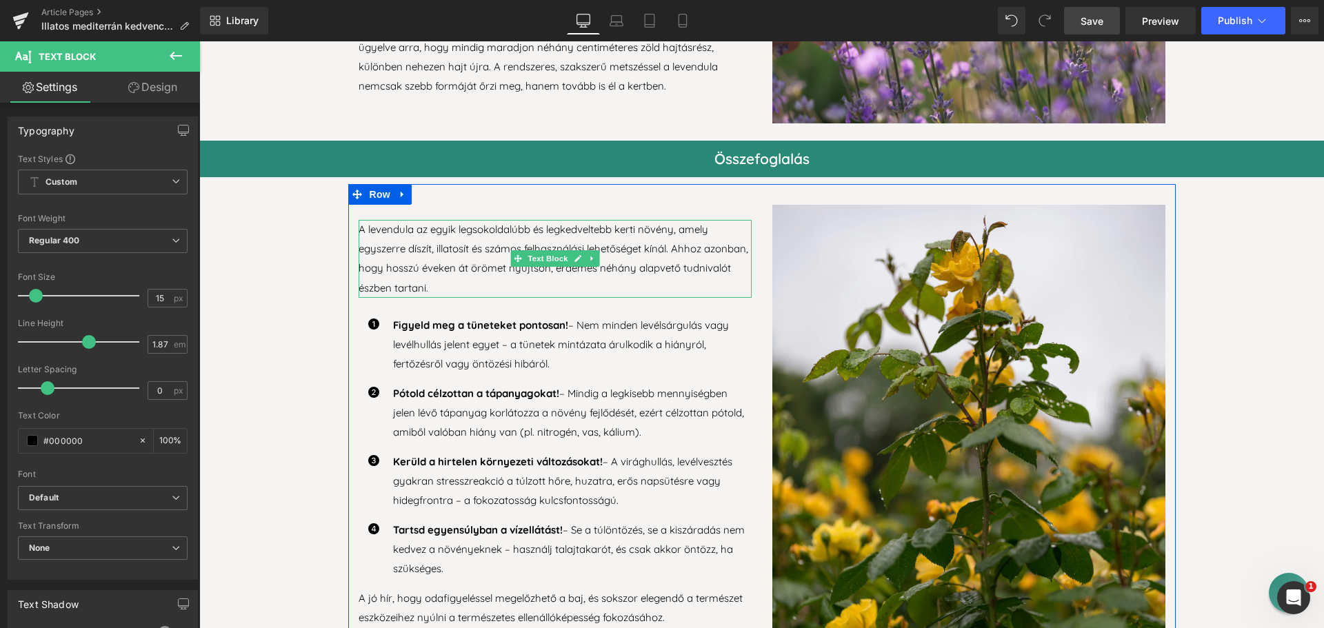
click at [482, 287] on p "A levendula az egyik legsokoldalúbb és legkedveltebb kerti növény, amely egysze…" at bounding box center [555, 258] width 393 height 77
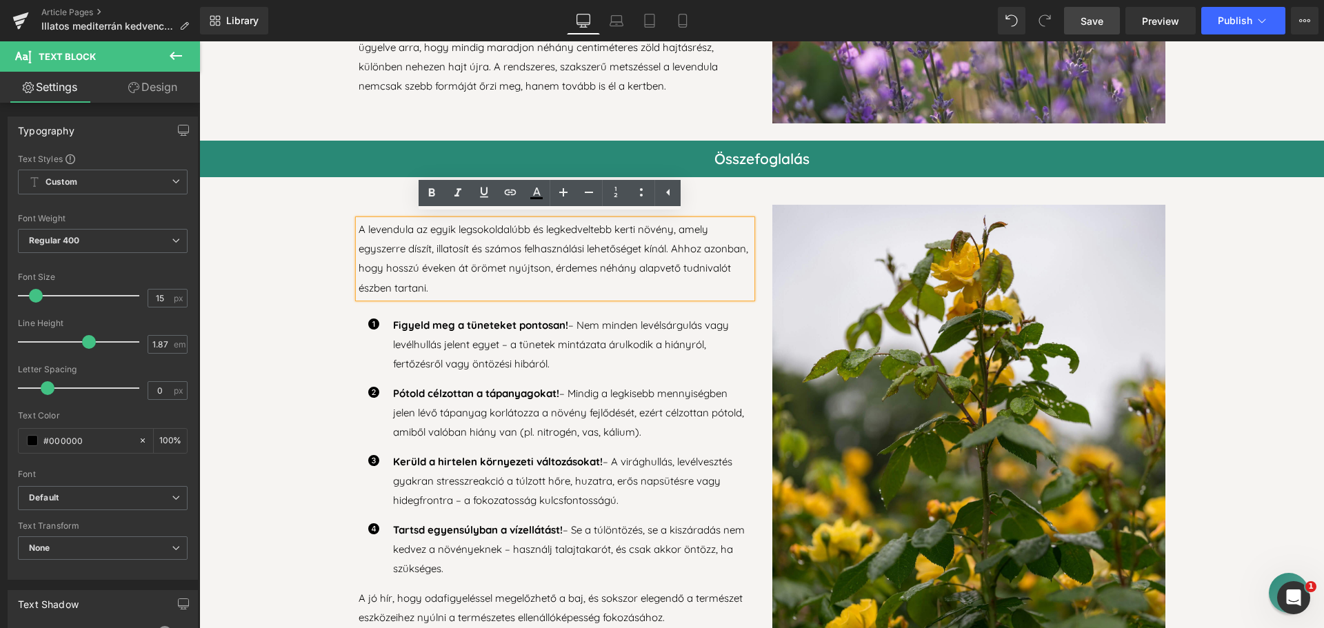
scroll to position [3291, 0]
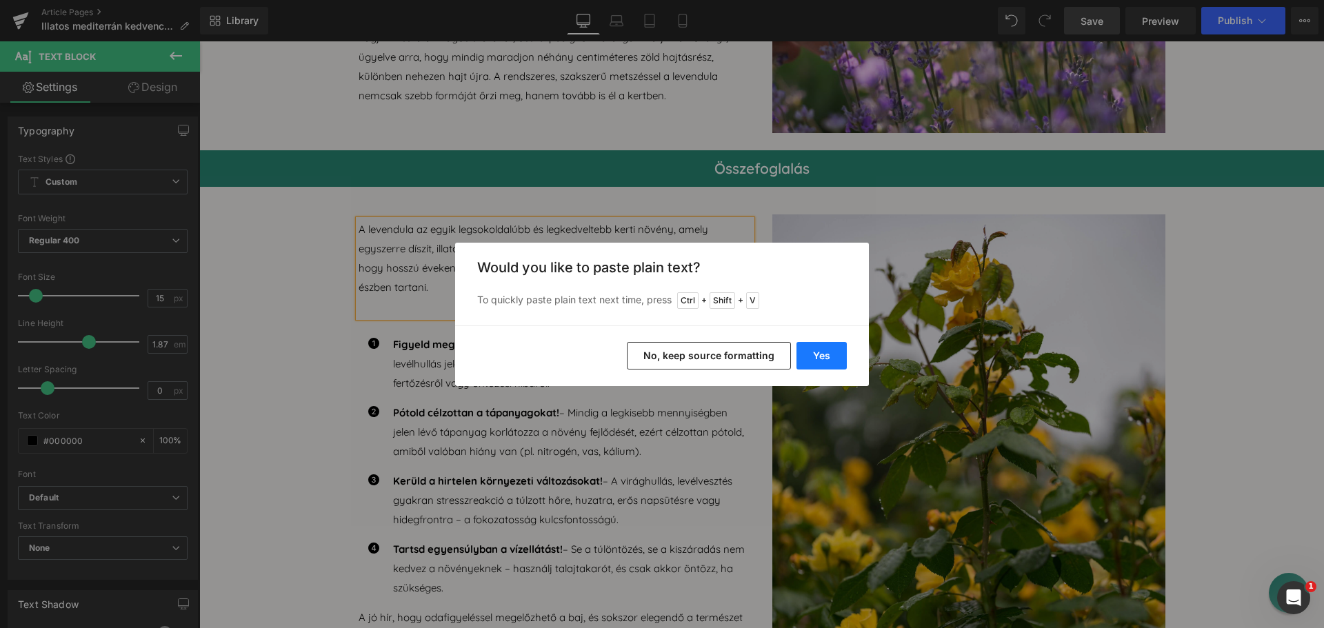
click at [820, 355] on button "Yes" at bounding box center [822, 356] width 50 height 28
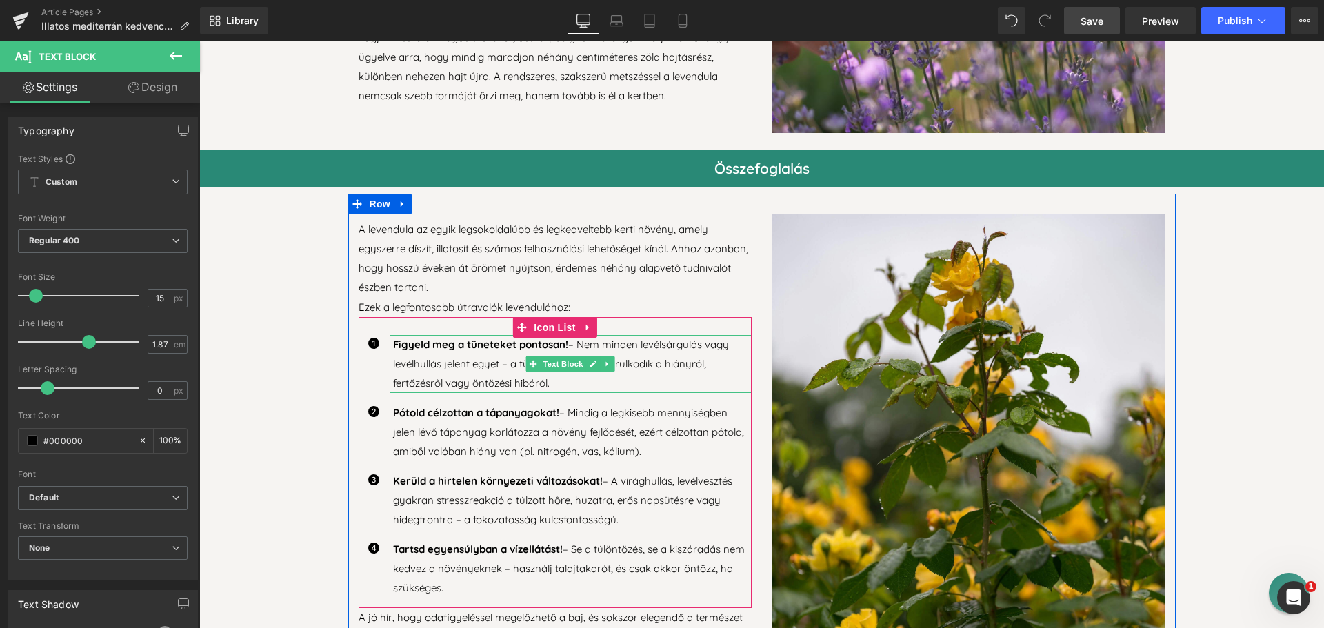
click at [544, 379] on p "Figyeld meg a tüneteket pontosan! – Nem minden levélsárgulás vagy levélhullás j…" at bounding box center [572, 364] width 359 height 58
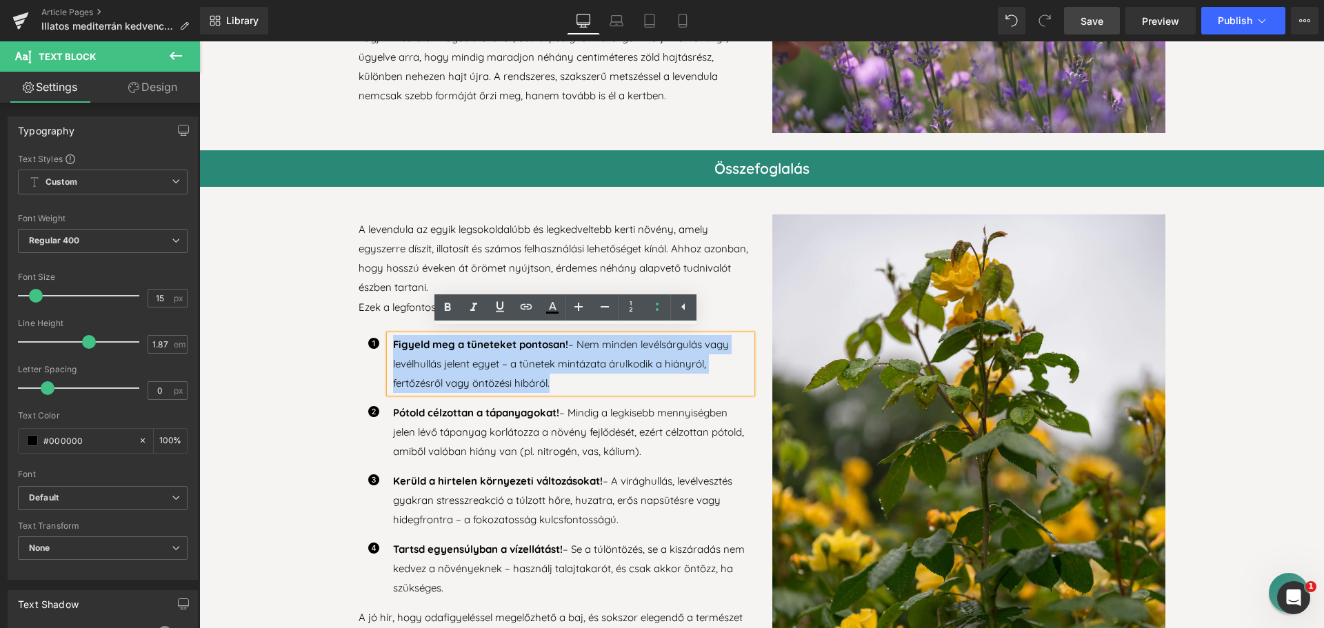
drag, startPoint x: 541, startPoint y: 379, endPoint x: 384, endPoint y: 341, distance: 161.1
click at [390, 341] on div "Figyeld meg a tüneteket pontosan! – Nem minden levélsárgulás vagy levélhullás j…" at bounding box center [571, 364] width 362 height 58
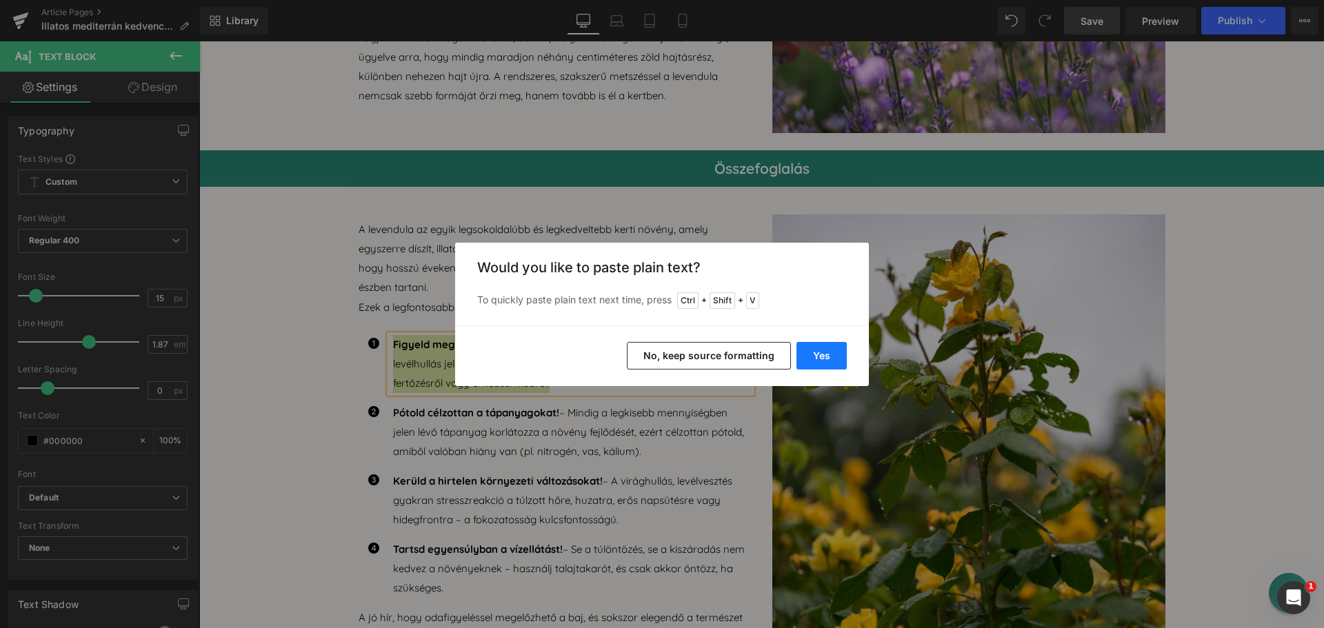
click at [827, 357] on button "Yes" at bounding box center [822, 356] width 50 height 28
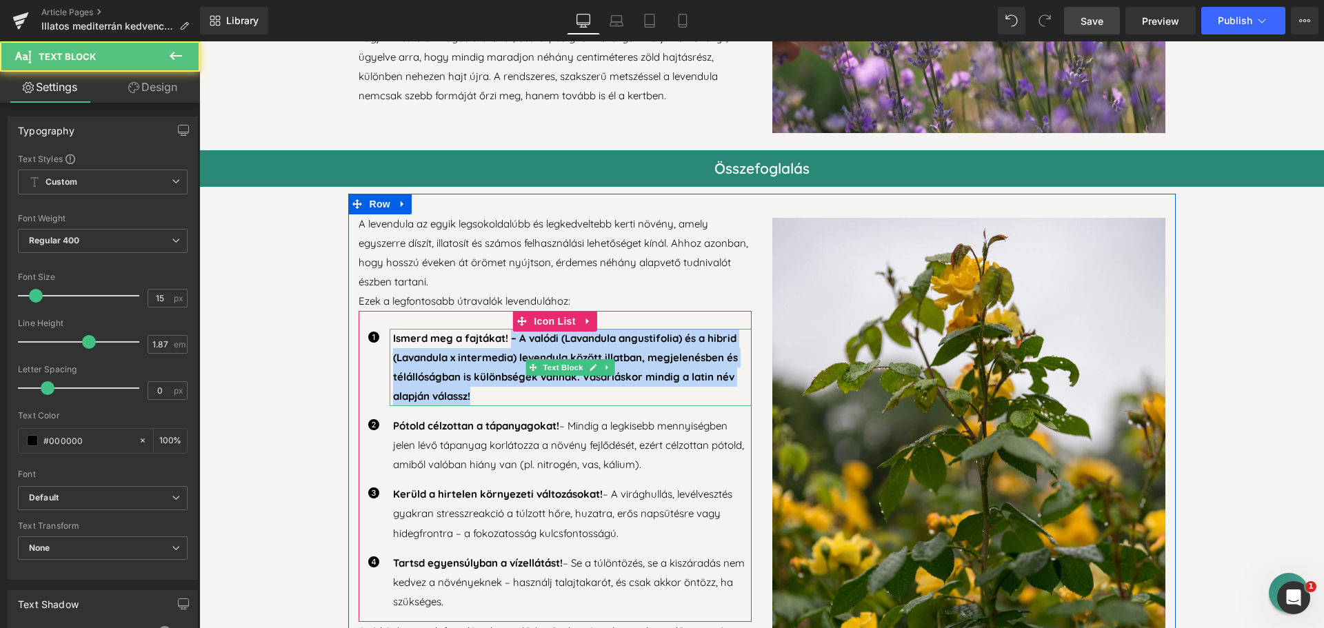
drag, startPoint x: 507, startPoint y: 335, endPoint x: 511, endPoint y: 393, distance: 58.1
click at [511, 393] on p "Ismerd meg a fajtákat! – A valódi (Lavandula angustifolia) és a hibrid (Lavandu…" at bounding box center [572, 367] width 359 height 77
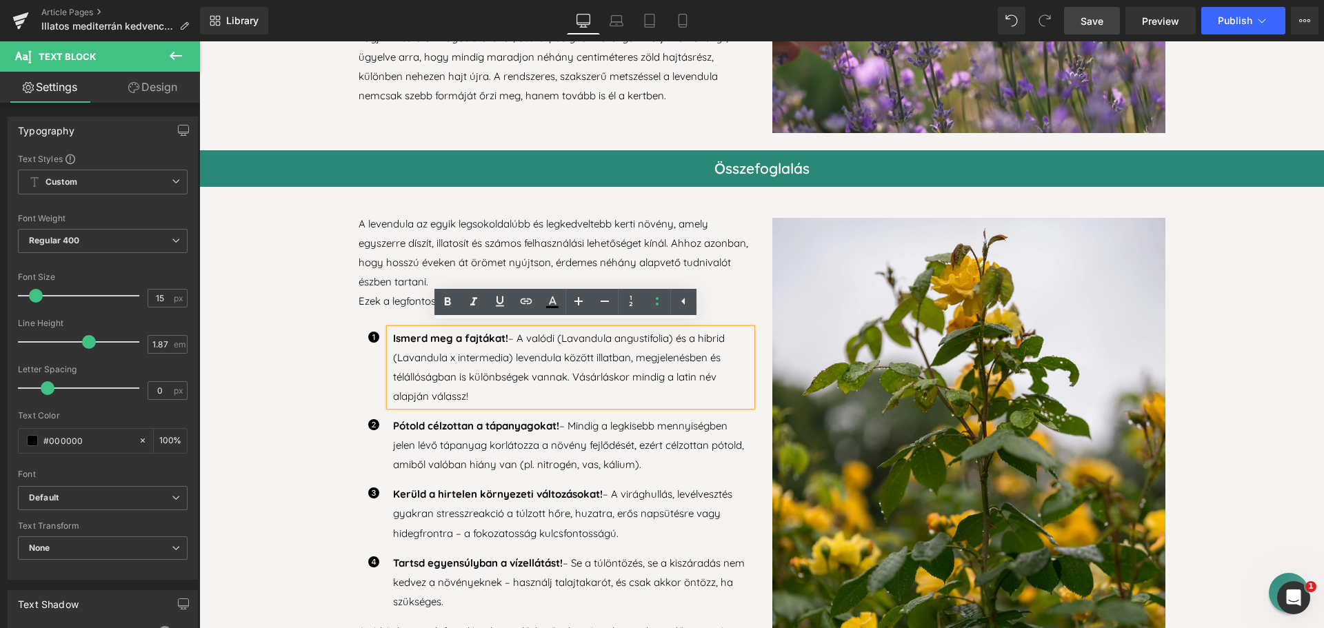
click at [464, 423] on span "Pótold célzottan a tápanyagokat!" at bounding box center [476, 425] width 166 height 13
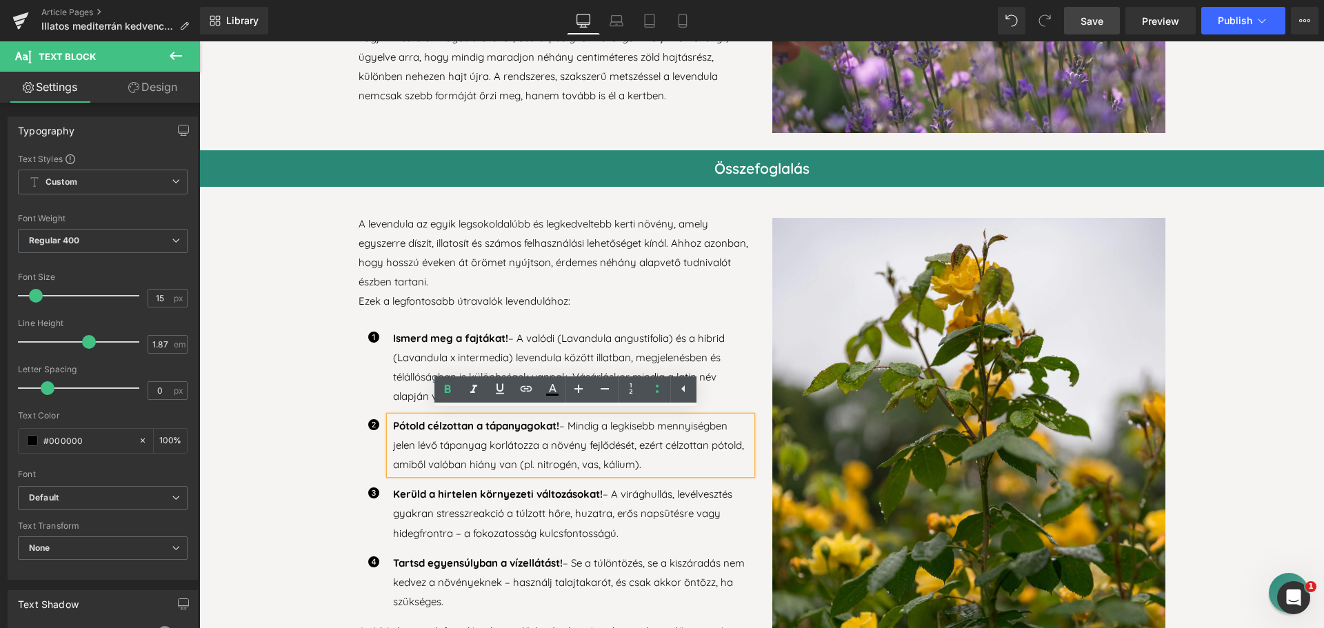
click at [442, 429] on p "Pótold célzottan a tápanyagokat! – Mindig a legkisebb mennyiségben jelen lévő t…" at bounding box center [572, 446] width 359 height 58
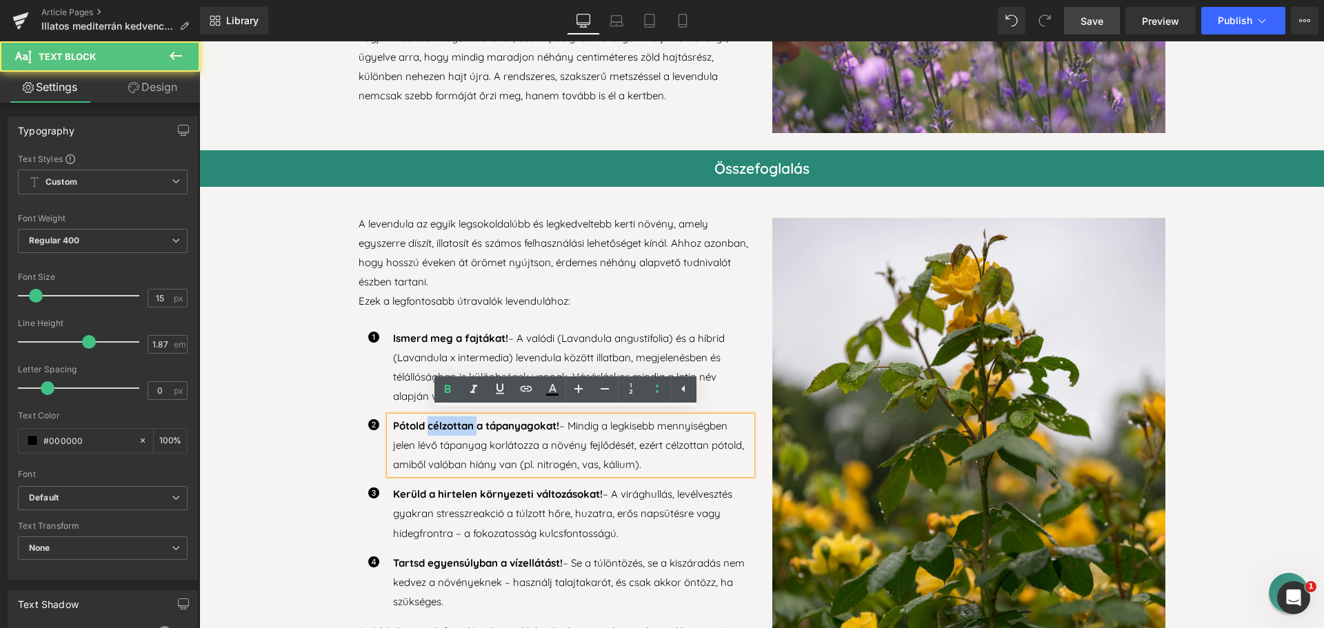
click at [442, 429] on p "Pótold célzottan a tápanyagokat! – Mindig a legkisebb mennyiségben jelen lévő t…" at bounding box center [572, 446] width 359 height 58
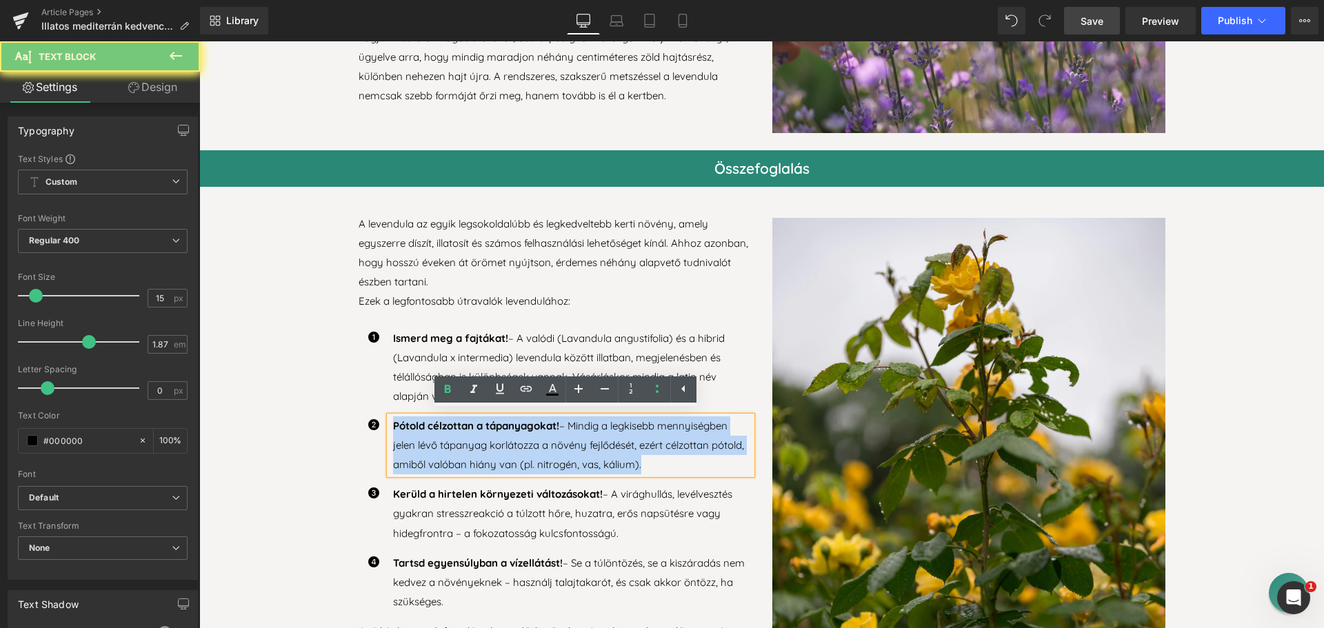
click at [443, 429] on p "Pótold célzottan a tápanyagokat! – Mindig a legkisebb mennyiségben jelen lévő t…" at bounding box center [572, 446] width 359 height 58
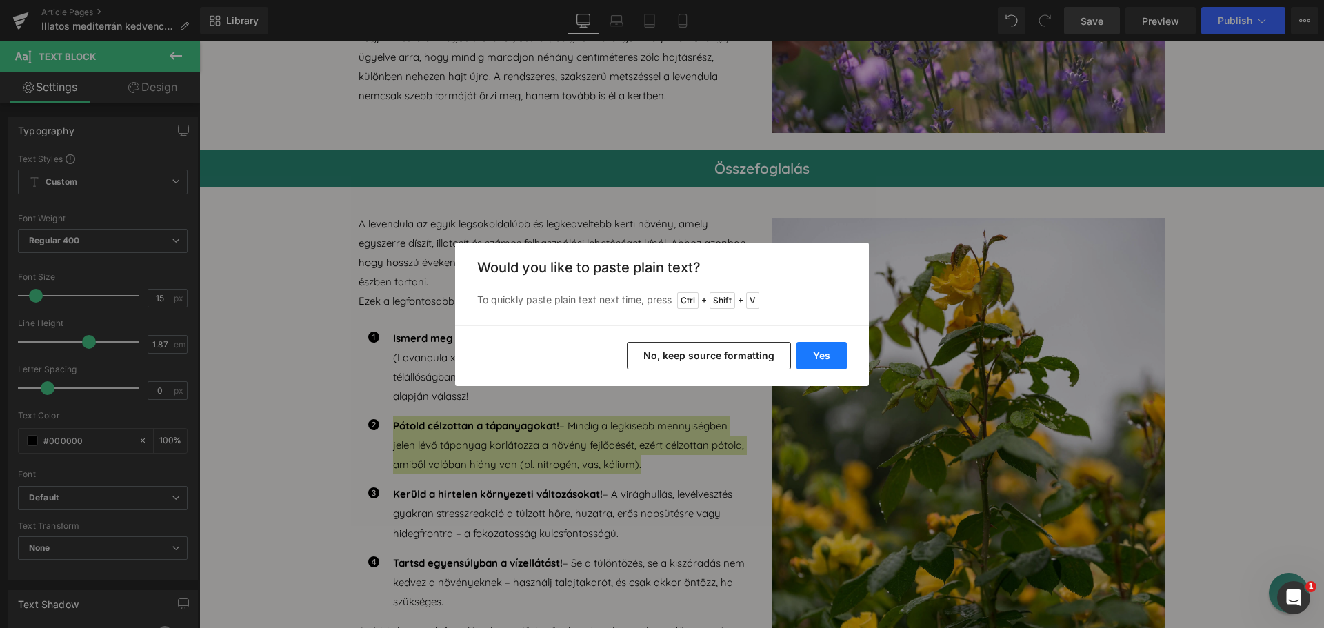
click at [820, 355] on button "Yes" at bounding box center [822, 356] width 50 height 28
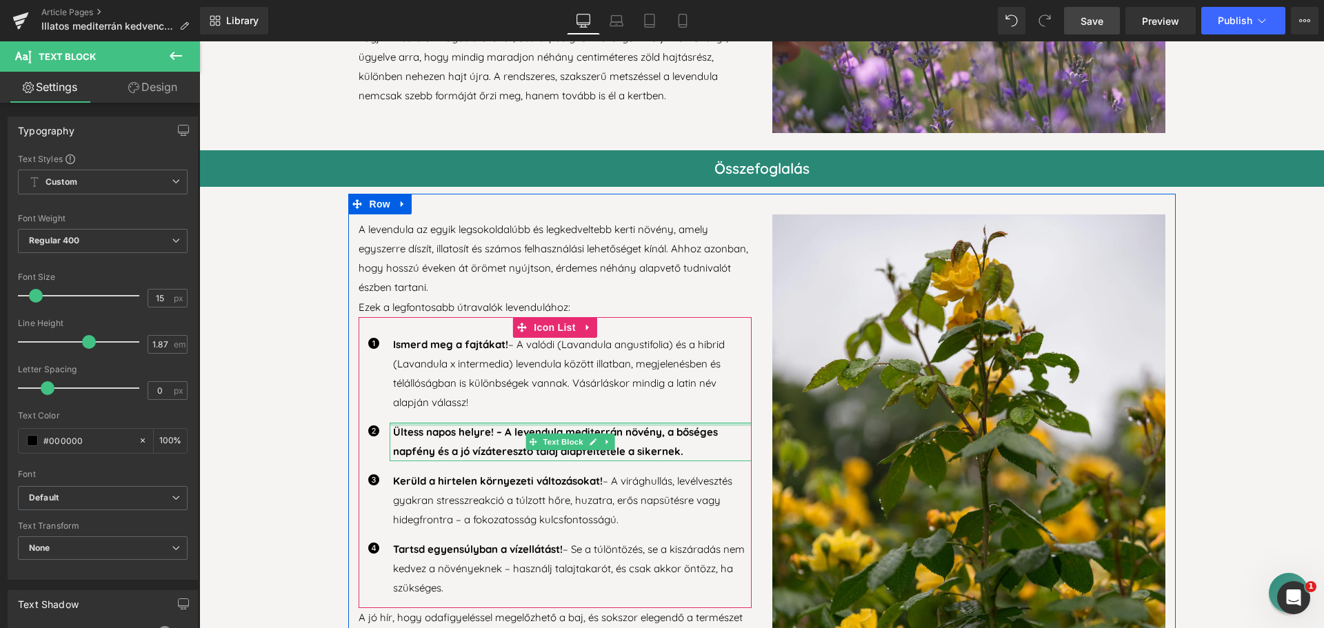
click at [509, 423] on div at bounding box center [571, 424] width 362 height 3
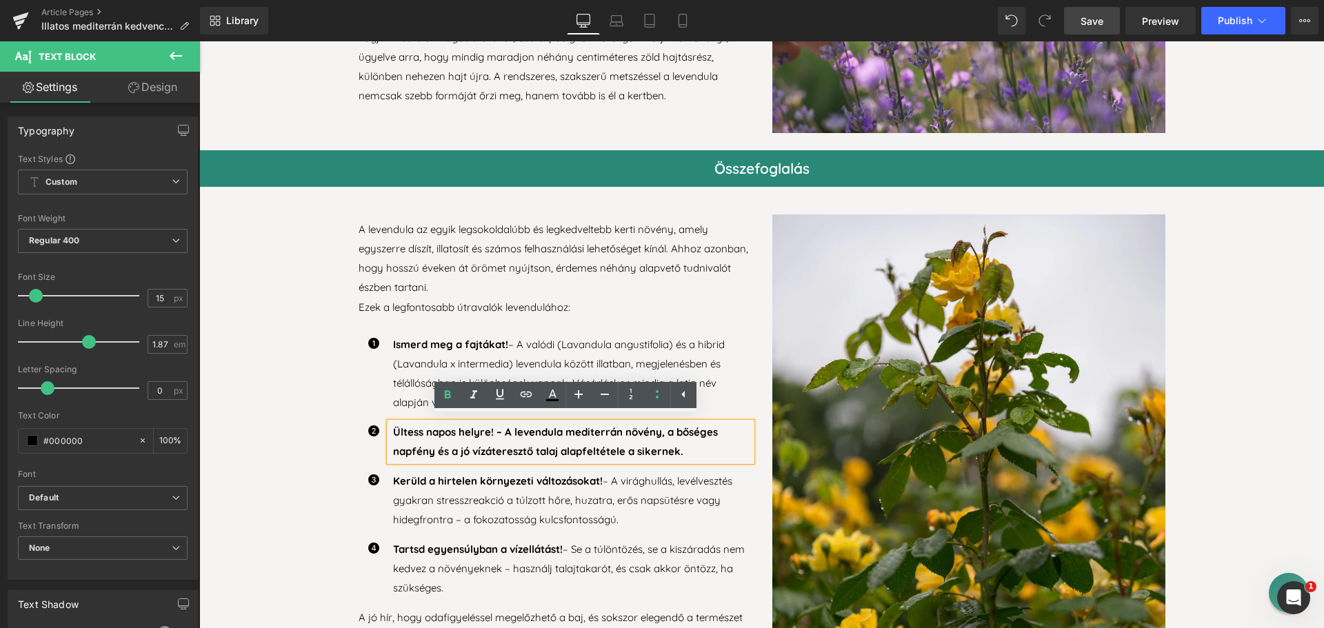
click at [497, 430] on b "Ültess napos helyre! – A levendula mediterrán növény, a bőséges napfény és a jó…" at bounding box center [555, 442] width 325 height 32
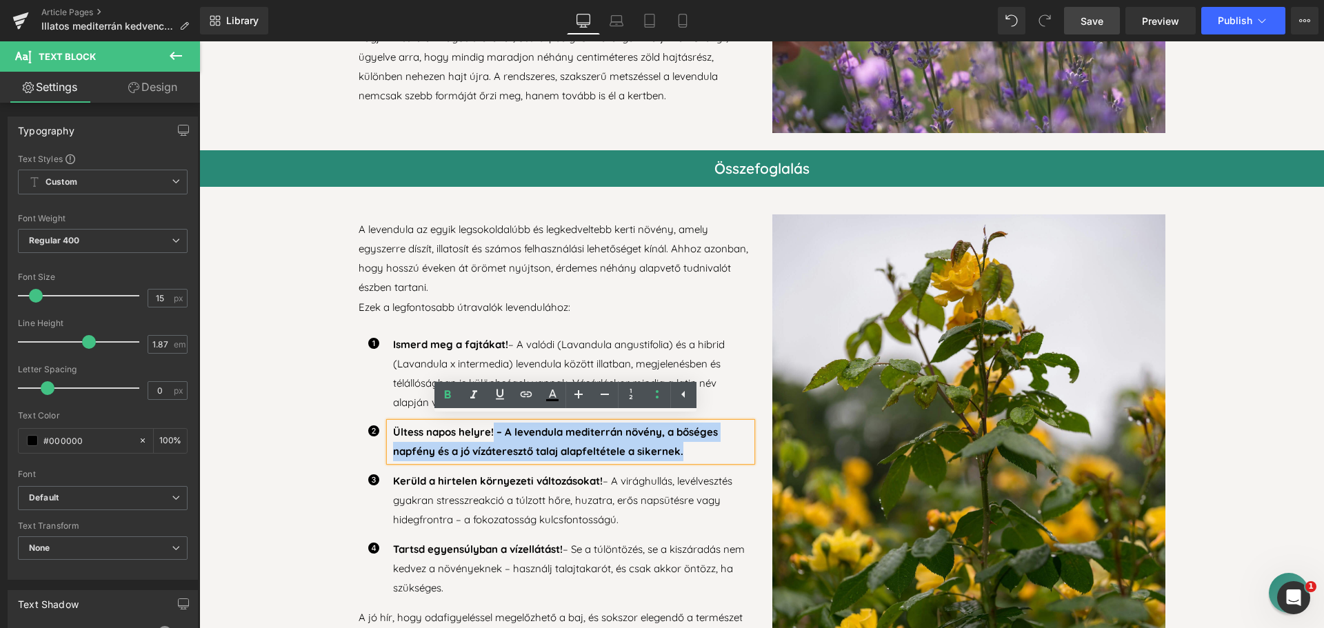
drag, startPoint x: 490, startPoint y: 427, endPoint x: 700, endPoint y: 444, distance: 211.1
click at [700, 444] on p "Ültess napos helyre! – A levendula mediterrán növény, a bőséges napfény és a jó…" at bounding box center [572, 442] width 359 height 39
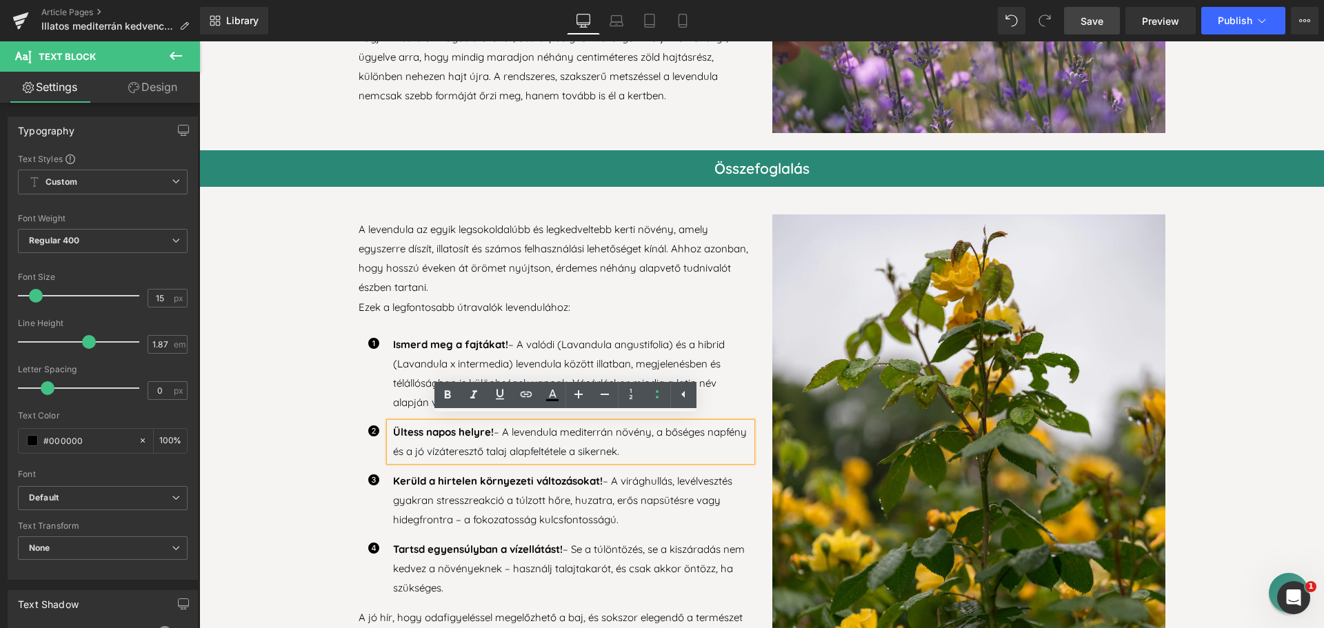
click at [563, 486] on p "Kerüld a hirtelen környezeti változásokat! – A virághullás, levélvesztés gyakra…" at bounding box center [572, 501] width 359 height 58
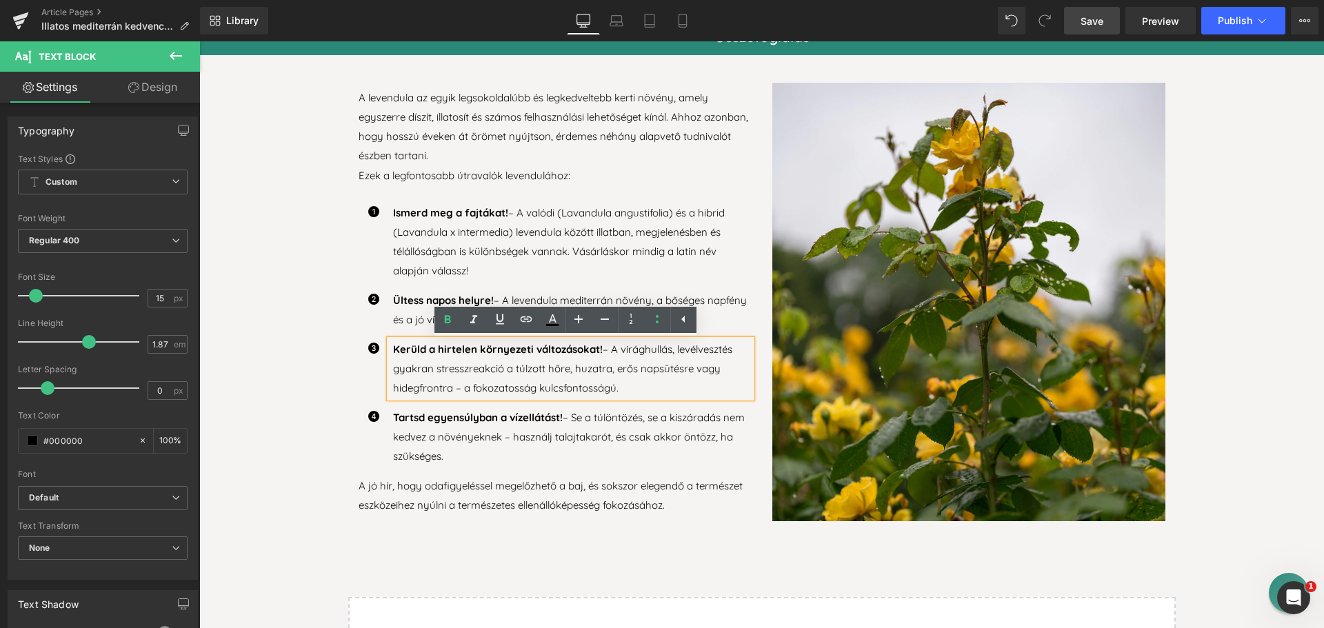
scroll to position [3429, 0]
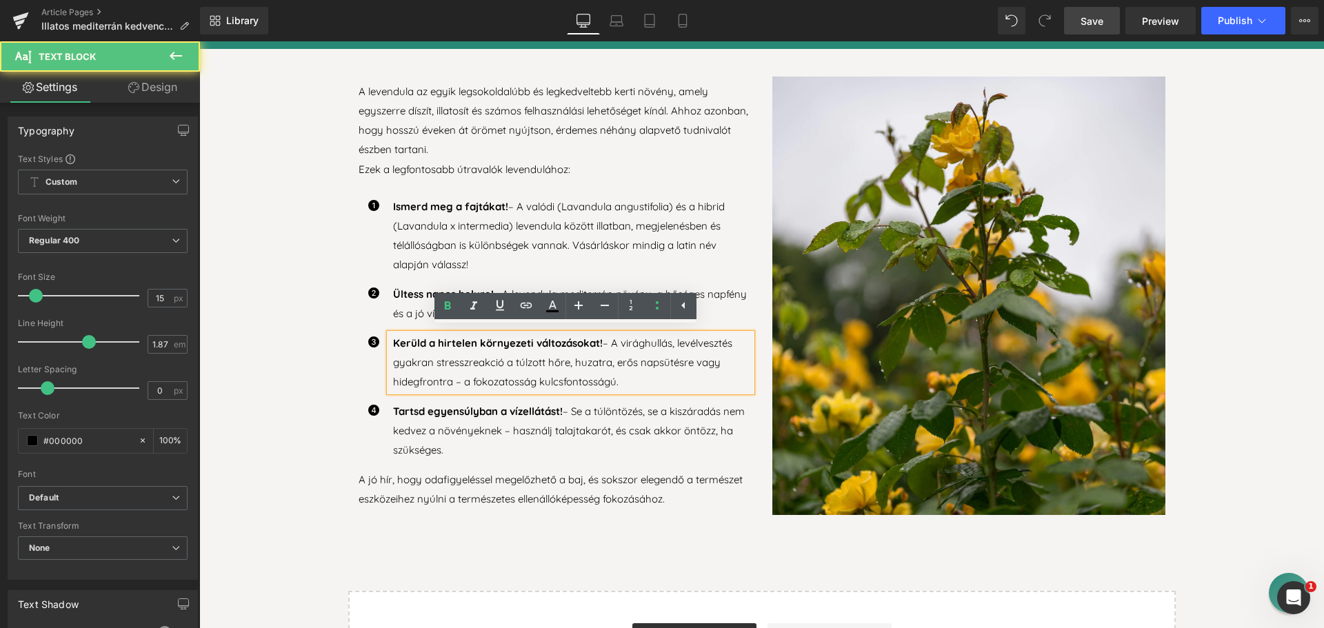
click at [482, 341] on b "Kerüld a hirtelen környezeti változásokat!" at bounding box center [498, 343] width 210 height 13
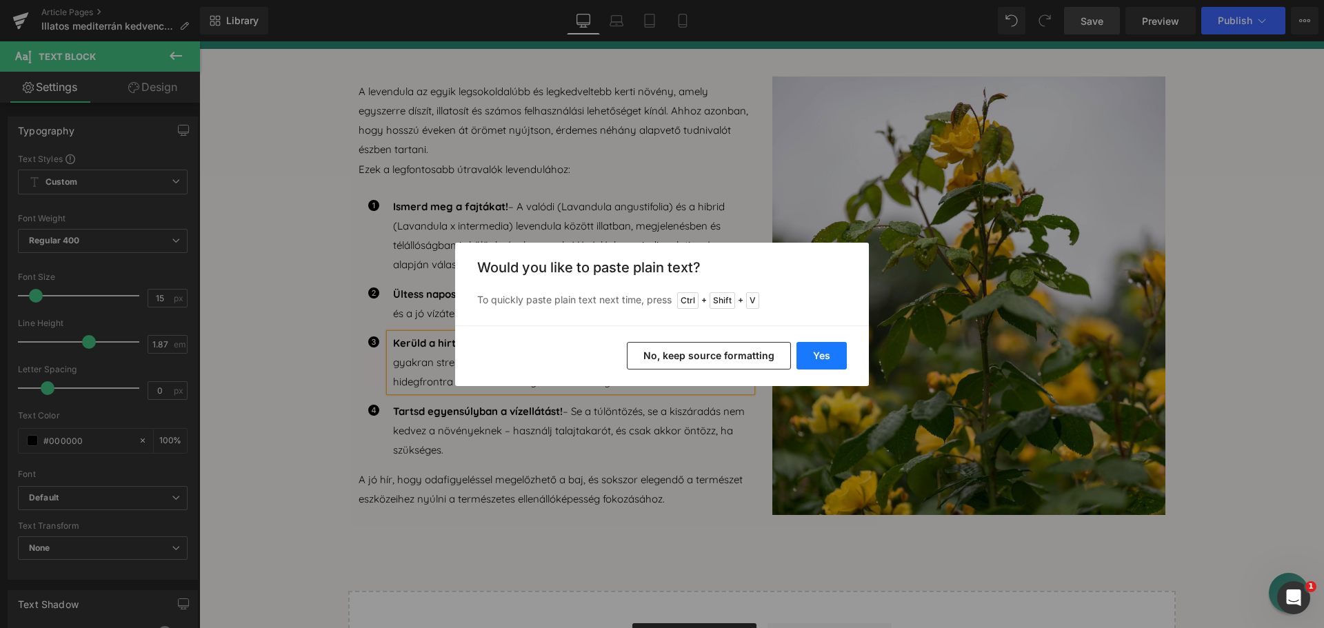
click at [820, 358] on button "Yes" at bounding box center [822, 356] width 50 height 28
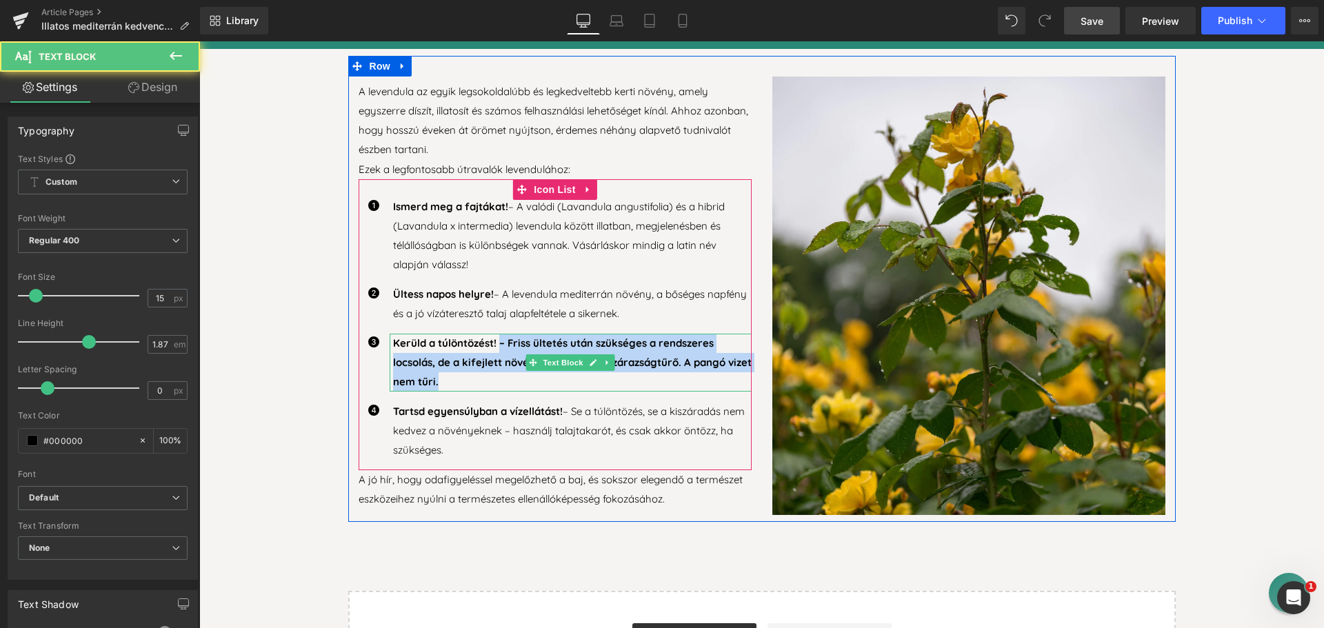
drag, startPoint x: 497, startPoint y: 337, endPoint x: 509, endPoint y: 374, distance: 39.3
click at [509, 374] on p "Kerüld a túlöntözést! – Friss ültetés után szükséges a rendszeres locsolás, de …" at bounding box center [572, 363] width 359 height 58
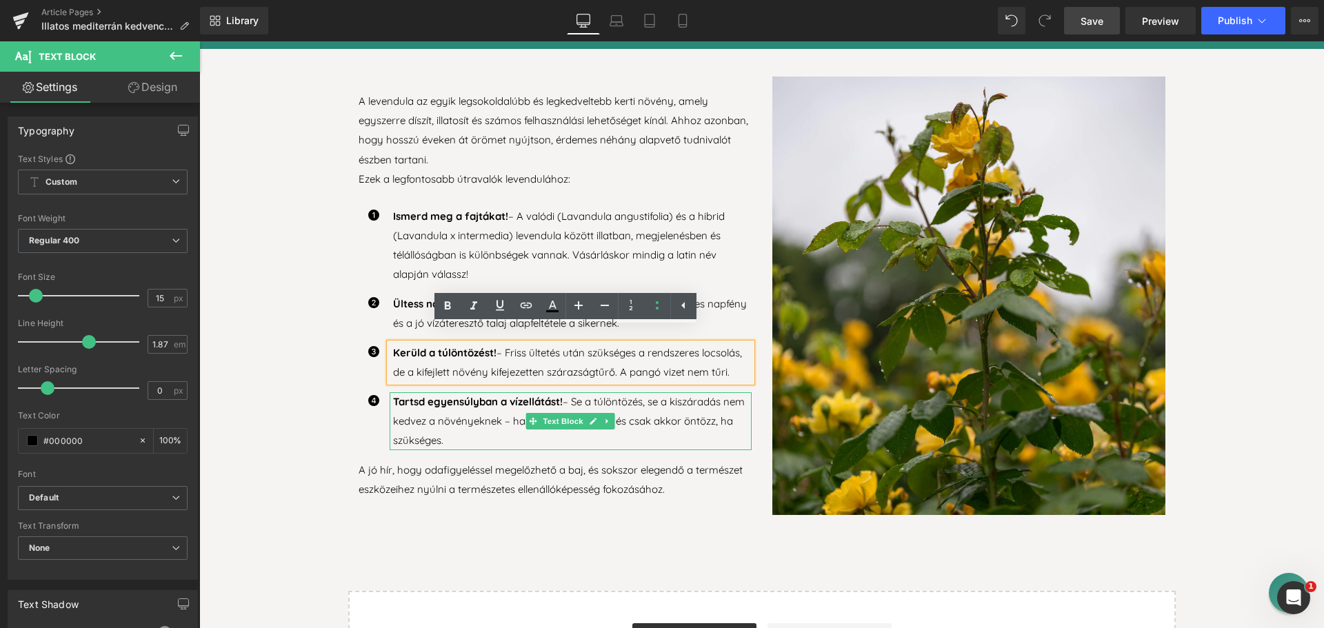
click at [492, 401] on span "Tartsd egyensúlyban a vízellátást!" at bounding box center [478, 401] width 170 height 13
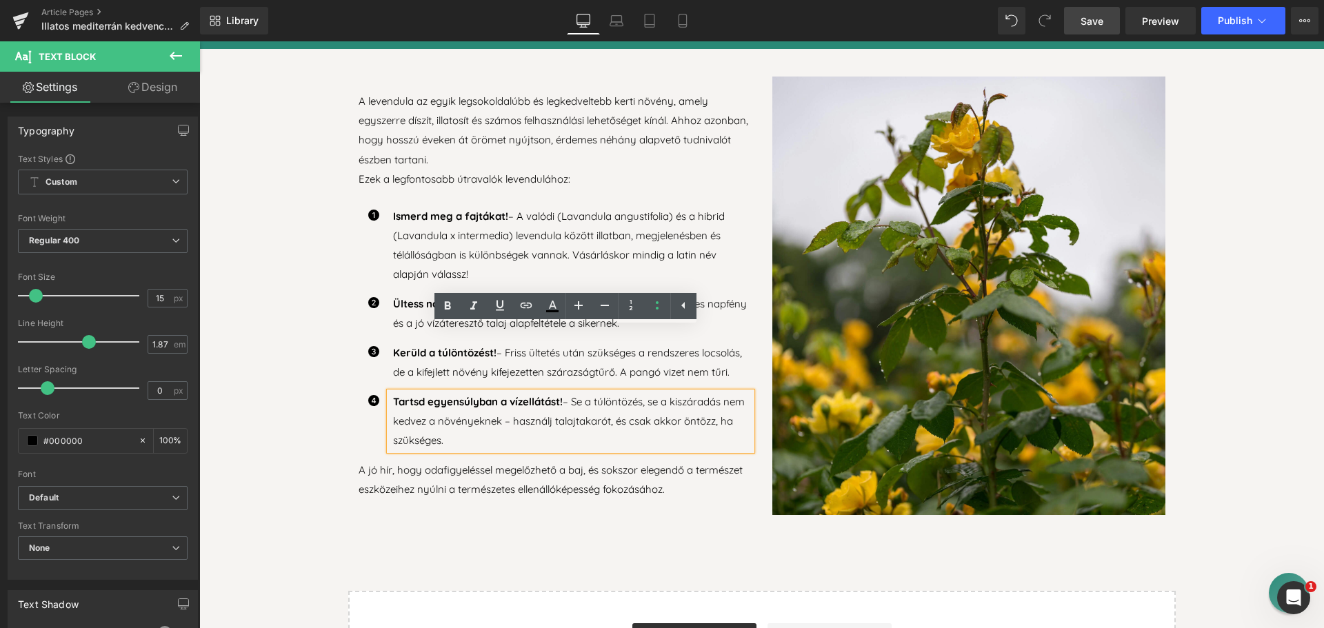
click at [475, 430] on p "Tartsd egyensúlyban a vízellátást! – Se a túlöntözés, se a kiszáradás nem kedve…" at bounding box center [572, 422] width 359 height 58
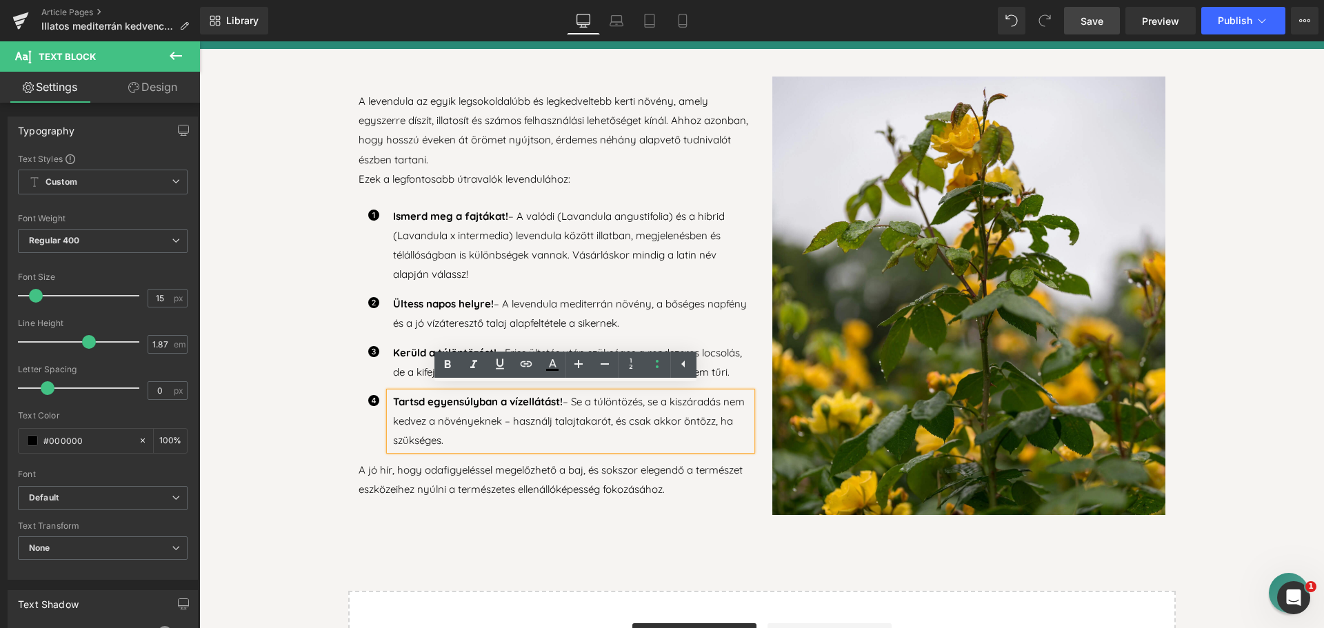
click at [458, 422] on p "Tartsd egyensúlyban a vízellátást! – Se a túlöntözés, se a kiszáradás nem kedve…" at bounding box center [572, 422] width 359 height 58
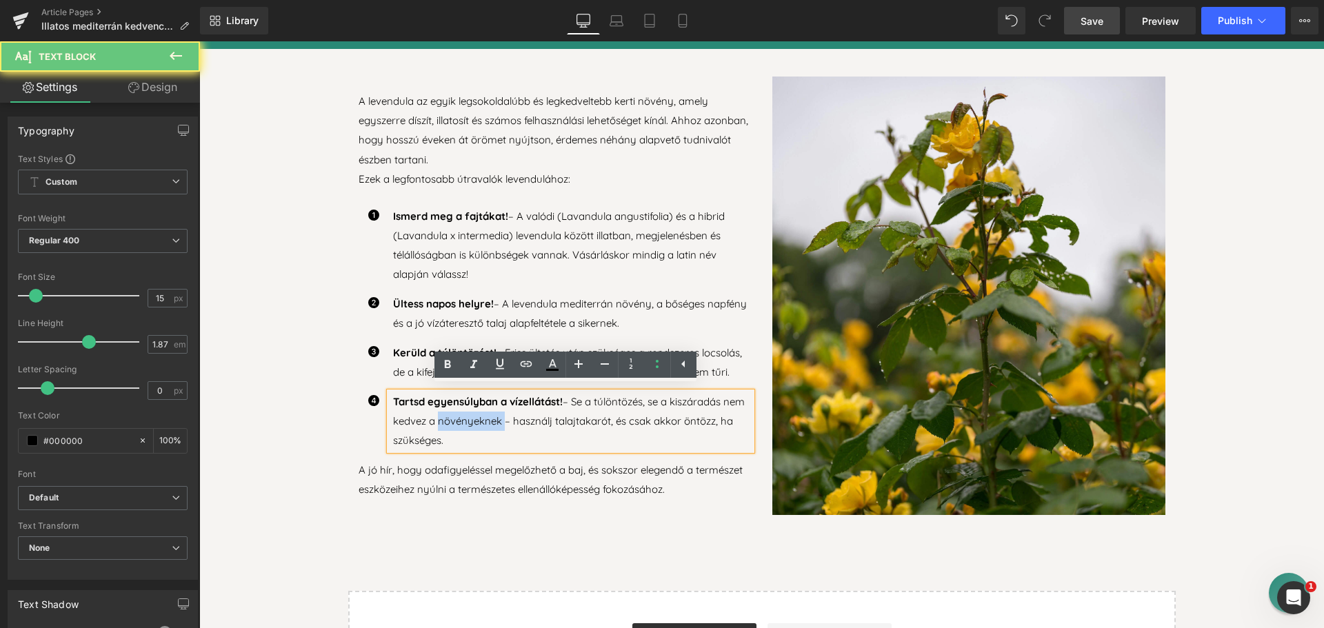
click at [458, 422] on p "Tartsd egyensúlyban a vízellátást! – Se a túlöntözés, se a kiszáradás nem kedve…" at bounding box center [572, 422] width 359 height 58
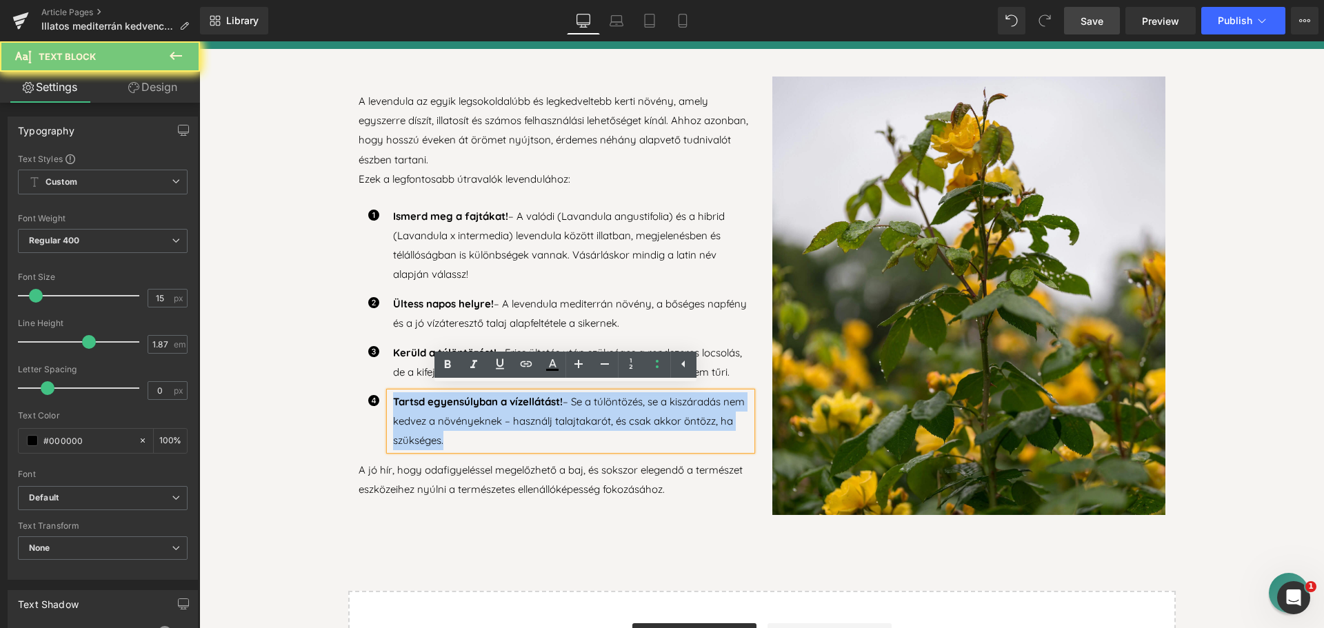
click at [459, 421] on p "Tartsd egyensúlyban a vízellátást! – Se a túlöntözés, se a kiszáradás nem kedve…" at bounding box center [572, 422] width 359 height 58
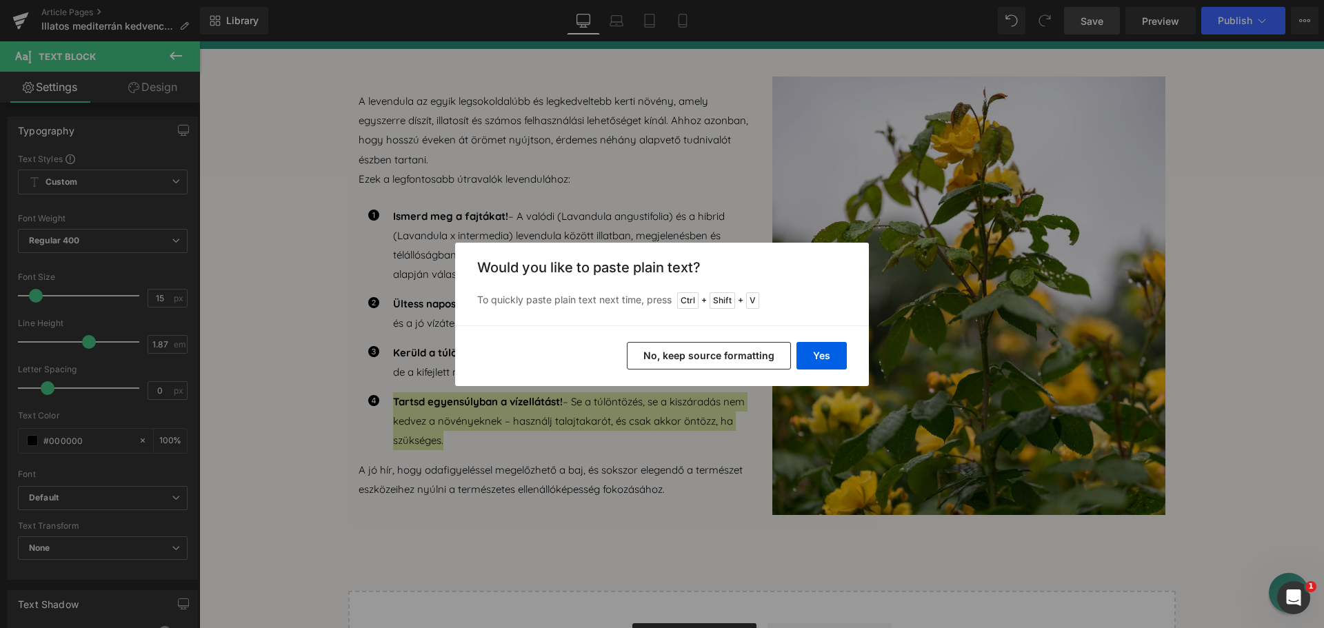
click at [728, 357] on button "No, keep source formatting" at bounding box center [709, 356] width 164 height 28
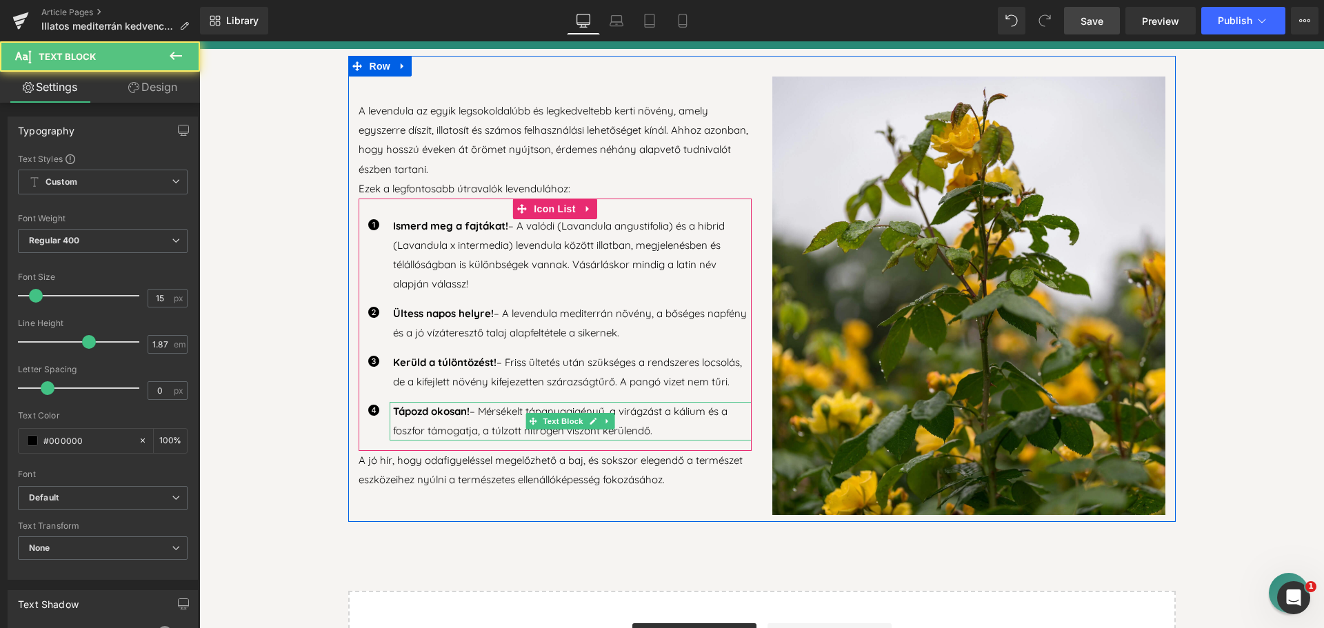
click at [658, 423] on p "Tápozd okosan! – Mérsékelt tápanyagigényű, a virágzást a kálium és a foszfor tá…" at bounding box center [572, 421] width 359 height 39
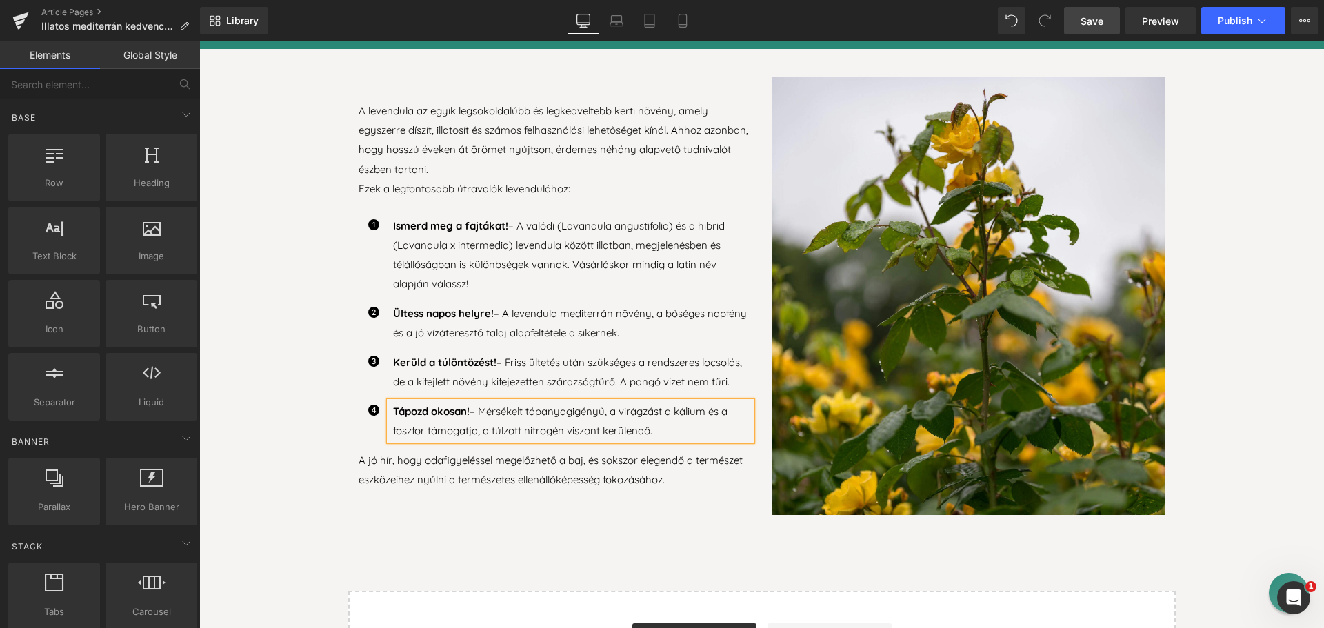
click at [359, 236] on div "Ismerd meg a fajtákat! – A valódi (Lavandula angustifolia) és a hibrid (Lavandu…" at bounding box center [555, 255] width 393 height 77
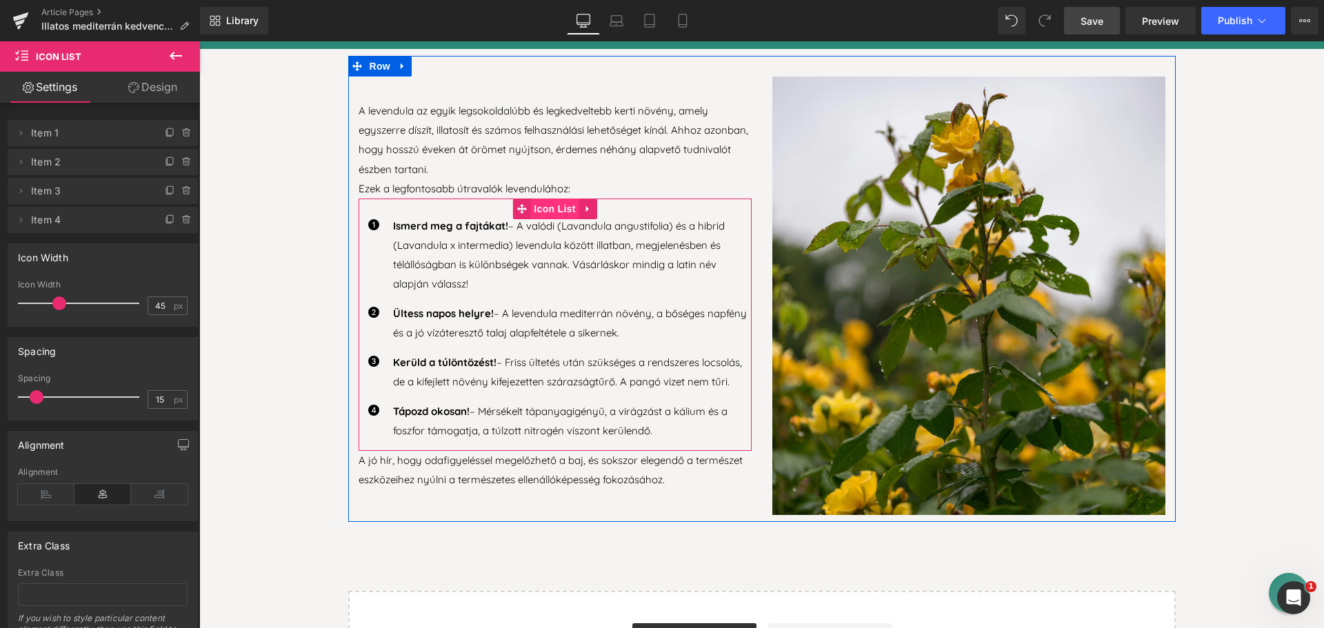
click at [544, 204] on span "Icon List" at bounding box center [554, 209] width 48 height 21
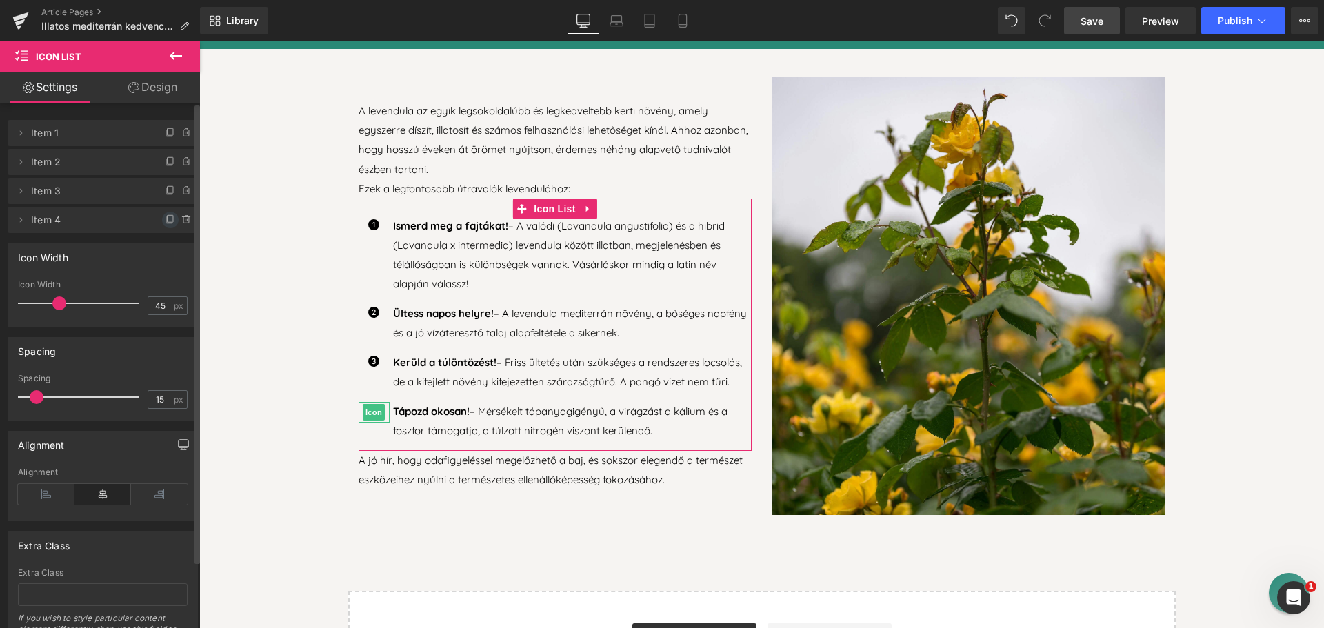
click at [168, 219] on icon at bounding box center [171, 218] width 6 height 7
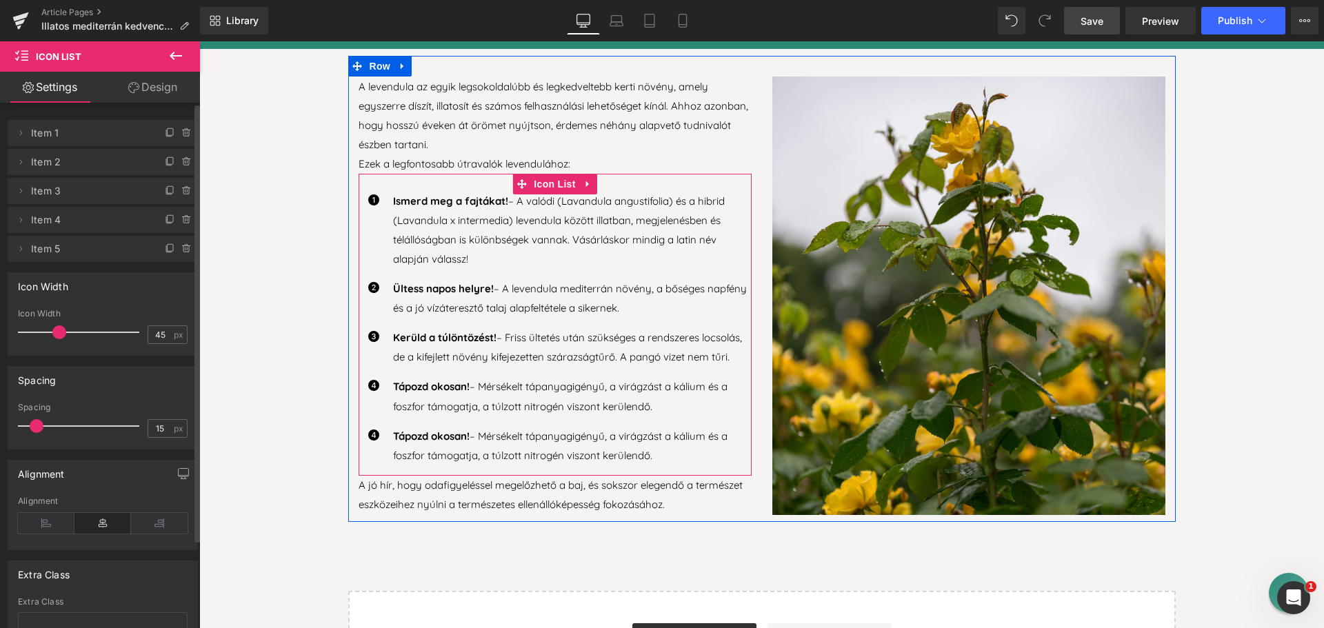
click at [478, 433] on p "Tápozd okosan! – Mérsékelt tápanyagigényű, a virágzást a kálium és a foszfor tá…" at bounding box center [572, 446] width 359 height 39
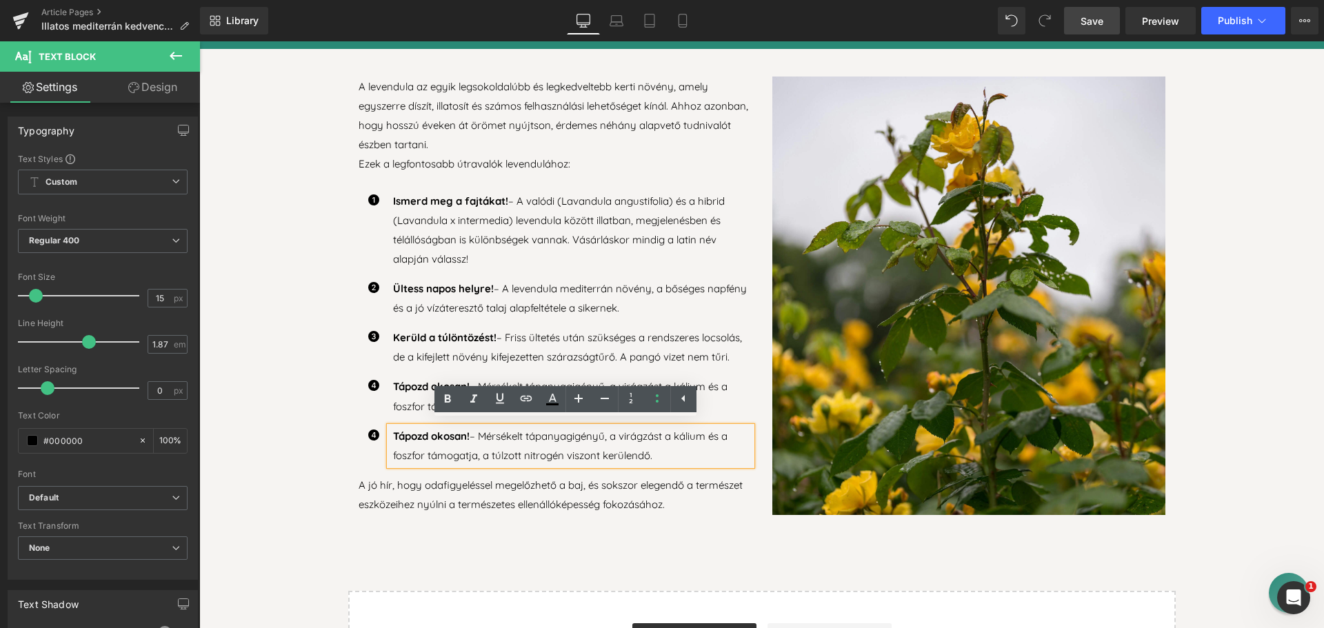
click at [410, 439] on p "Tápozd okosan! – Mérsékelt tápanyagigényű, a virágzást a kálium és a foszfor tá…" at bounding box center [572, 446] width 359 height 39
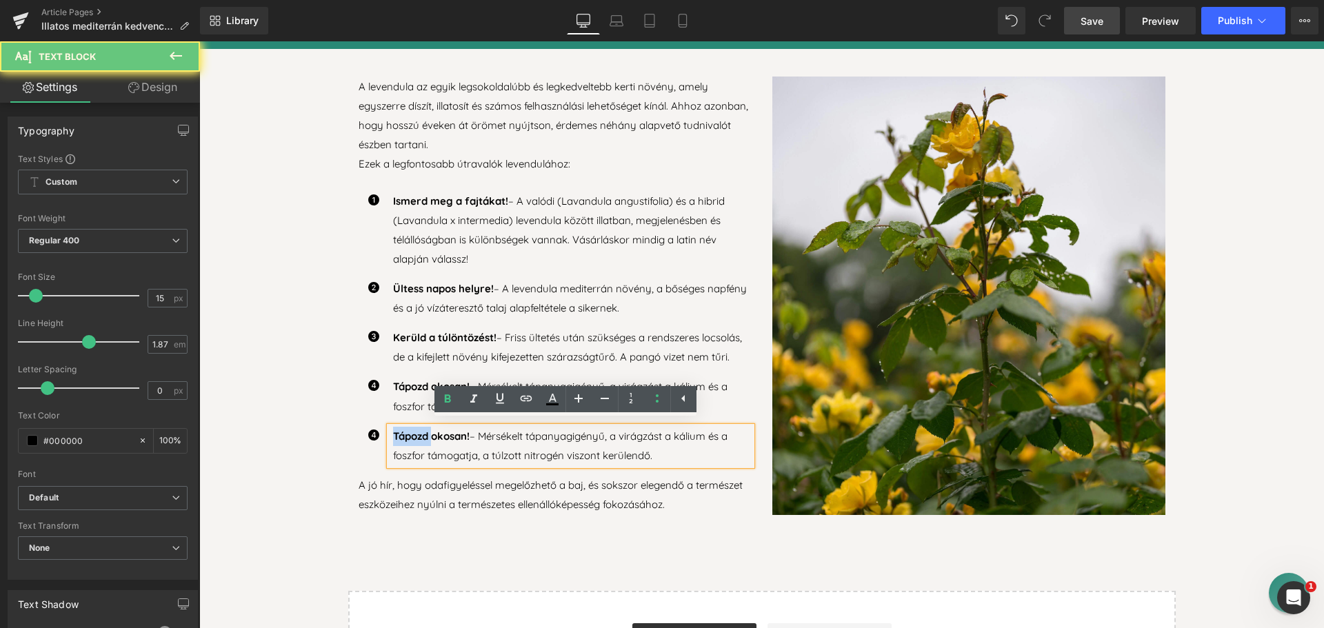
click at [410, 439] on p "Tápozd okosan! – Mérsékelt tápanyagigényű, a virágzást a kálium és a foszfor tá…" at bounding box center [572, 446] width 359 height 39
click at [411, 439] on p "Tápozd okosan! – Mérsékelt tápanyagigényű, a virágzást a kálium és a foszfor tá…" at bounding box center [572, 446] width 359 height 39
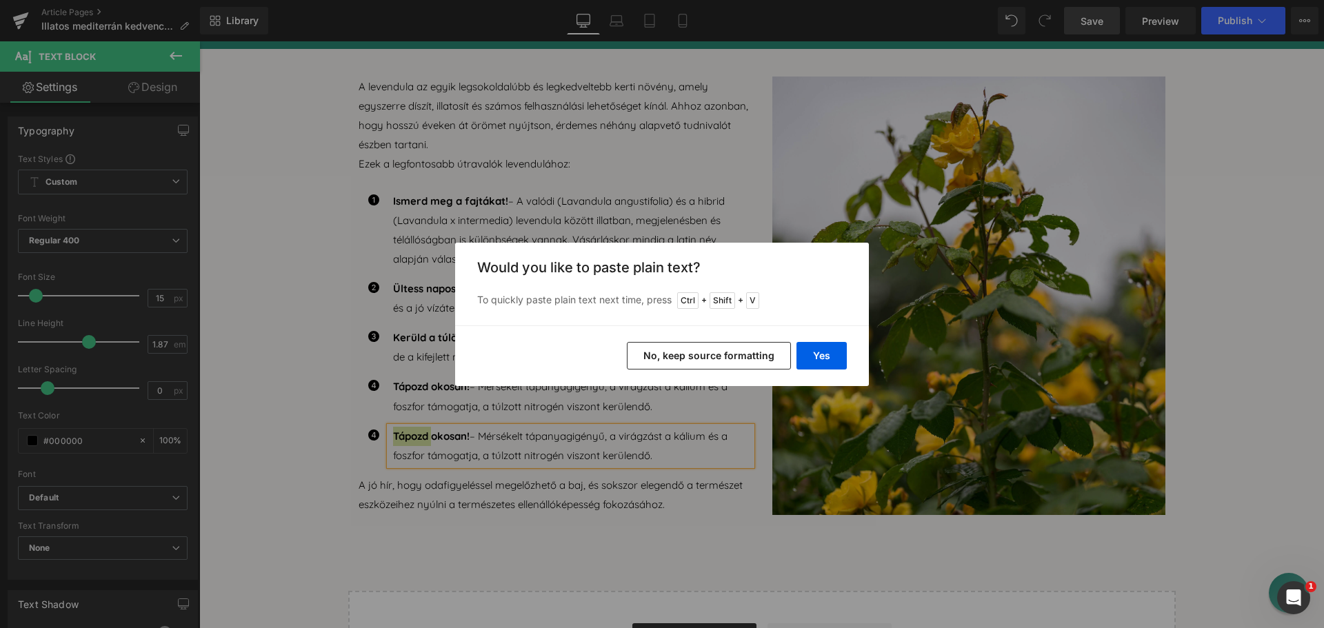
click at [743, 355] on button "No, keep source formatting" at bounding box center [709, 356] width 164 height 28
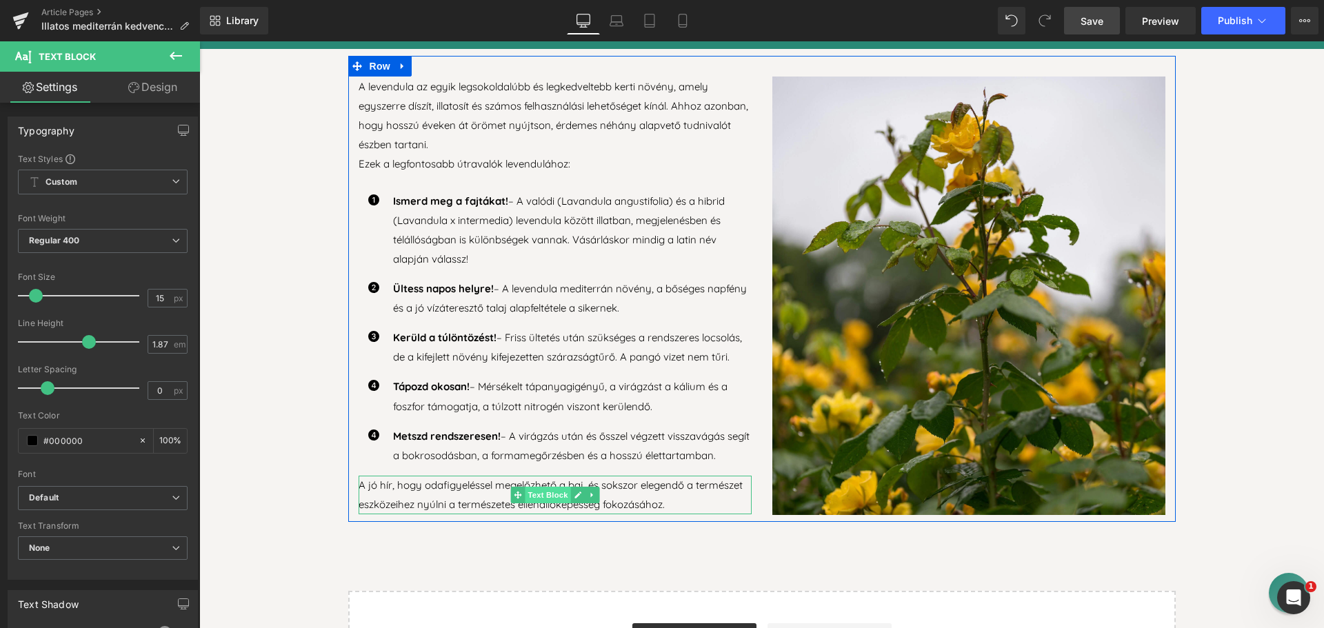
click at [525, 487] on span "Text Block" at bounding box center [548, 495] width 46 height 17
click at [485, 477] on p "A jó hír, hogy odafigyeléssel megelőzhető a baj, és sokszor elegendő a természe…" at bounding box center [555, 495] width 393 height 39
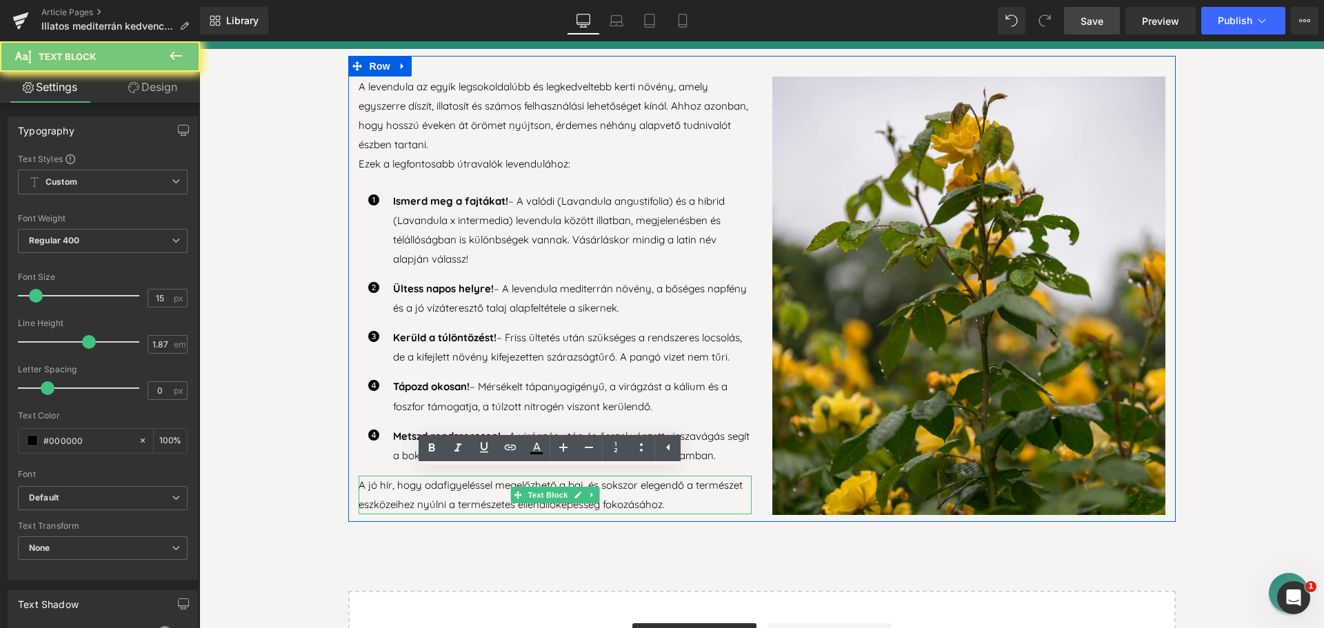
click at [485, 477] on p "A jó hír, hogy odafigyeléssel megelőzhető a baj, és sokszor elegendő a természe…" at bounding box center [555, 495] width 393 height 39
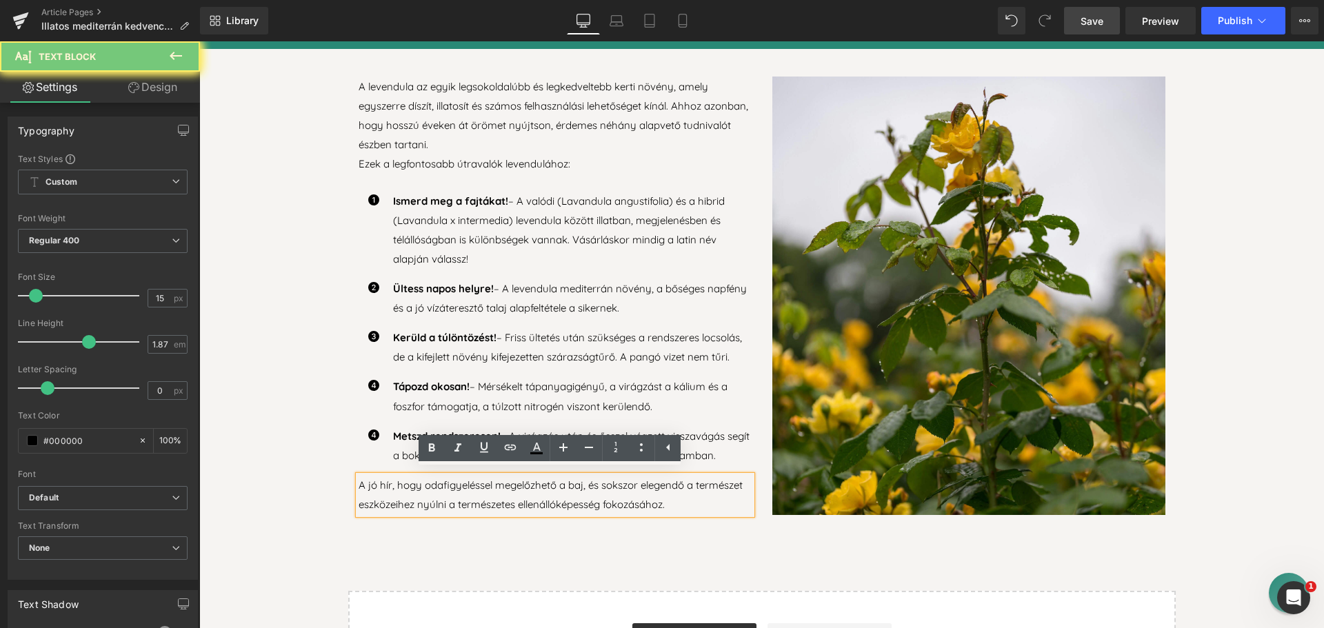
click at [485, 477] on p "A jó hír, hogy odafigyeléssel megelőzhető a baj, és sokszor elegendő a természe…" at bounding box center [555, 495] width 393 height 39
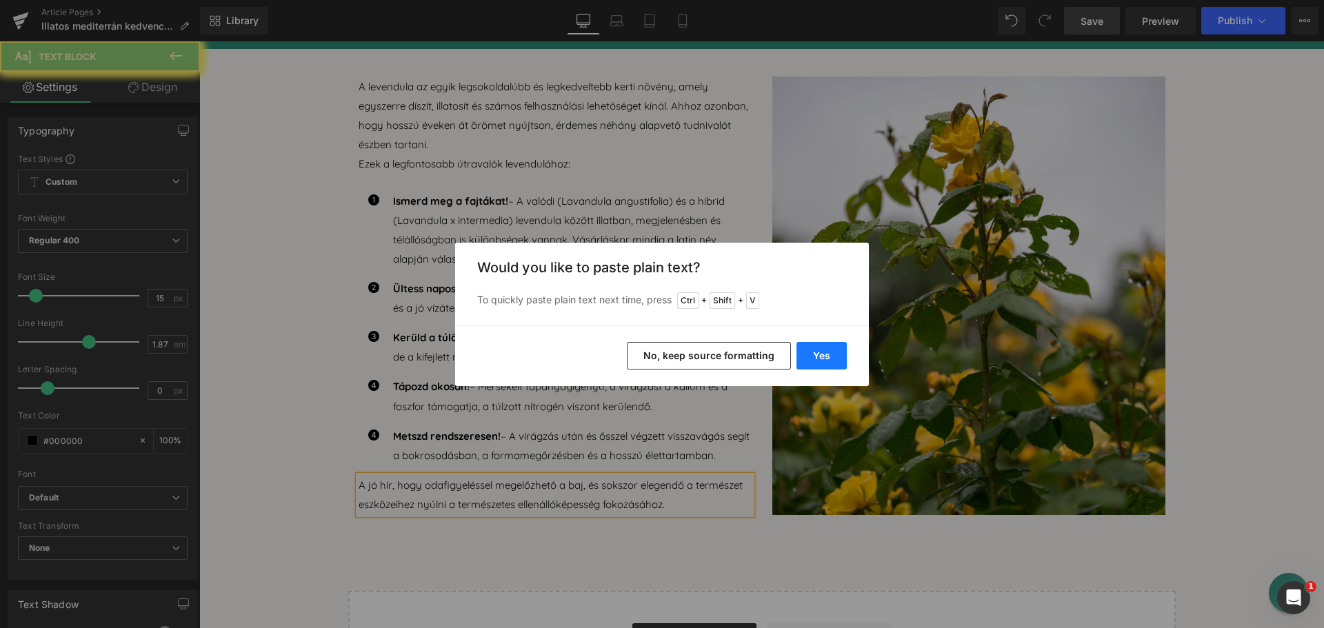
click at [817, 345] on button "Yes" at bounding box center [822, 356] width 50 height 28
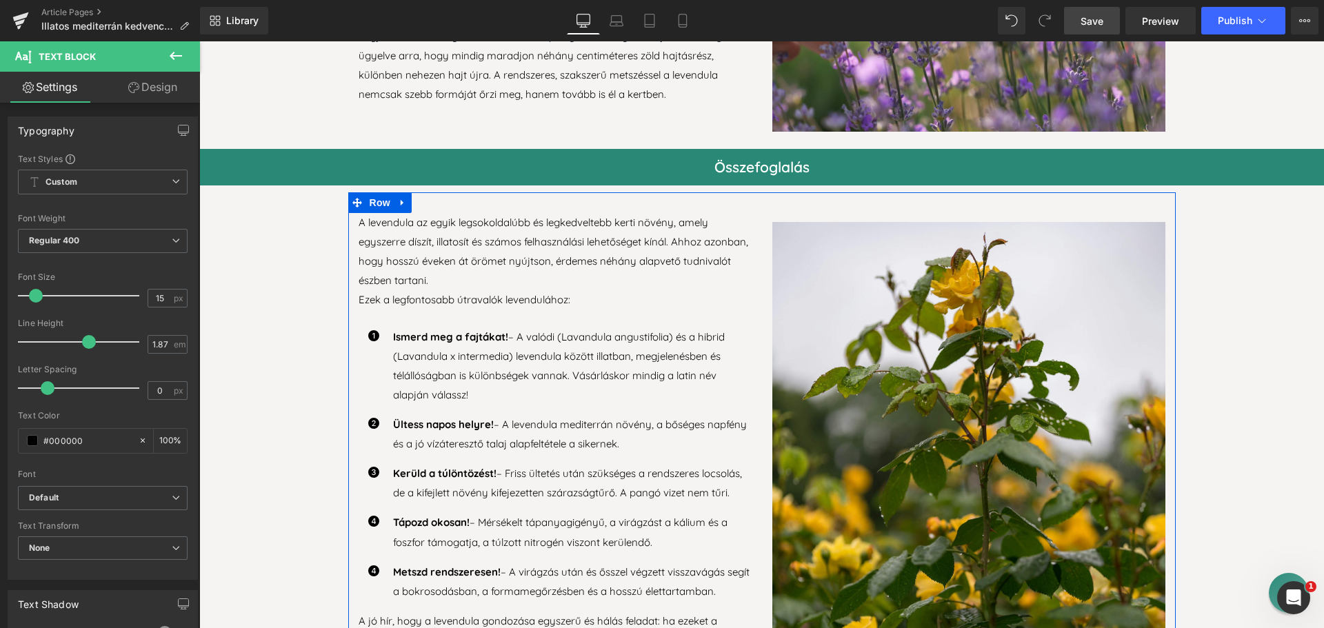
scroll to position [3291, 0]
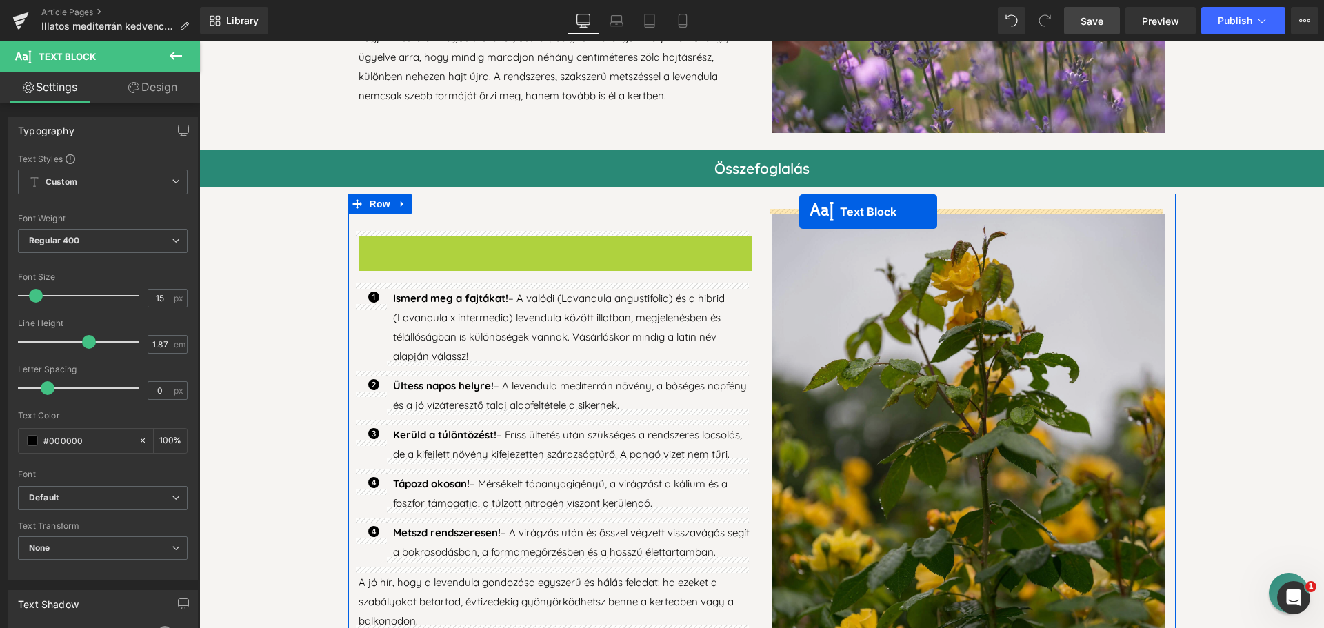
drag, startPoint x: 513, startPoint y: 258, endPoint x: 800, endPoint y: 212, distance: 290.7
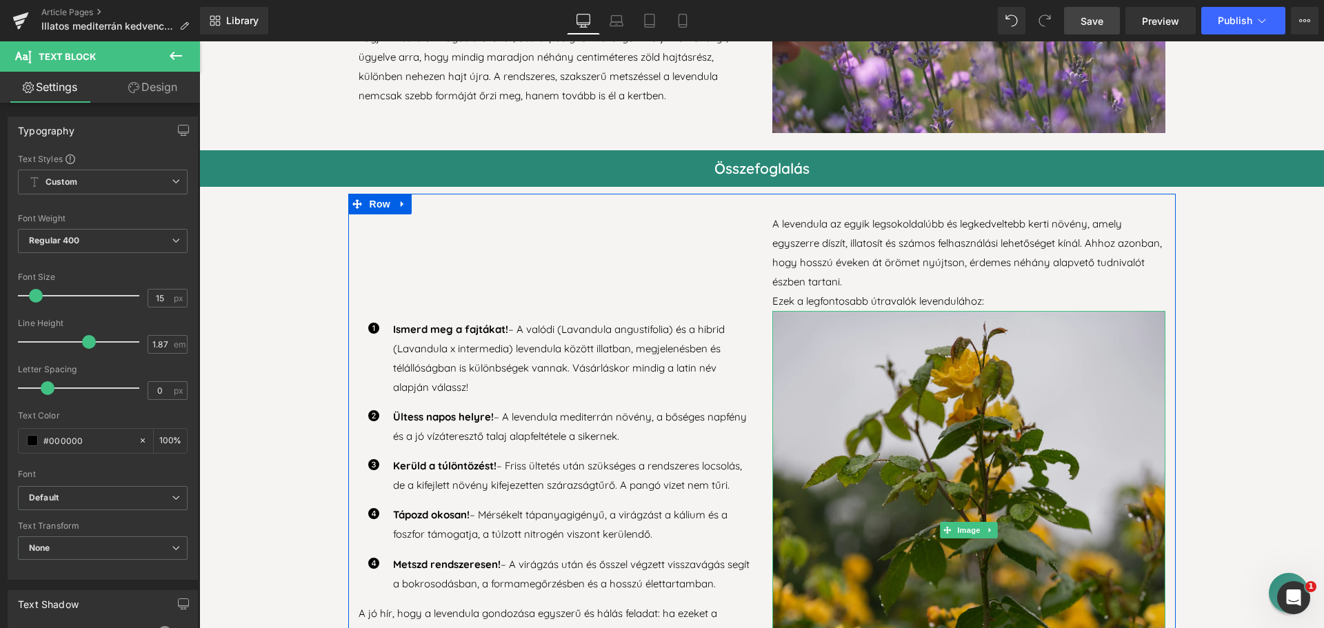
click at [860, 393] on img at bounding box center [969, 530] width 393 height 439
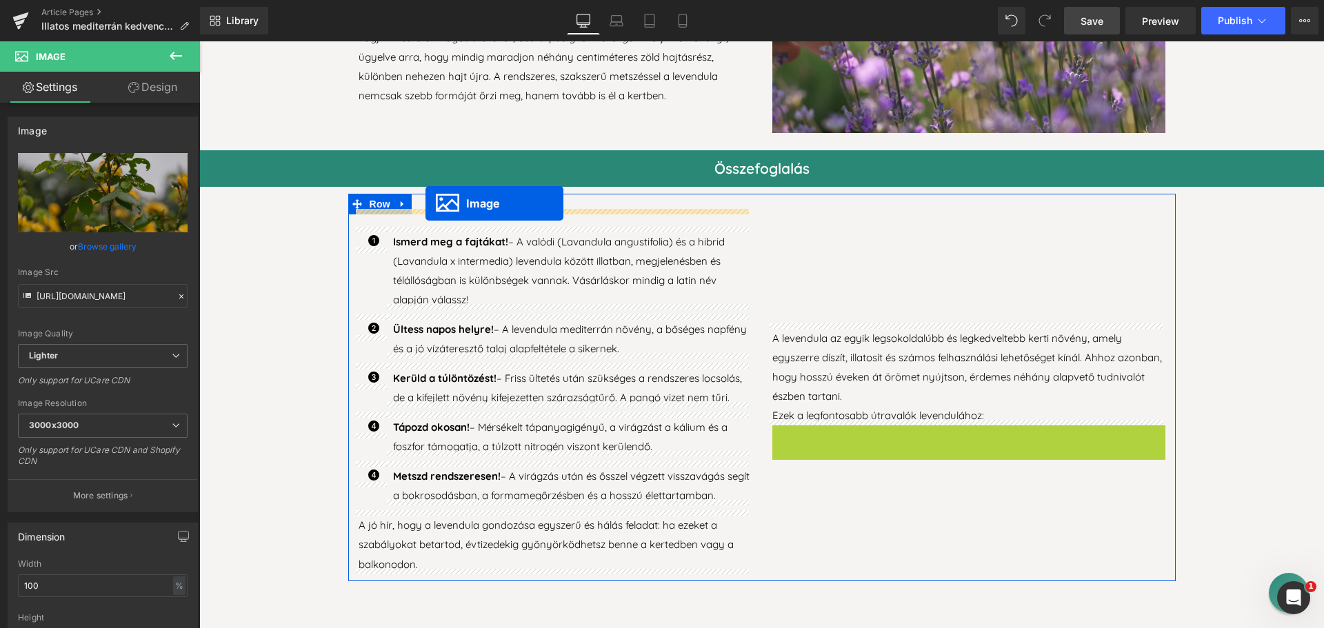
drag, startPoint x: 940, startPoint y: 520, endPoint x: 426, endPoint y: 204, distance: 604.2
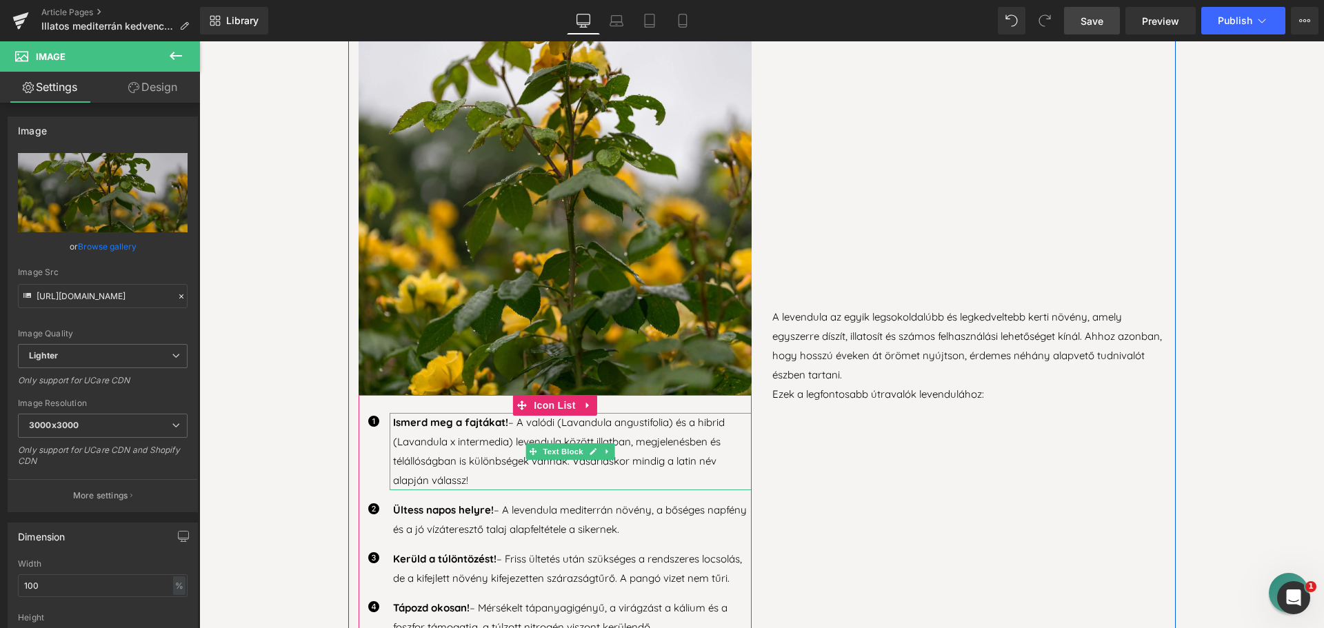
scroll to position [3636, 0]
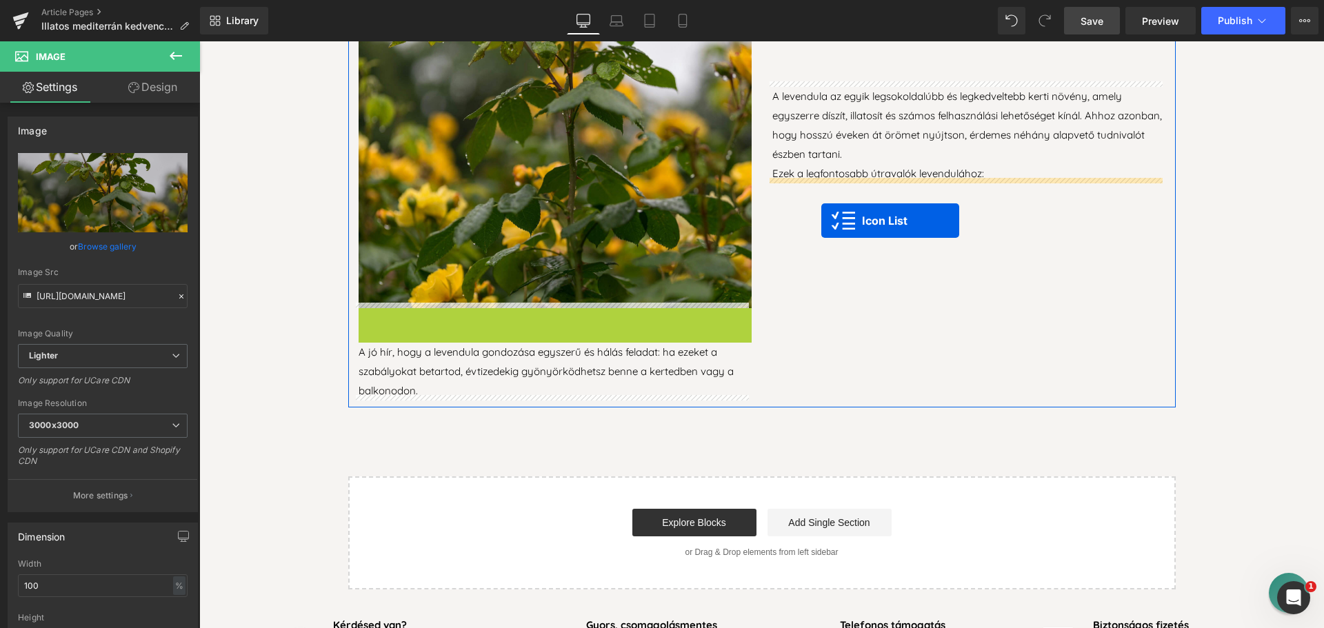
drag, startPoint x: 515, startPoint y: 315, endPoint x: 822, endPoint y: 221, distance: 321.0
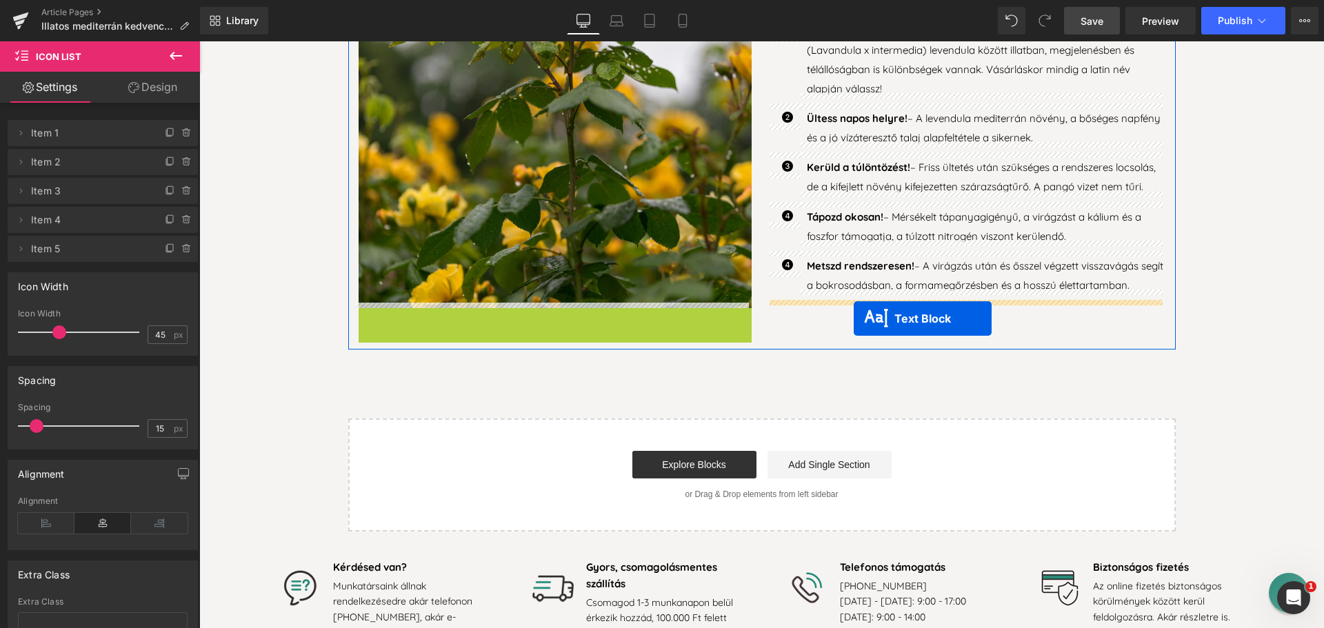
drag, startPoint x: 513, startPoint y: 331, endPoint x: 854, endPoint y: 319, distance: 341.7
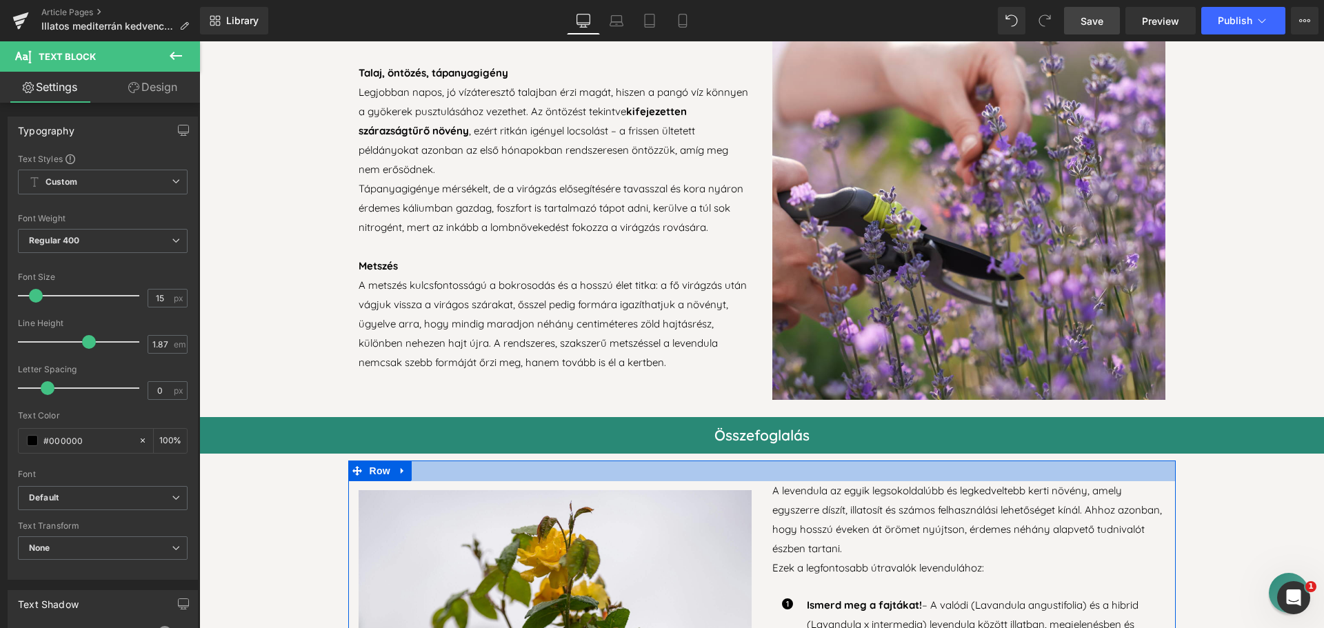
scroll to position [3300, 0]
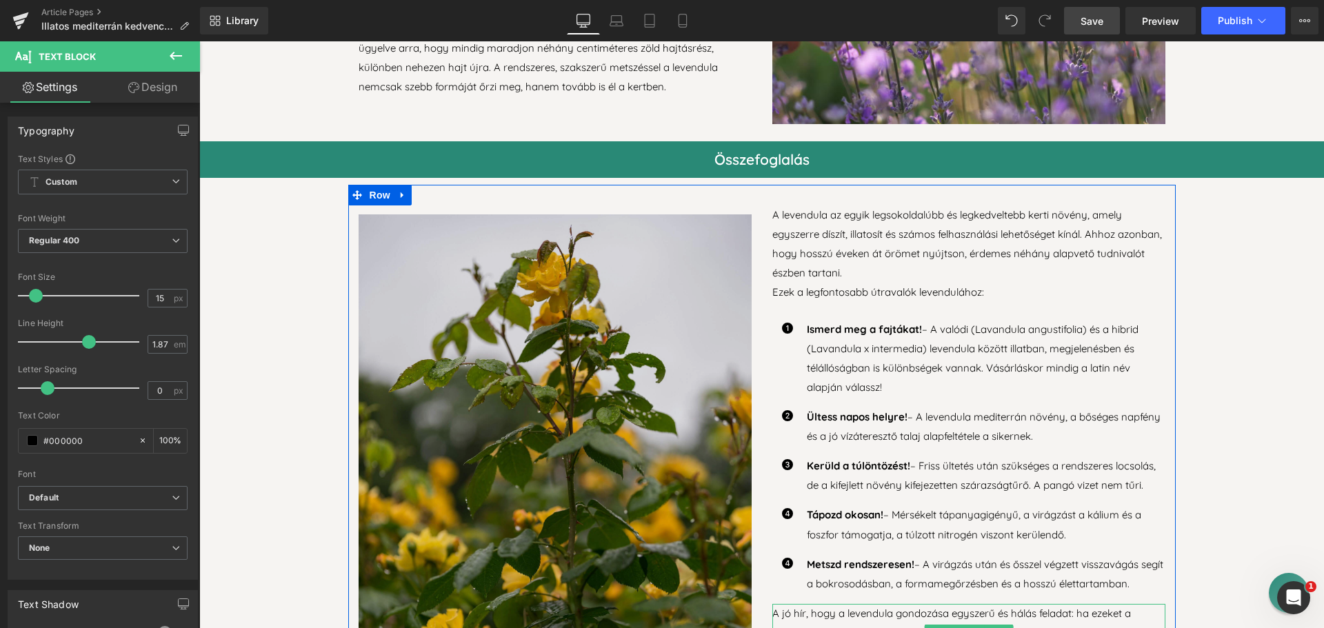
click at [623, 410] on img at bounding box center [555, 434] width 393 height 439
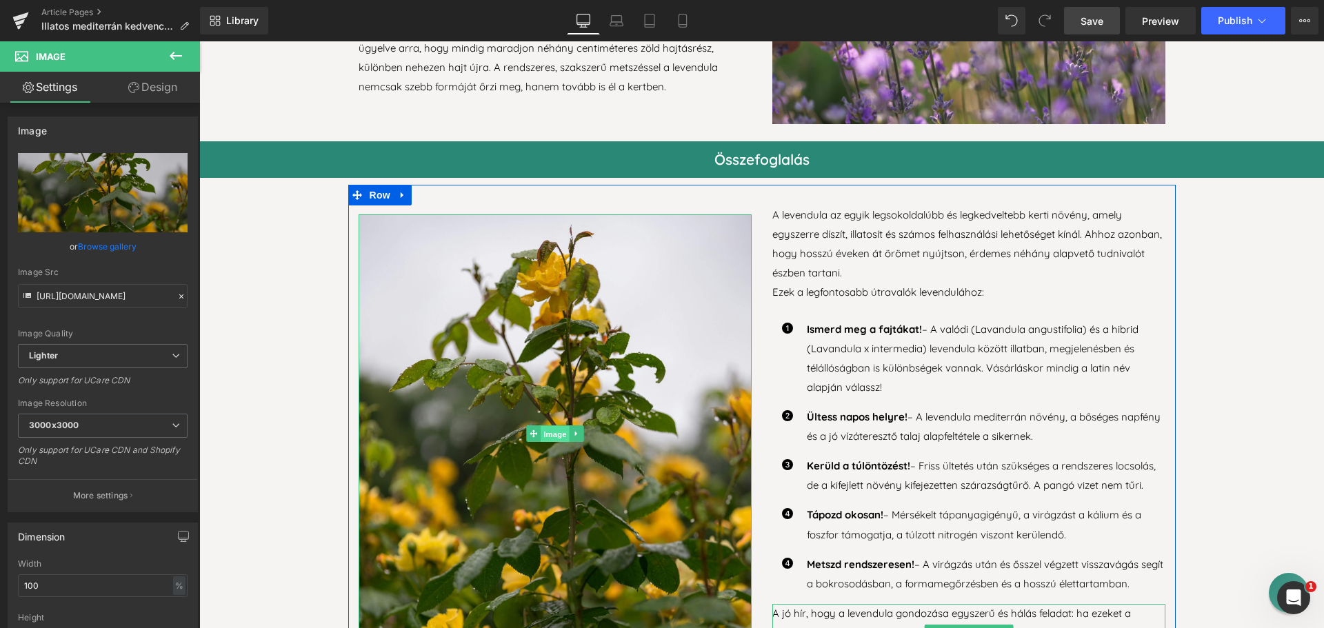
click at [546, 429] on span "Image" at bounding box center [555, 434] width 29 height 17
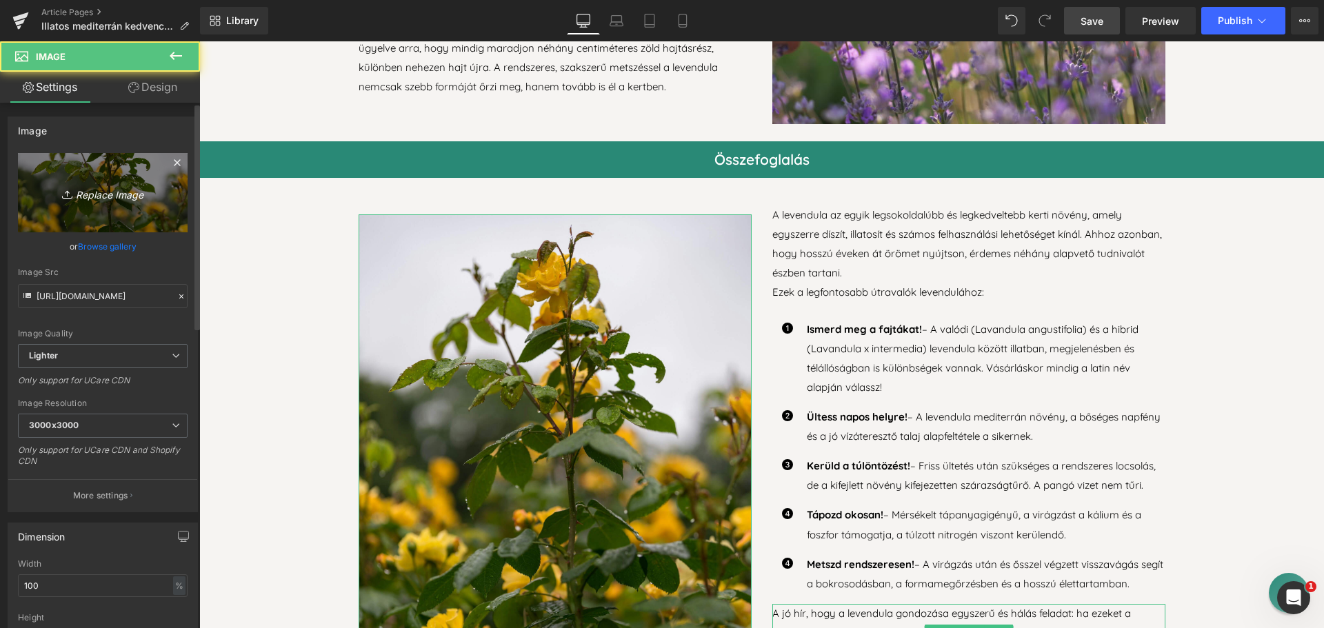
click at [99, 197] on icon "Replace Image" at bounding box center [103, 192] width 110 height 17
type input "C:\fakepath\levendula-osszefoglalo.png"
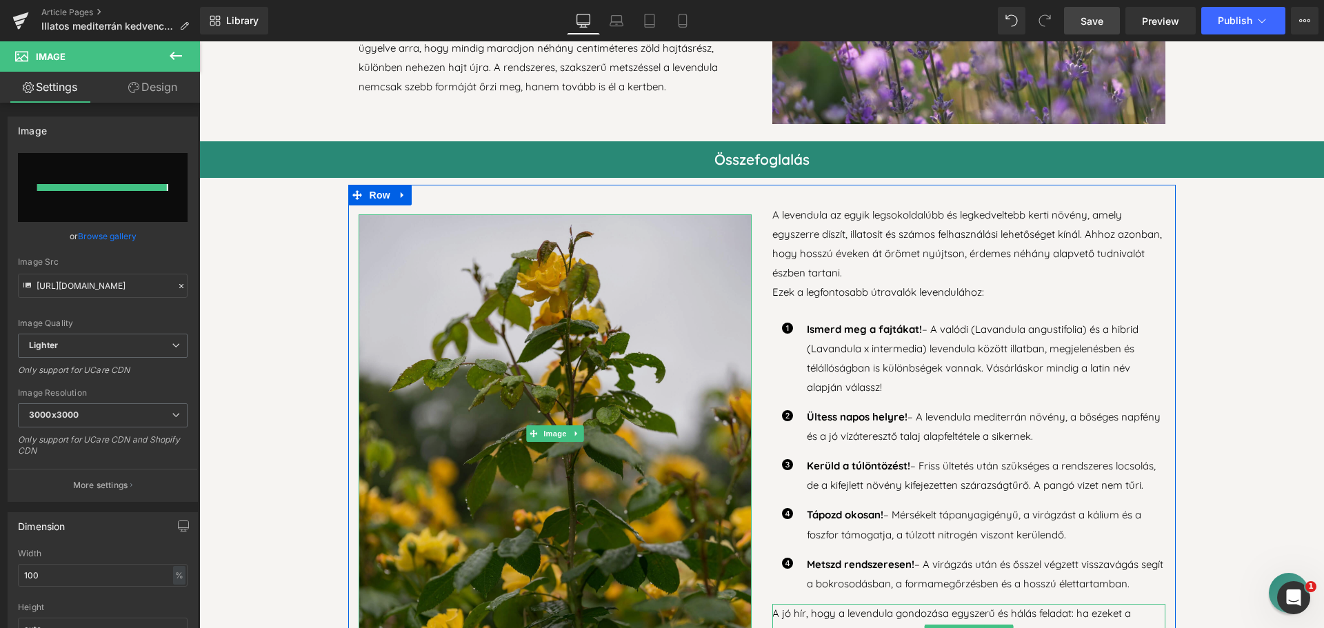
type input "[URL][DOMAIN_NAME]"
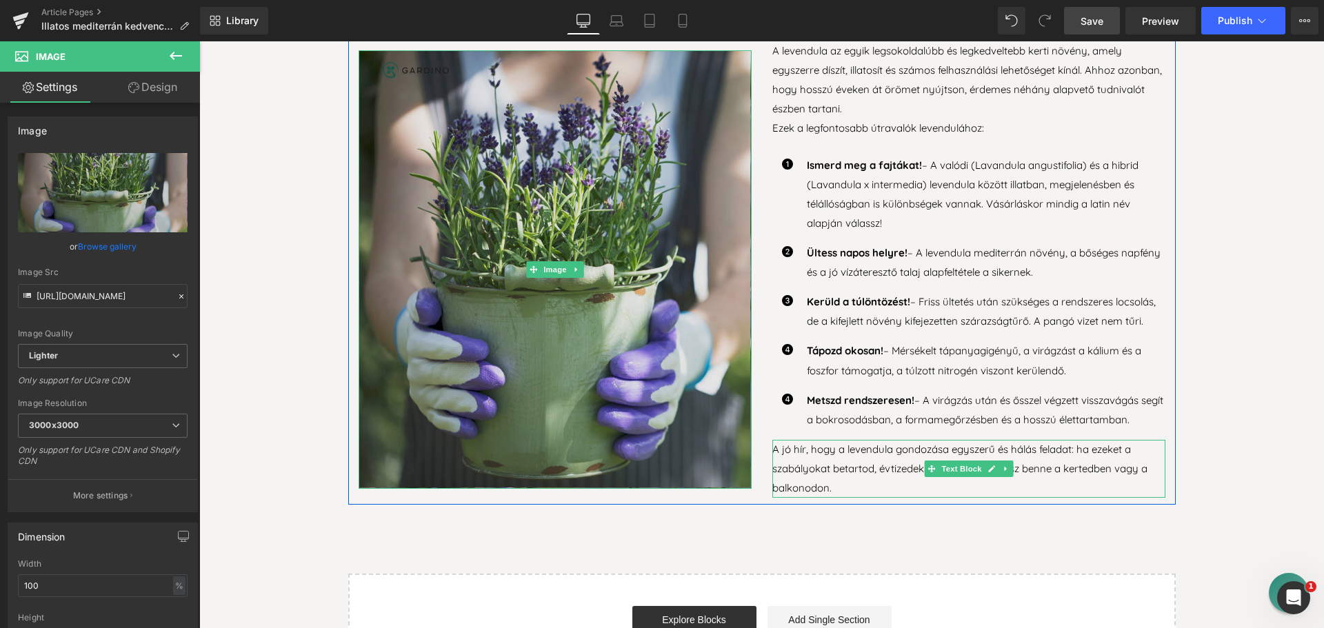
scroll to position [3507, 0]
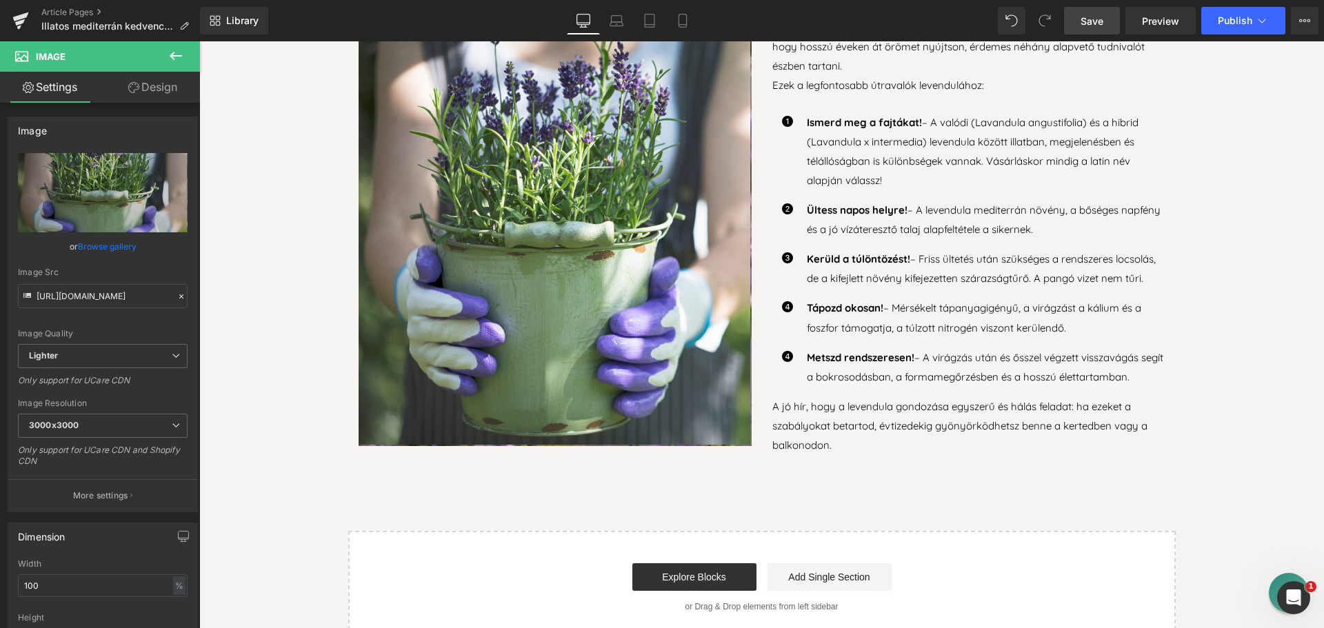
drag, startPoint x: 1090, startPoint y: 21, endPoint x: 1020, endPoint y: 215, distance: 206.2
click at [1090, 21] on span "Save" at bounding box center [1092, 21] width 23 height 14
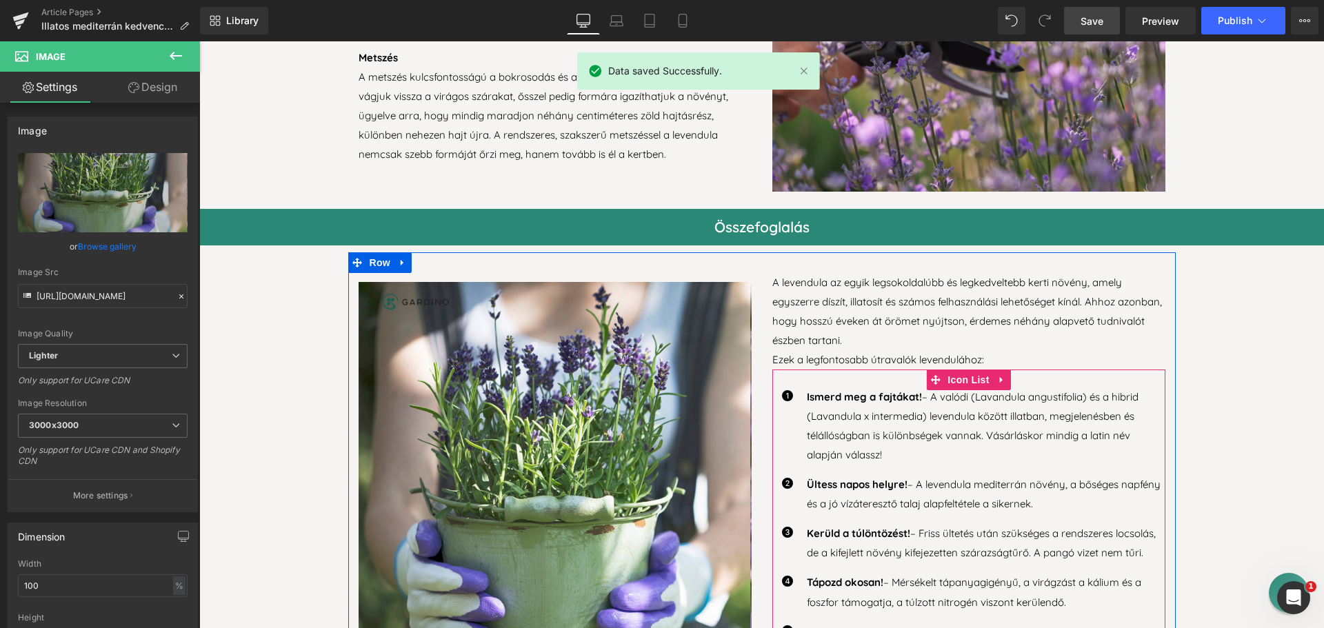
scroll to position [3231, 0]
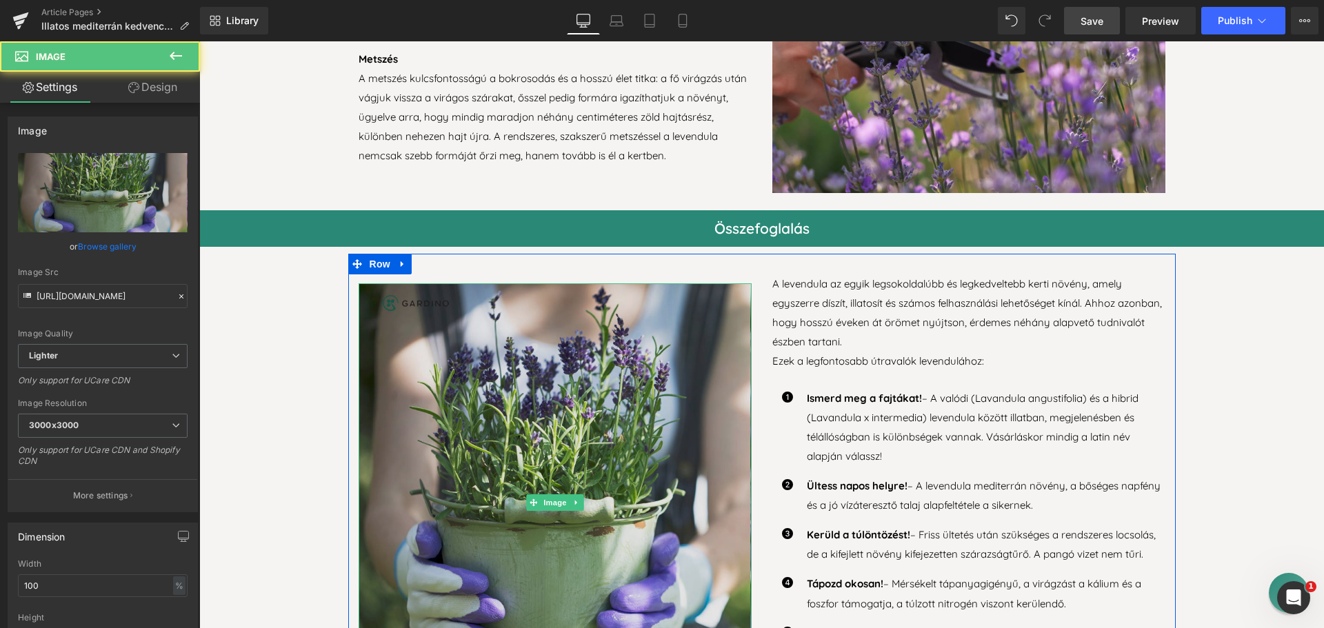
click at [584, 446] on img at bounding box center [555, 503] width 393 height 439
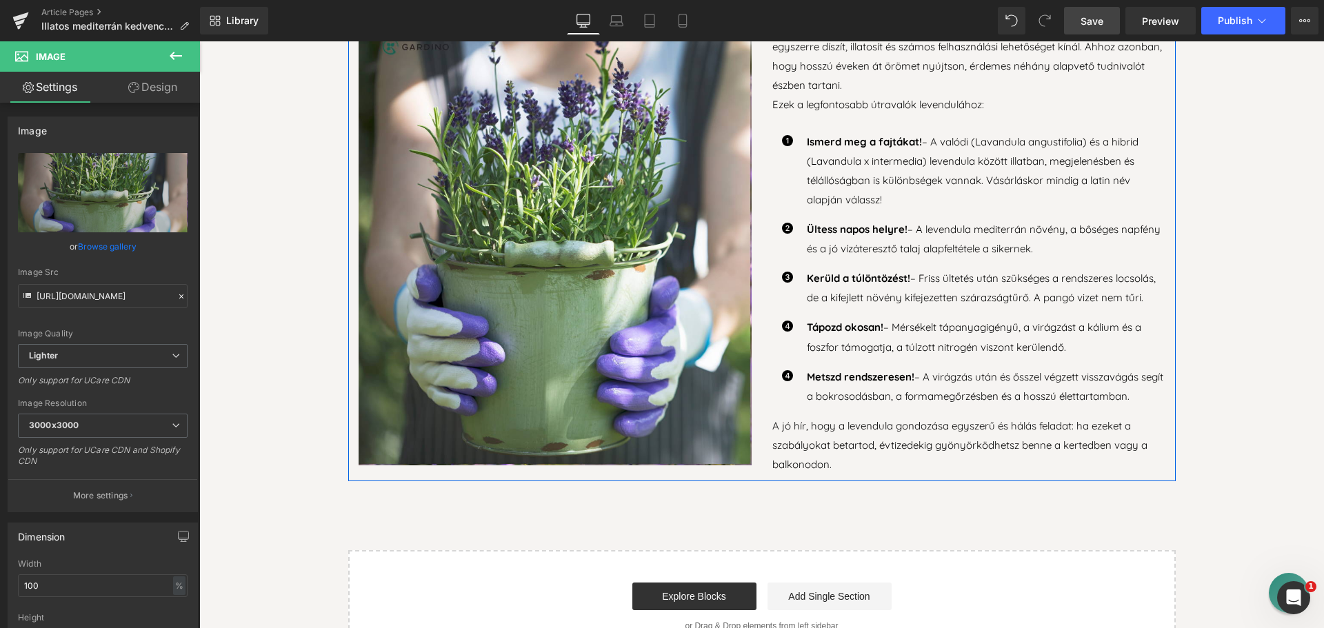
scroll to position [3507, 0]
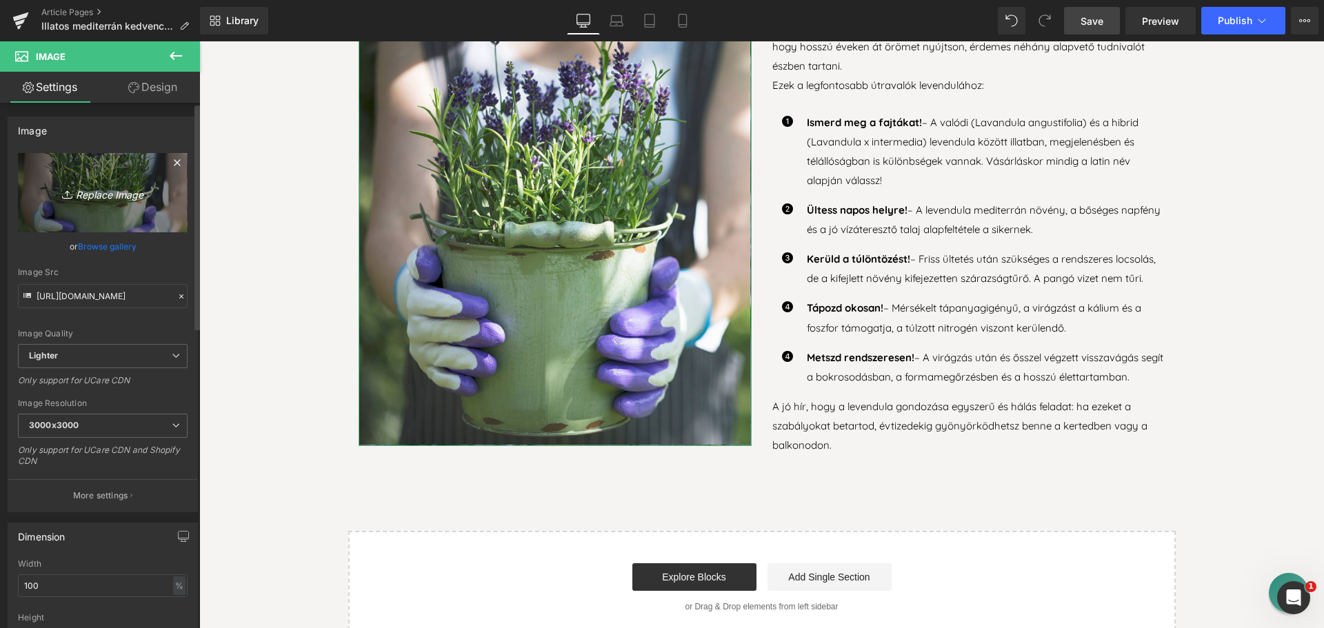
click at [117, 190] on icon "Replace Image" at bounding box center [103, 192] width 110 height 17
type input "C:\fakepath\levendula-osszefoglalo2.png"
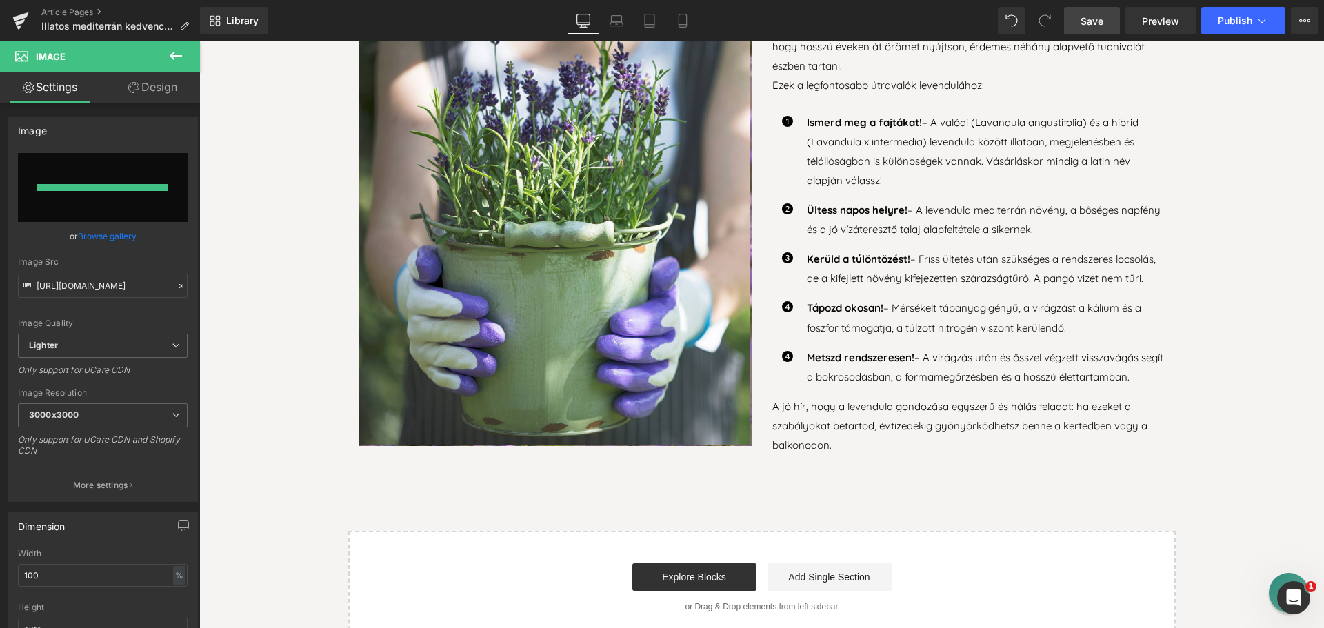
type input "[URL][DOMAIN_NAME]"
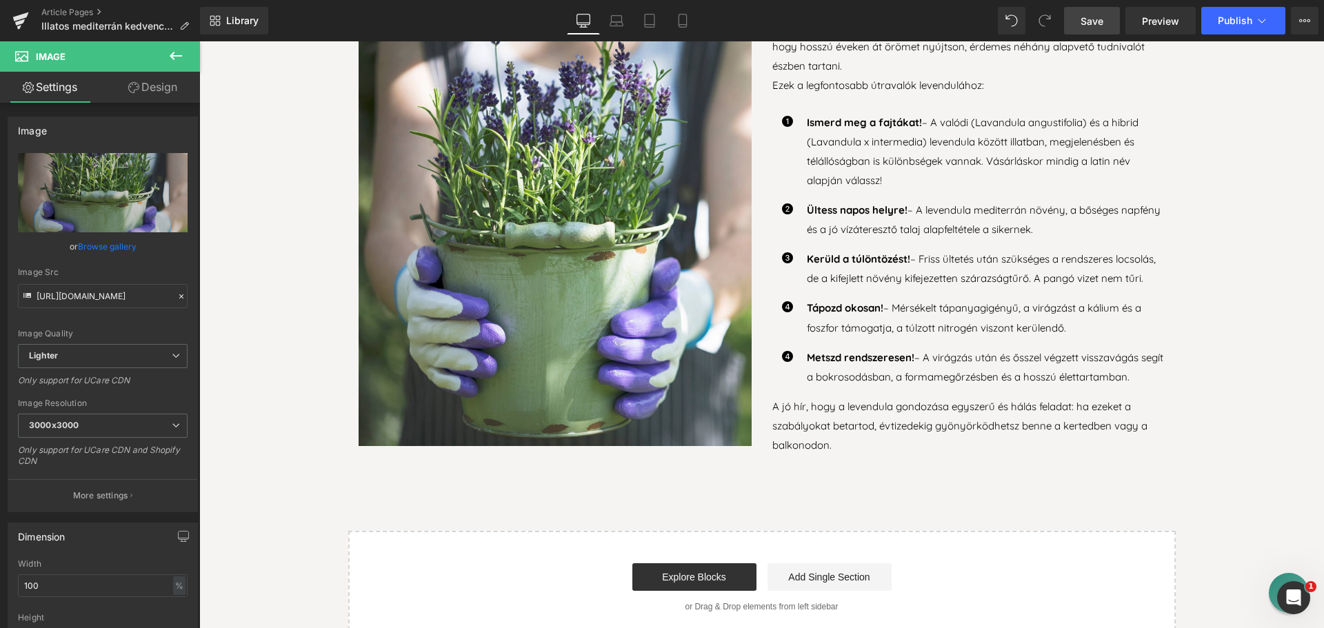
click at [1103, 19] on span "Save" at bounding box center [1092, 21] width 23 height 14
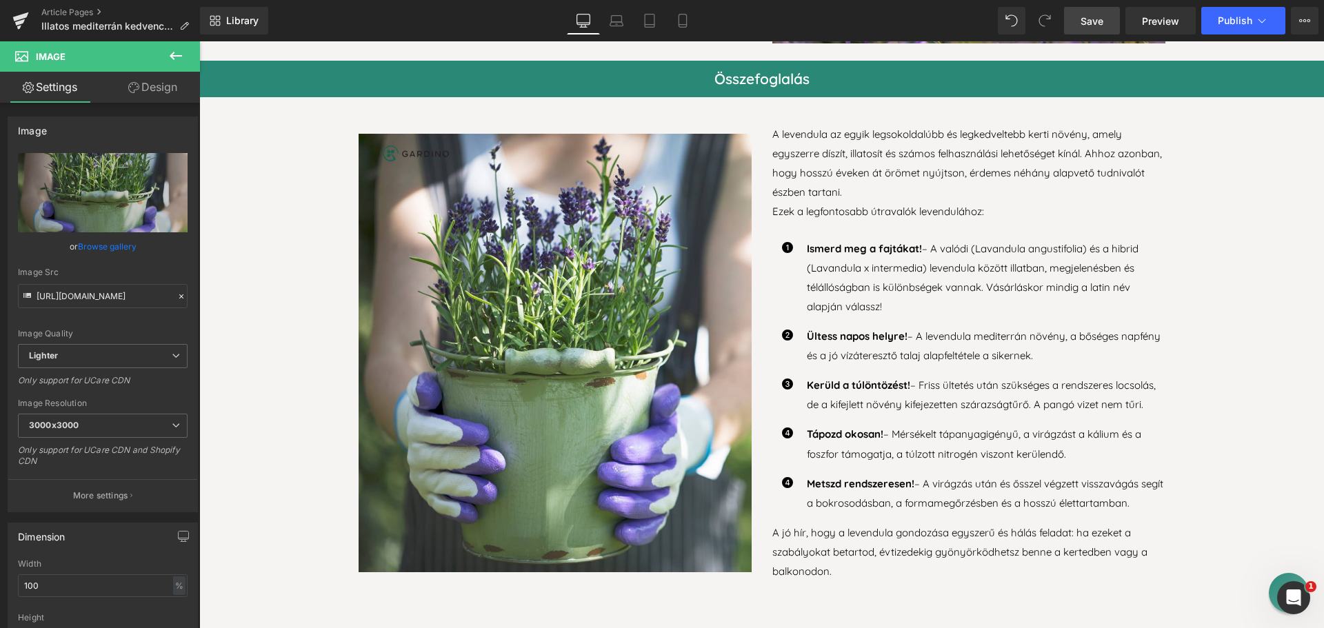
scroll to position [3369, 0]
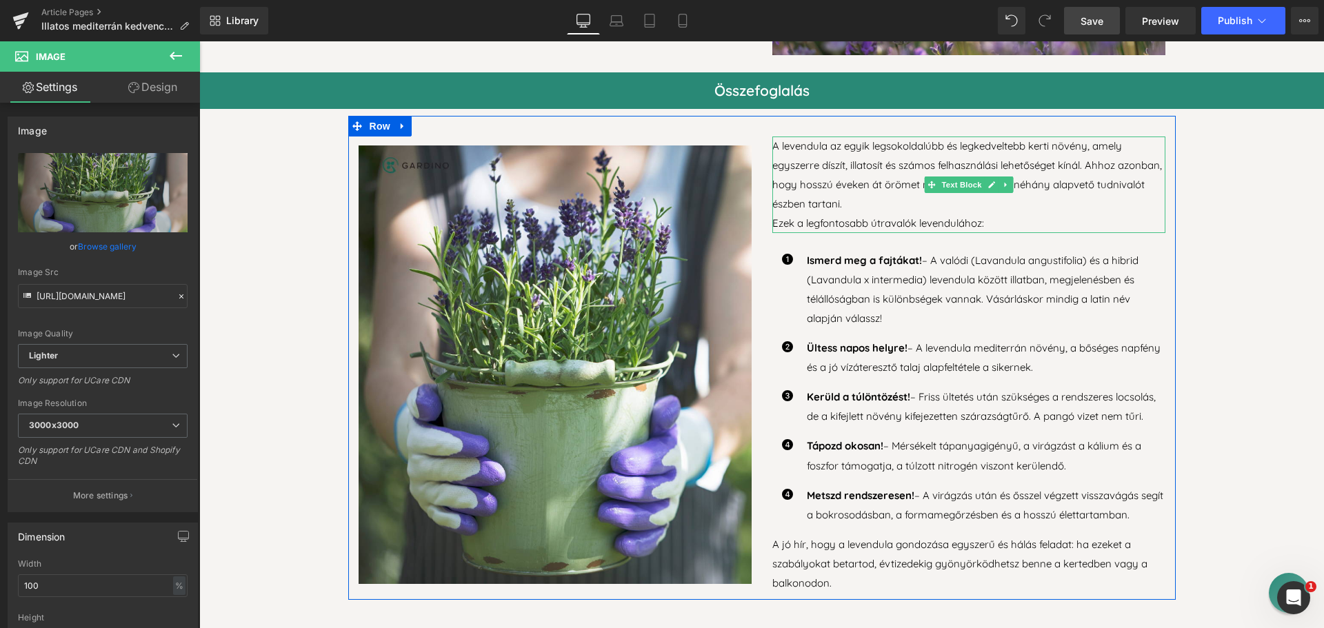
click at [892, 223] on p "Ezek a legfontosabb útravalók levendulához:" at bounding box center [969, 223] width 393 height 19
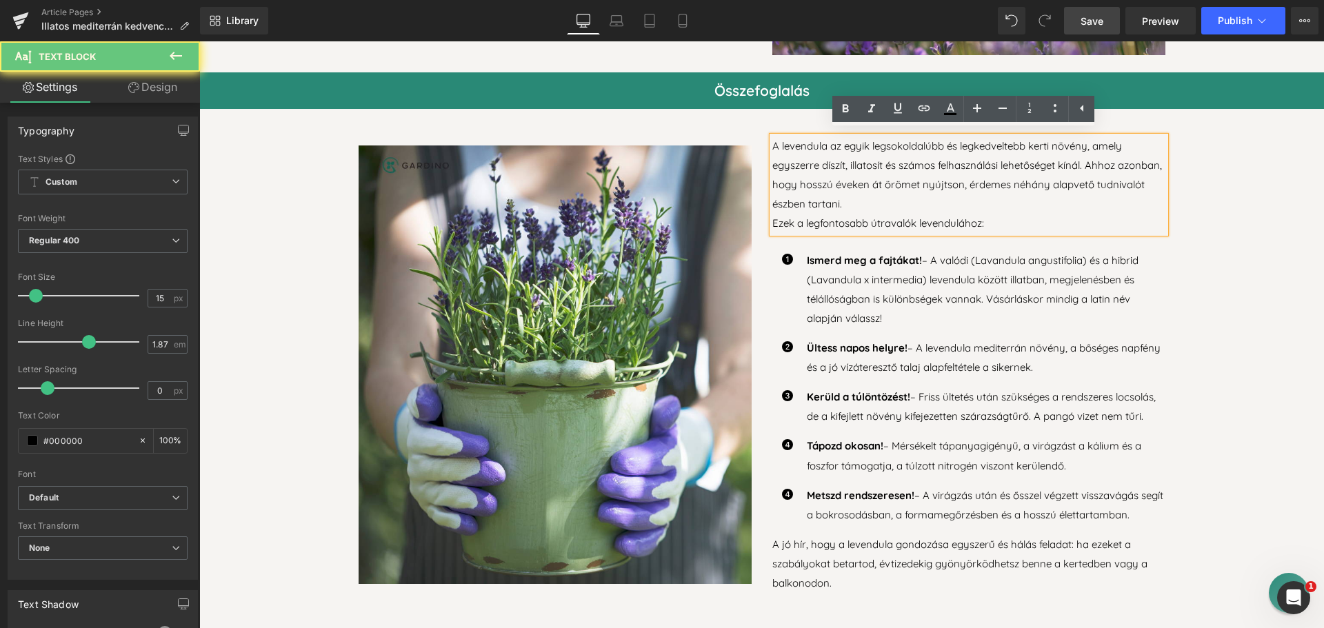
click at [884, 219] on p "Ezek a legfontosabb útravalók levendulához:" at bounding box center [969, 223] width 393 height 19
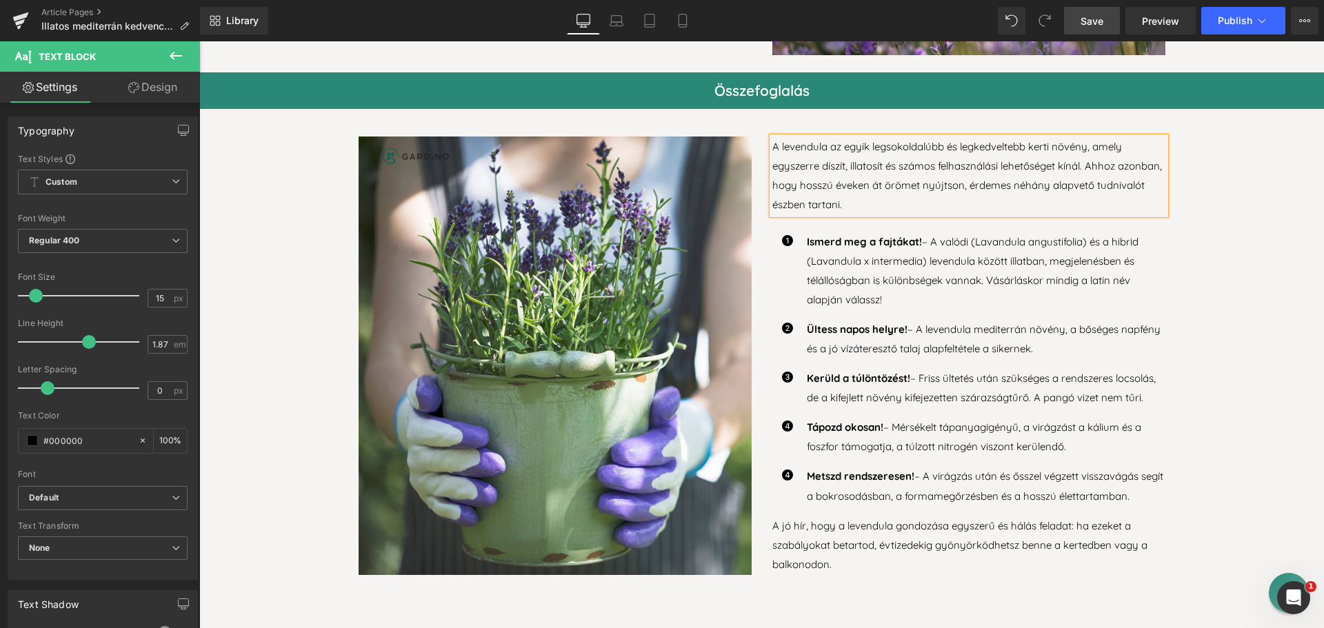
scroll to position [3370, 0]
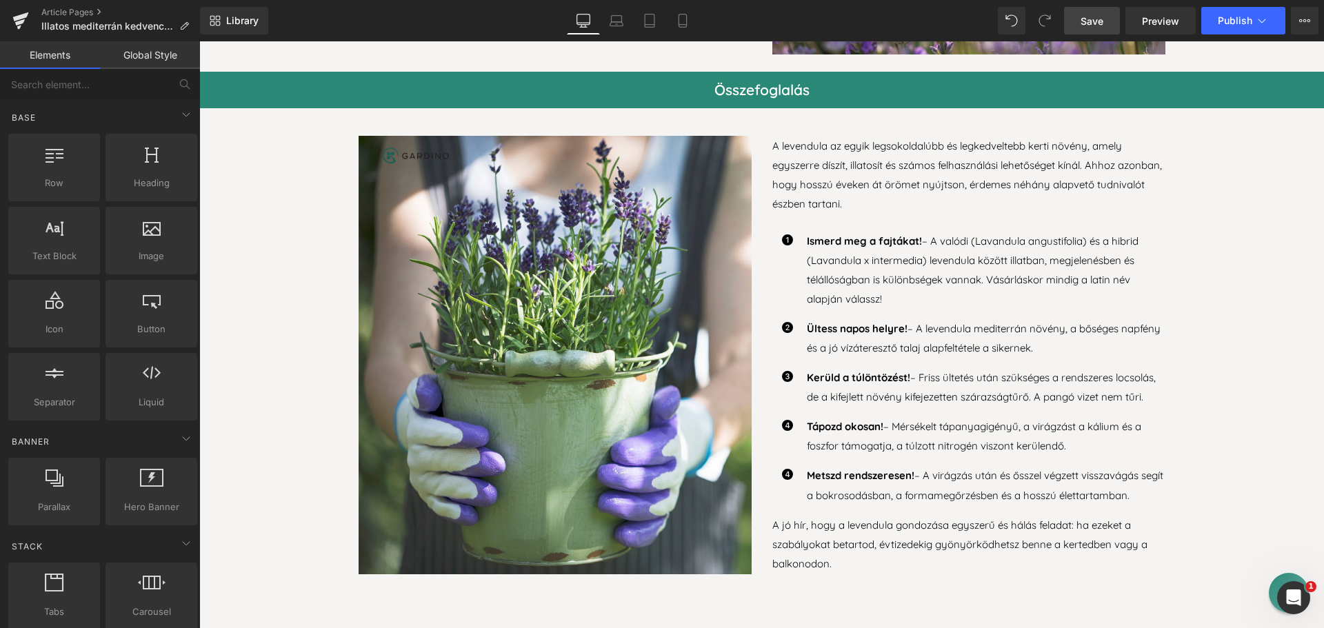
click at [1089, 22] on span "Save" at bounding box center [1092, 21] width 23 height 14
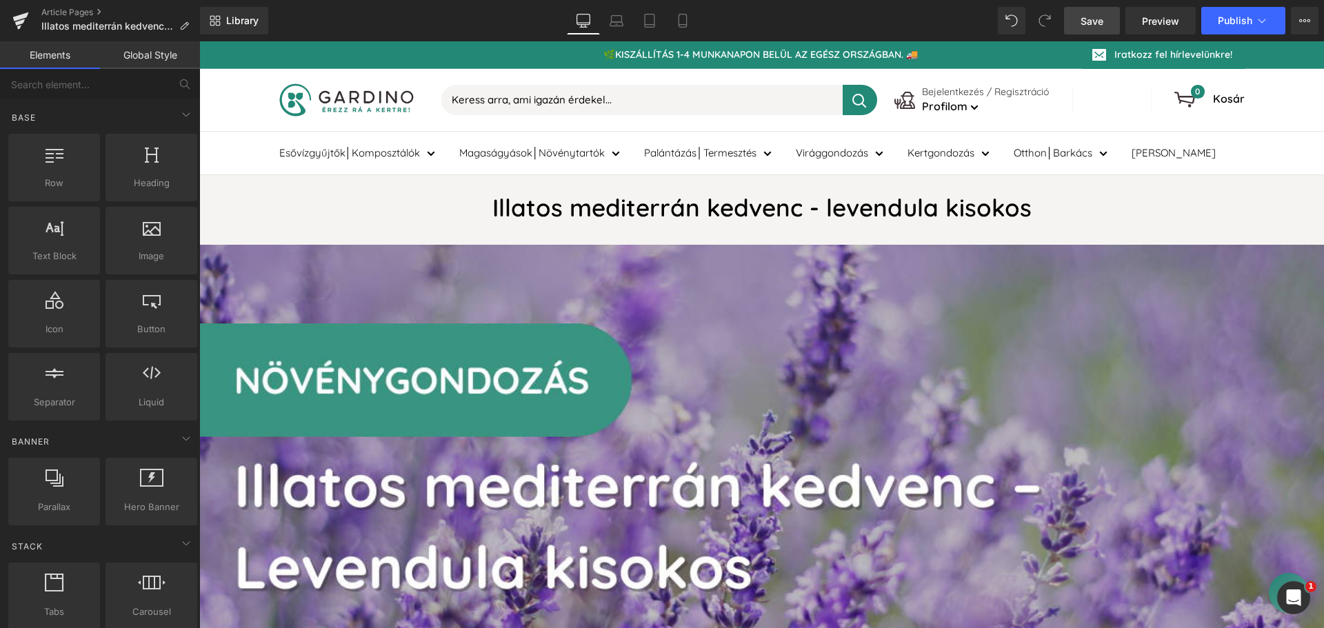
scroll to position [0, 0]
click at [1233, 18] on span "Publish" at bounding box center [1235, 20] width 34 height 11
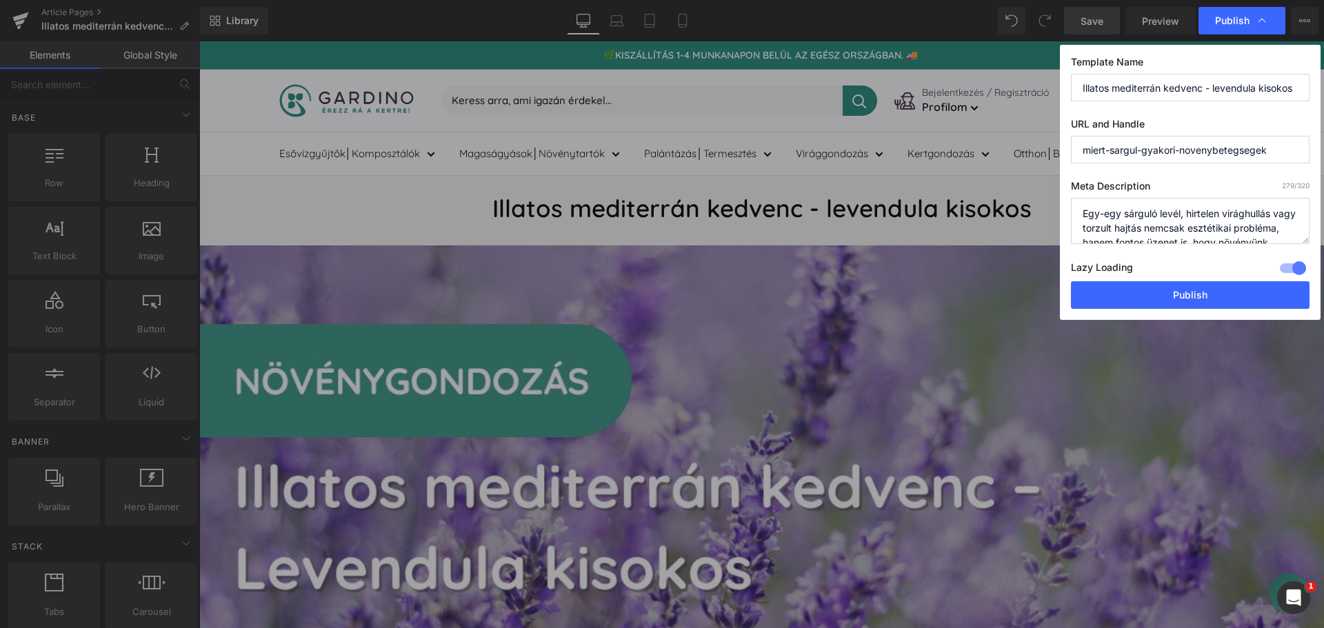
click at [1140, 152] on input "miert-sargul-gyakori-novenybetegsegek" at bounding box center [1190, 150] width 239 height 28
type input "levendula-kisokos"
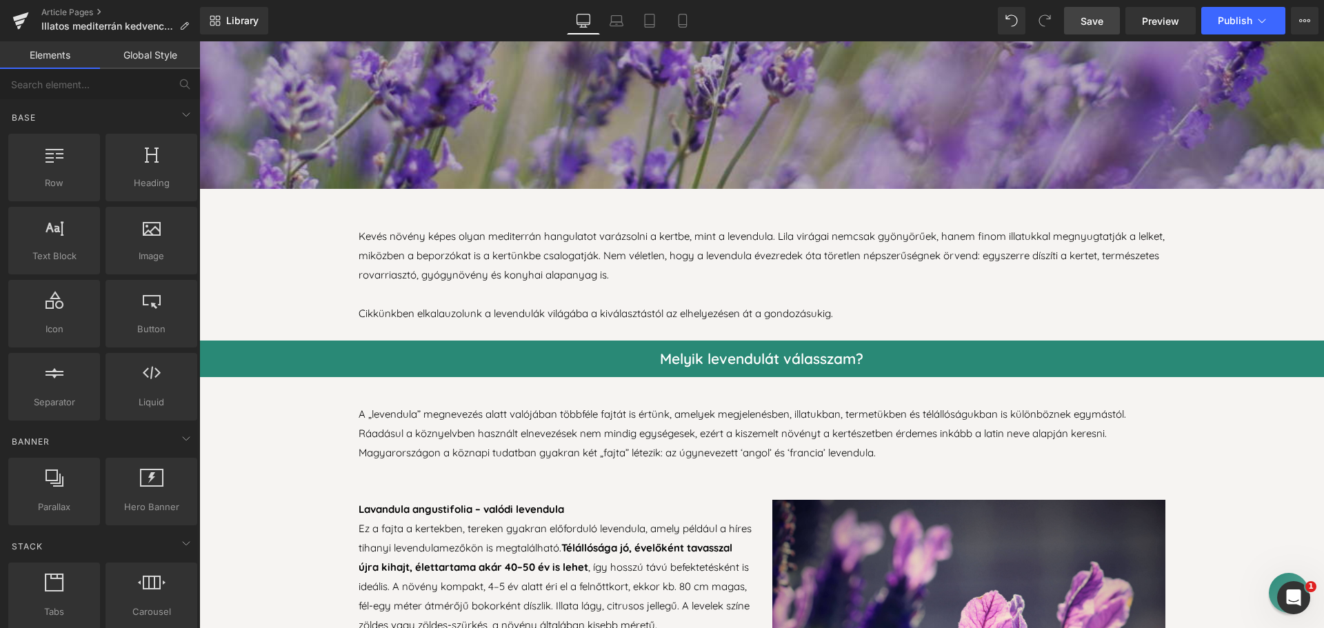
scroll to position [621, 0]
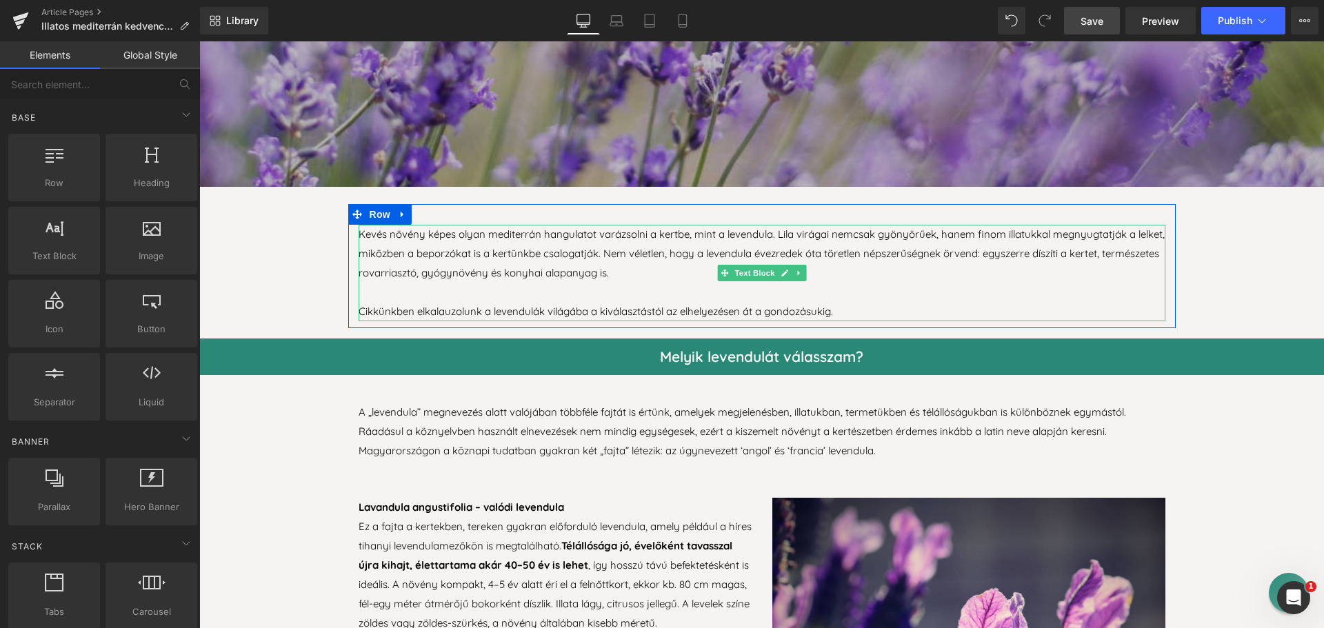
click at [428, 238] on p "Kevés növény képes olyan mediterrán hangulatot varázsolni a kertbe, mint a leve…" at bounding box center [762, 254] width 807 height 58
click at [461, 228] on p "Kevés növény képes olyan mediterrán hangulatot varázsolni a kertbe, mint a leve…" at bounding box center [762, 254] width 807 height 58
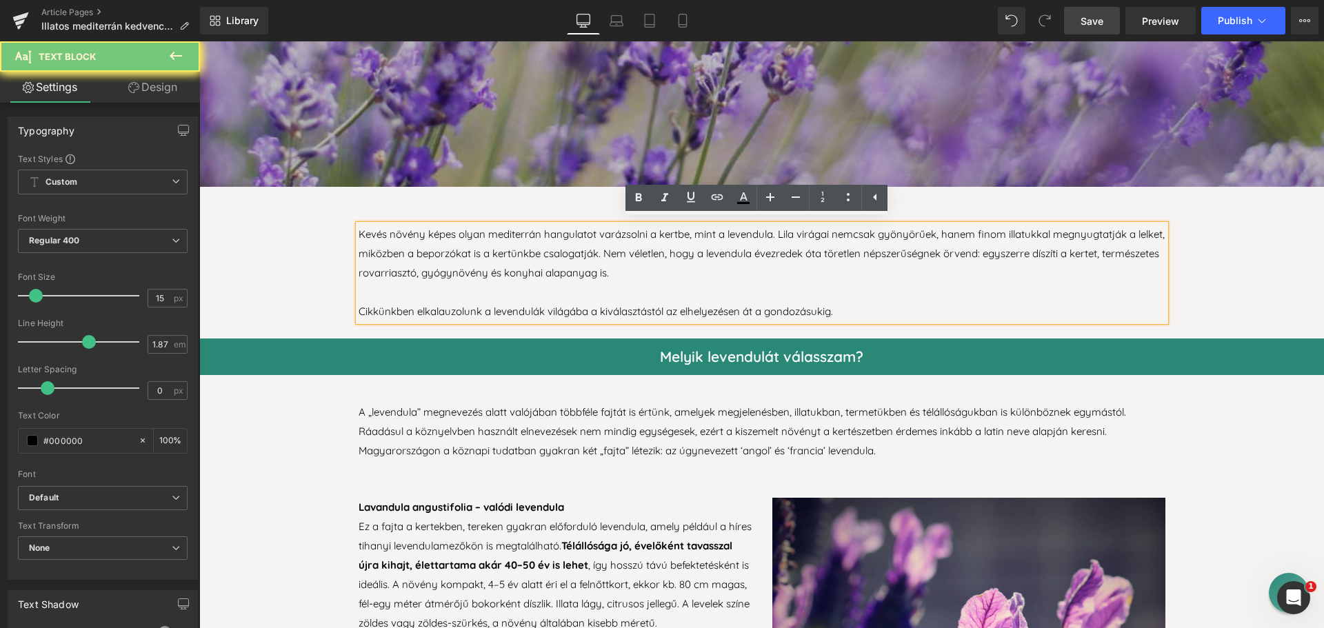
click at [519, 242] on p "Kevés növény képes olyan mediterrán hangulatot varázsolni a kertbe, mint a leve…" at bounding box center [762, 254] width 807 height 58
click at [518, 242] on p "Kevés növény képes olyan mediterrán hangulatot varázsolni a kertbe, mint a leve…" at bounding box center [762, 254] width 807 height 58
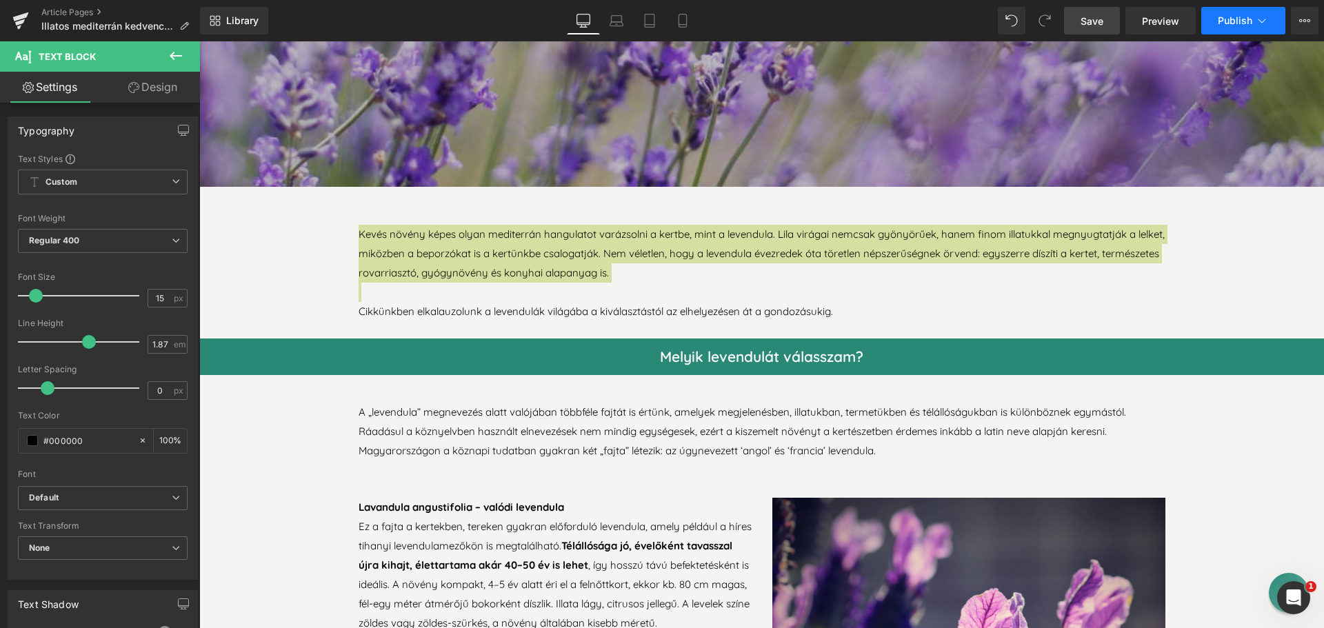
click at [1256, 20] on icon at bounding box center [1263, 21] width 14 height 14
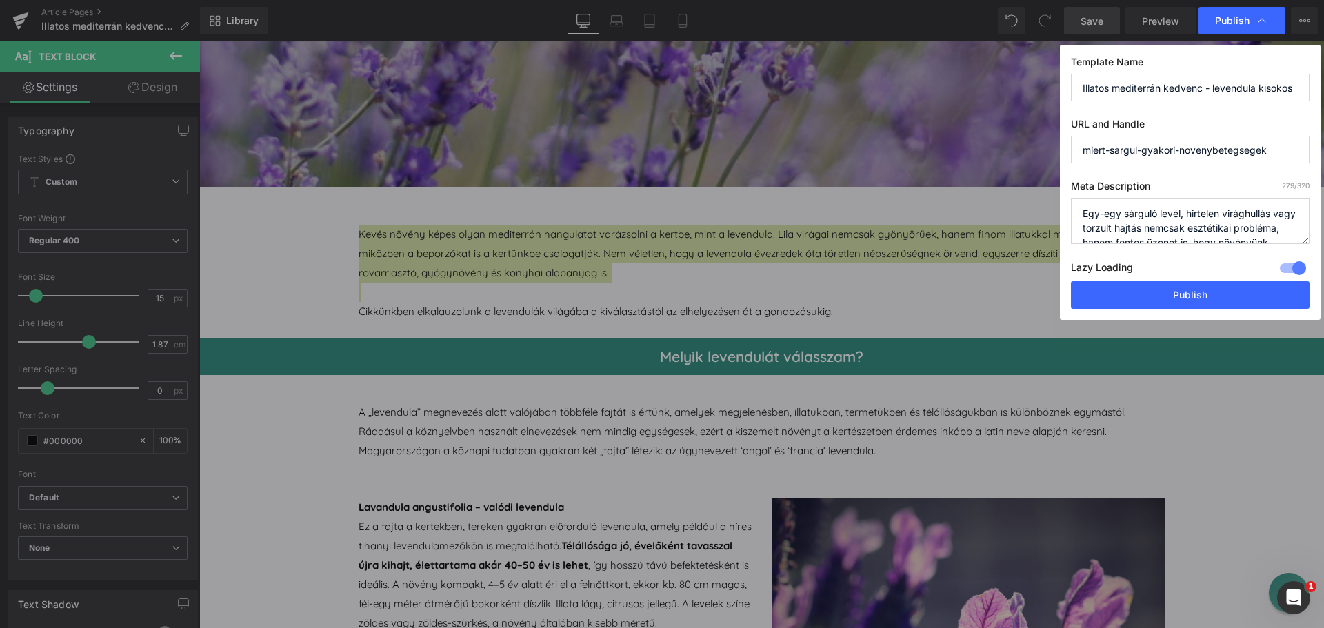
click at [1135, 214] on textarea "Egy-egy sárguló levél, hirtelen virághullás vagy torzult hajtás nemcsak esztéti…" at bounding box center [1190, 221] width 239 height 46
paste textarea "Kevés növény képes olyan mediterrán hangulatot varázsolni a kertbe, mint a leve…"
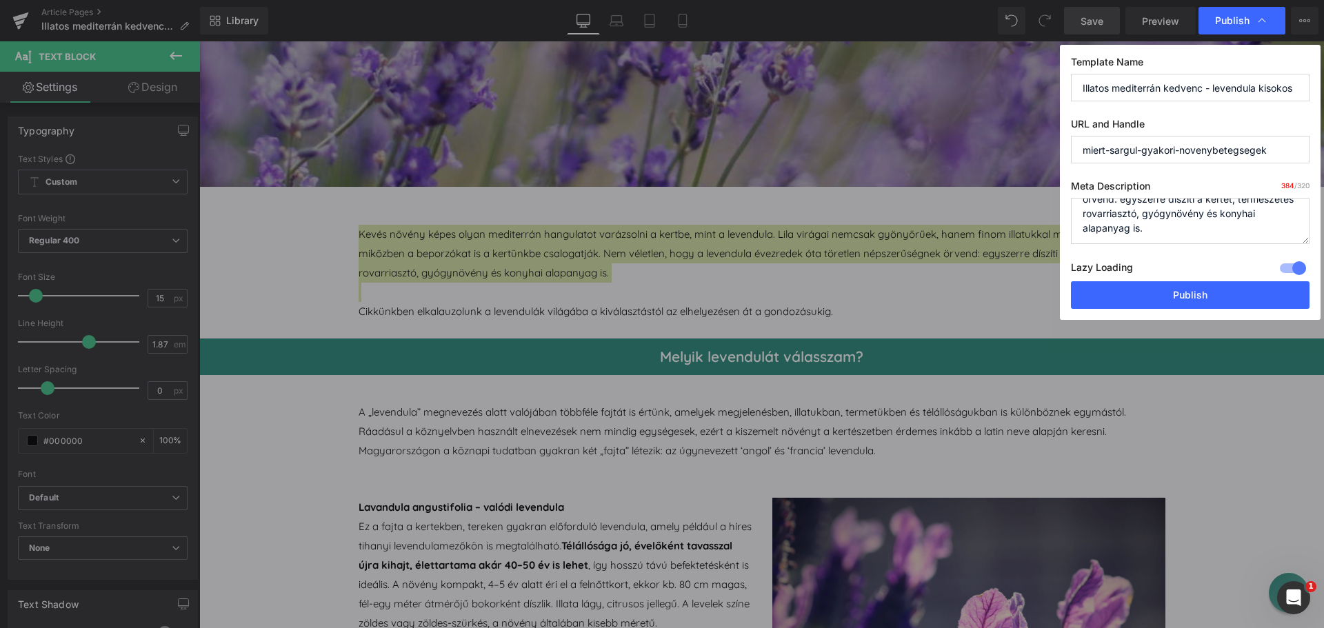
type textarea "Kevés növény képes olyan mediterrán hangulatot varázsolni a kertbe, mint a leve…"
click at [1165, 150] on input "miert-sargul-gyakori-novenybetegsegek" at bounding box center [1190, 150] width 239 height 28
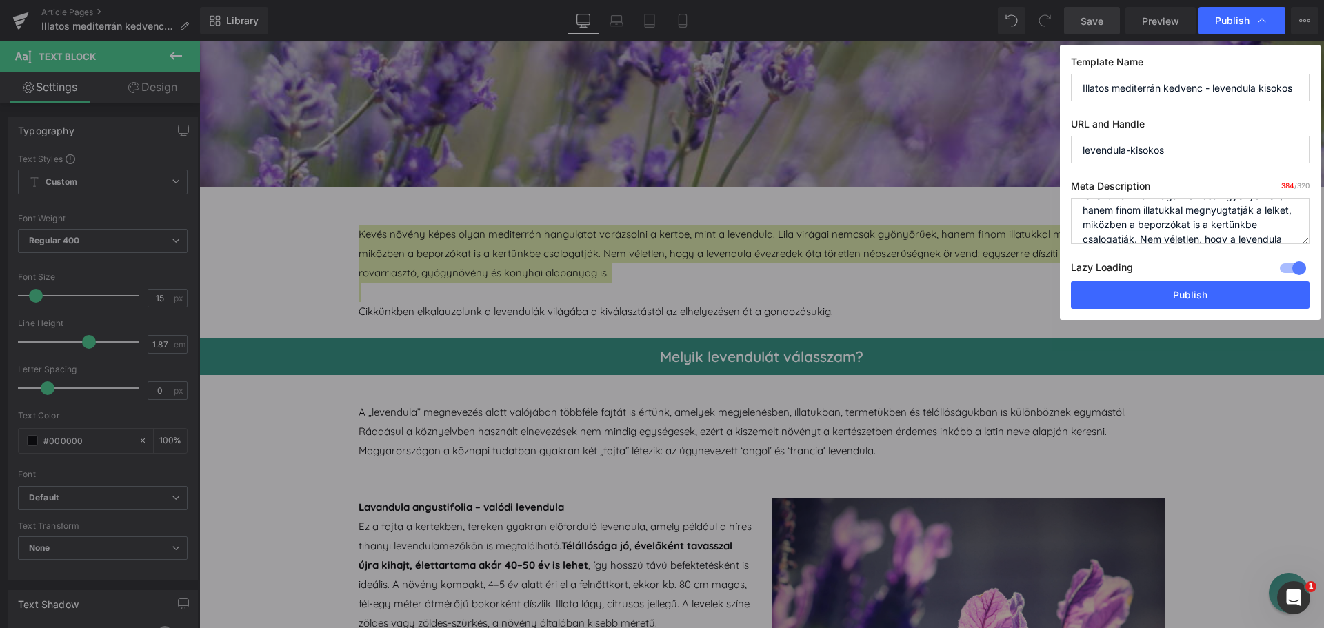
type input "levendula-kisokos"
drag, startPoint x: 1141, startPoint y: 237, endPoint x: 1136, endPoint y: 212, distance: 25.3
click at [1136, 212] on textarea "Egy-egy sárguló levél, hirtelen virághullás vagy torzult hajtás nemcsak esztéti…" at bounding box center [1190, 221] width 239 height 46
click at [1140, 217] on textarea "Egy-egy sárguló levél, hirtelen virághullás vagy torzult hajtás nemcsak esztéti…" at bounding box center [1190, 221] width 239 height 46
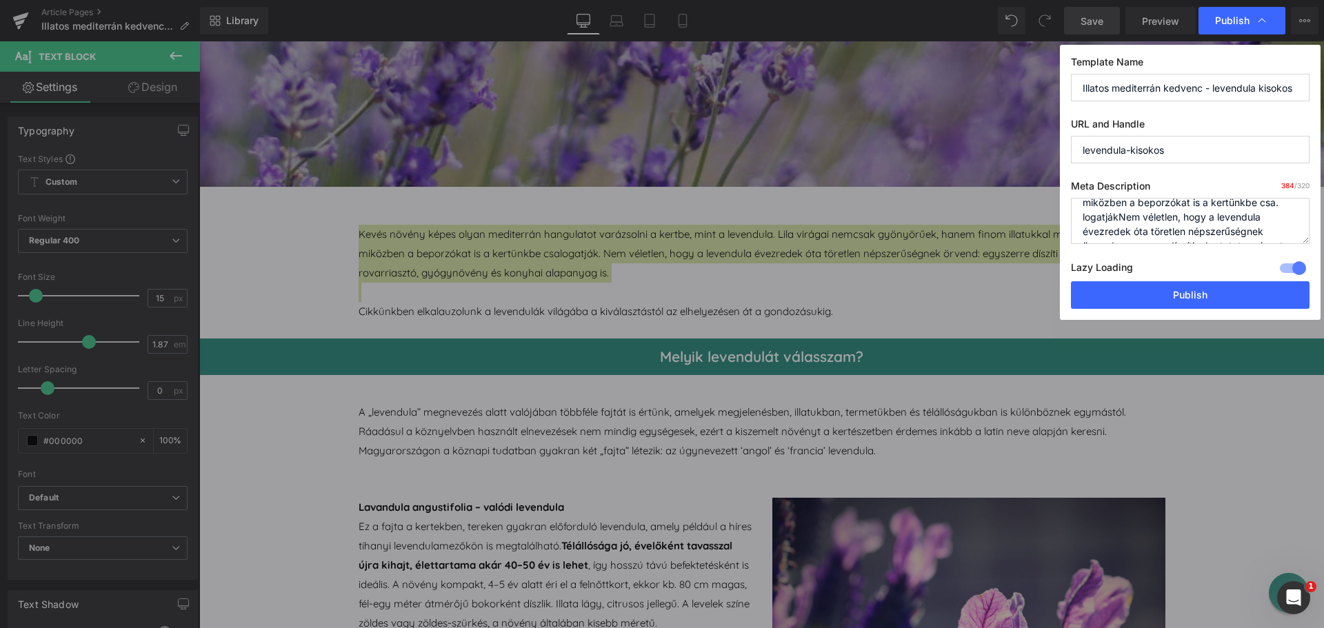
drag, startPoint x: 1140, startPoint y: 217, endPoint x: 1102, endPoint y: 213, distance: 38.2
click at [1092, 214] on textarea "Egy-egy sárguló levél, hirtelen virághullás vagy torzult hajtás nemcsak esztéti…" at bounding box center [1190, 221] width 239 height 46
click at [1139, 217] on textarea "Egy-egy sárguló levél, hirtelen virághullás vagy torzult hajtás nemcsak esztéti…" at bounding box center [1190, 221] width 239 height 46
drag, startPoint x: 1138, startPoint y: 237, endPoint x: 1151, endPoint y: 236, distance: 13.1
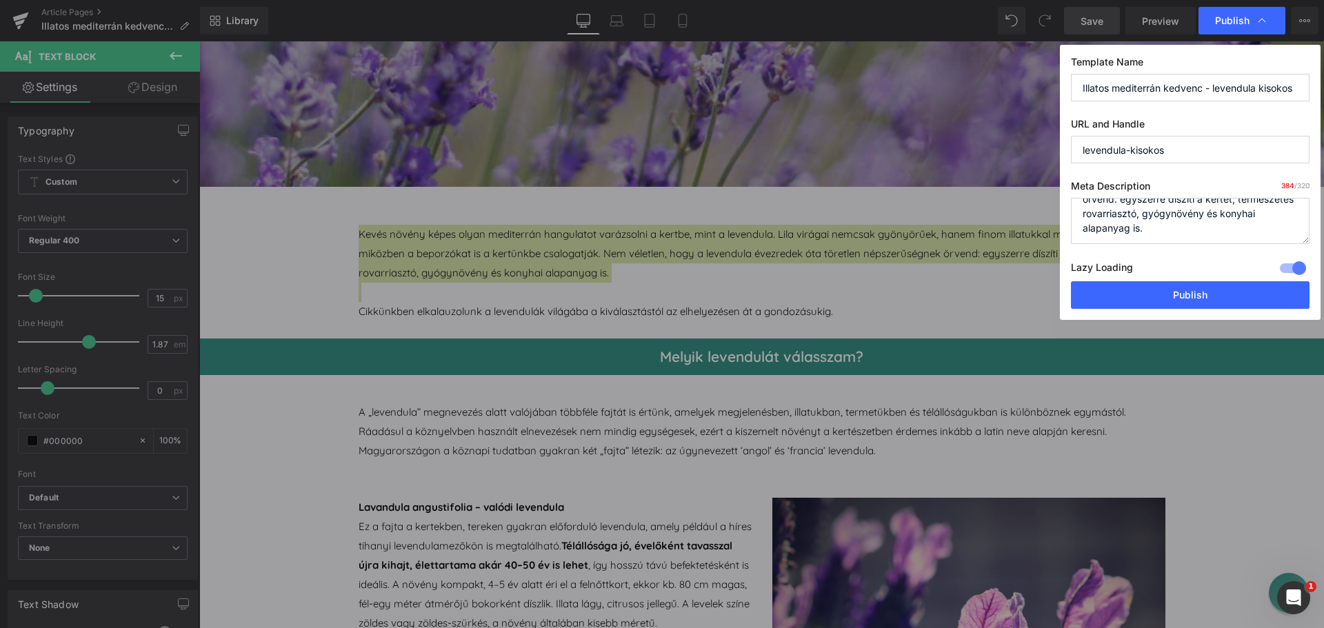
click at [1151, 236] on textarea "Egy-egy sárguló levél, hirtelen virághullás vagy torzult hajtás nemcsak esztéti…" at bounding box center [1190, 221] width 239 height 46
click at [1149, 210] on textarea "Egy-egy sárguló levél, hirtelen virághullás vagy torzult hajtás nemcsak esztéti…" at bounding box center [1190, 221] width 239 height 46
click at [1131, 217] on textarea "Egy-egy sárguló levél, hirtelen virághullás vagy torzult hajtás nemcsak esztéti…" at bounding box center [1190, 221] width 239 height 46
click at [1120, 202] on textarea "Egy-egy sárguló levél, hirtelen virághullás vagy torzult hajtás nemcsak esztéti…" at bounding box center [1190, 221] width 239 height 46
click at [1125, 201] on textarea "Egy-egy sárguló levél, hirtelen virághullás vagy torzult hajtás nemcsak esztéti…" at bounding box center [1190, 221] width 239 height 46
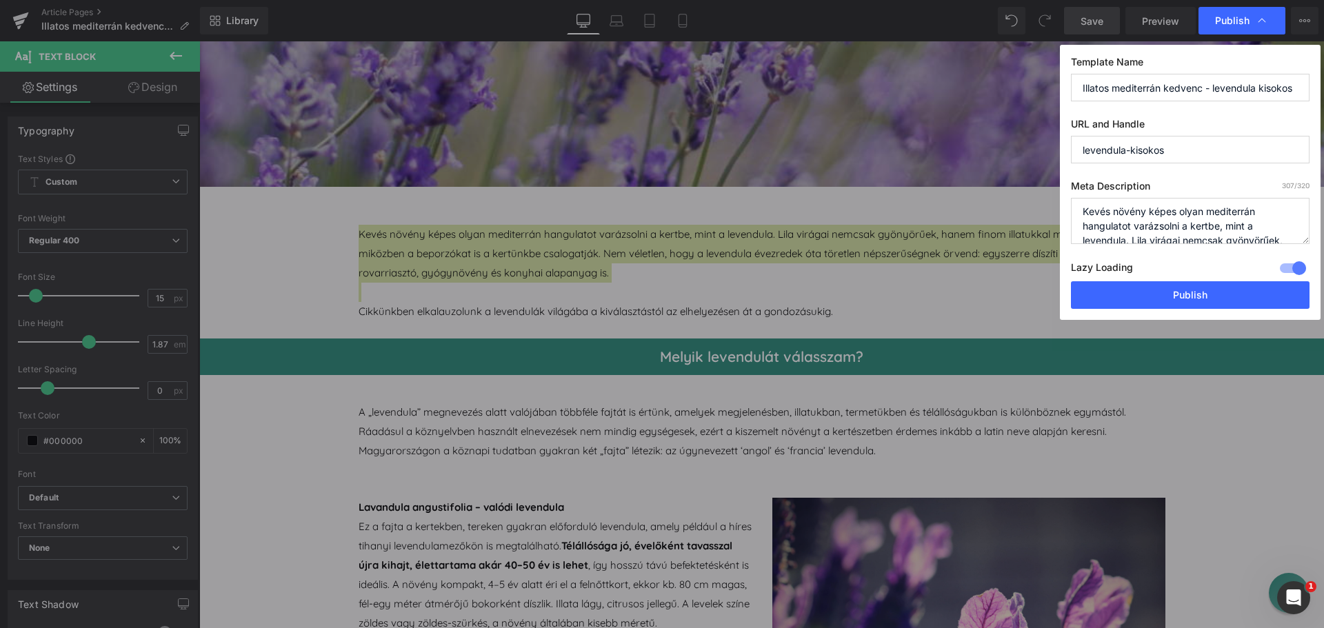
scroll to position [0, 0]
type textarea "Kevés növény képes olyan mediterrán hangulatot varázsolni a kertbe, mint a leve…"
drag, startPoint x: 1191, startPoint y: 295, endPoint x: 1038, endPoint y: 263, distance: 156.5
click at [1191, 295] on button "Publish" at bounding box center [1190, 295] width 239 height 28
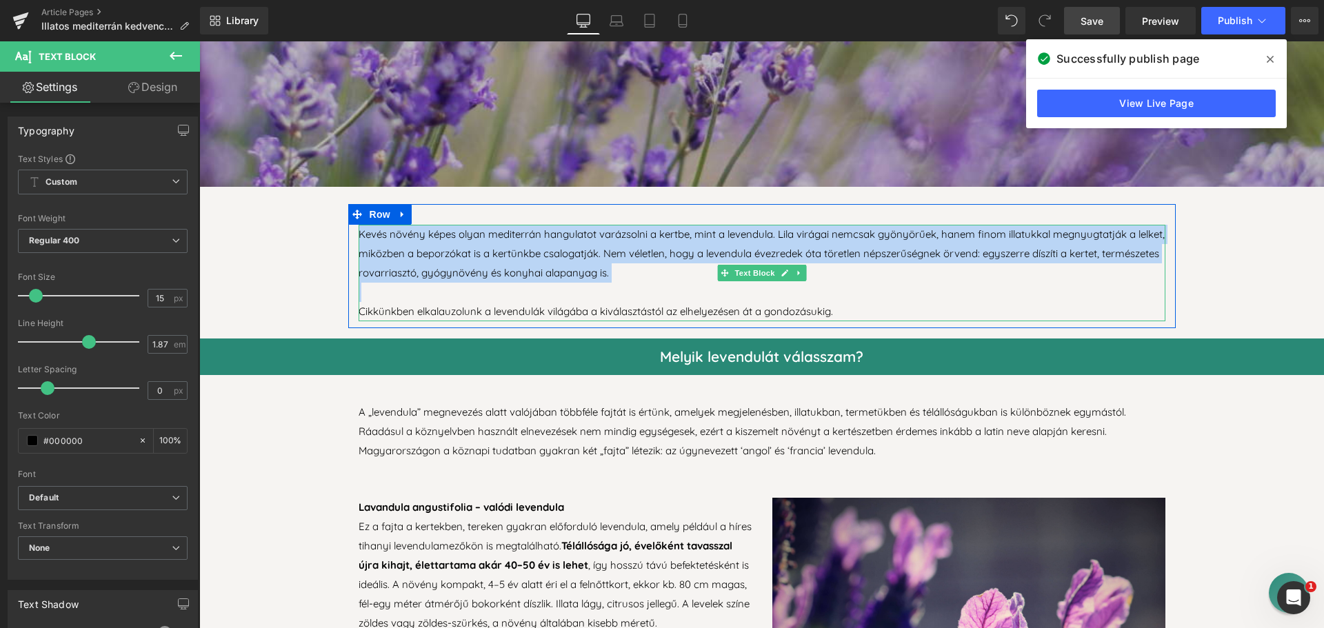
click at [679, 269] on p "Kevés növény képes olyan mediterrán hangulatot varázsolni a kertbe, mint a leve…" at bounding box center [762, 254] width 807 height 58
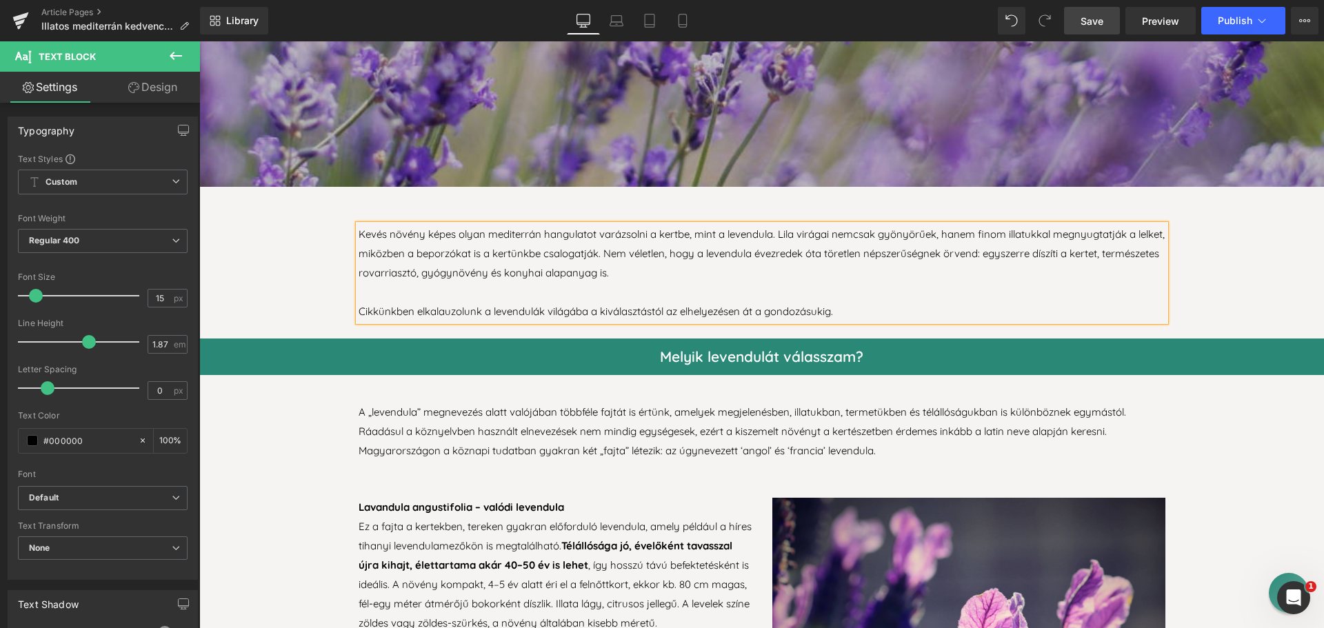
click at [1098, 19] on span "Save" at bounding box center [1092, 21] width 23 height 14
